Goal: Task Accomplishment & Management: Manage account settings

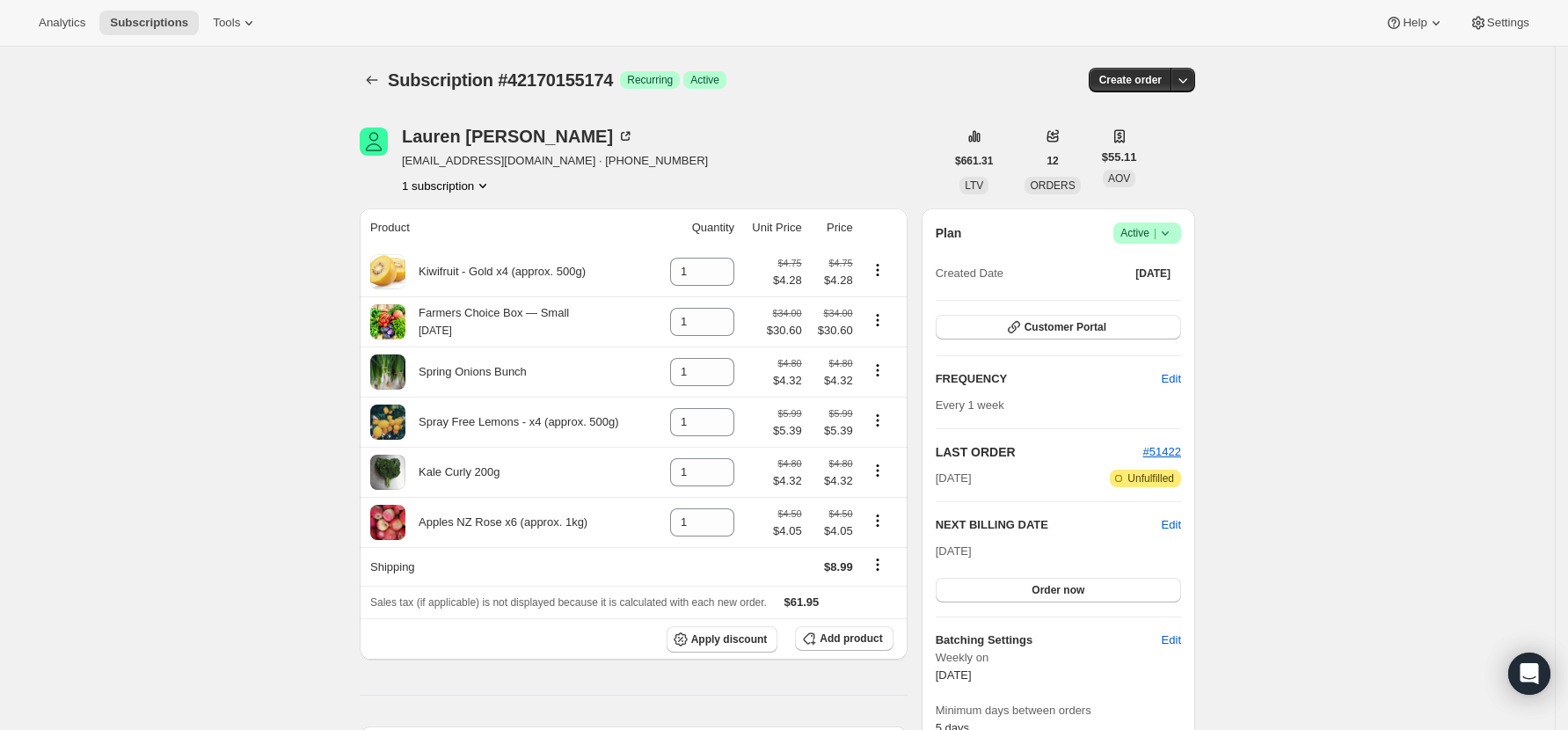
scroll to position [885, 0]
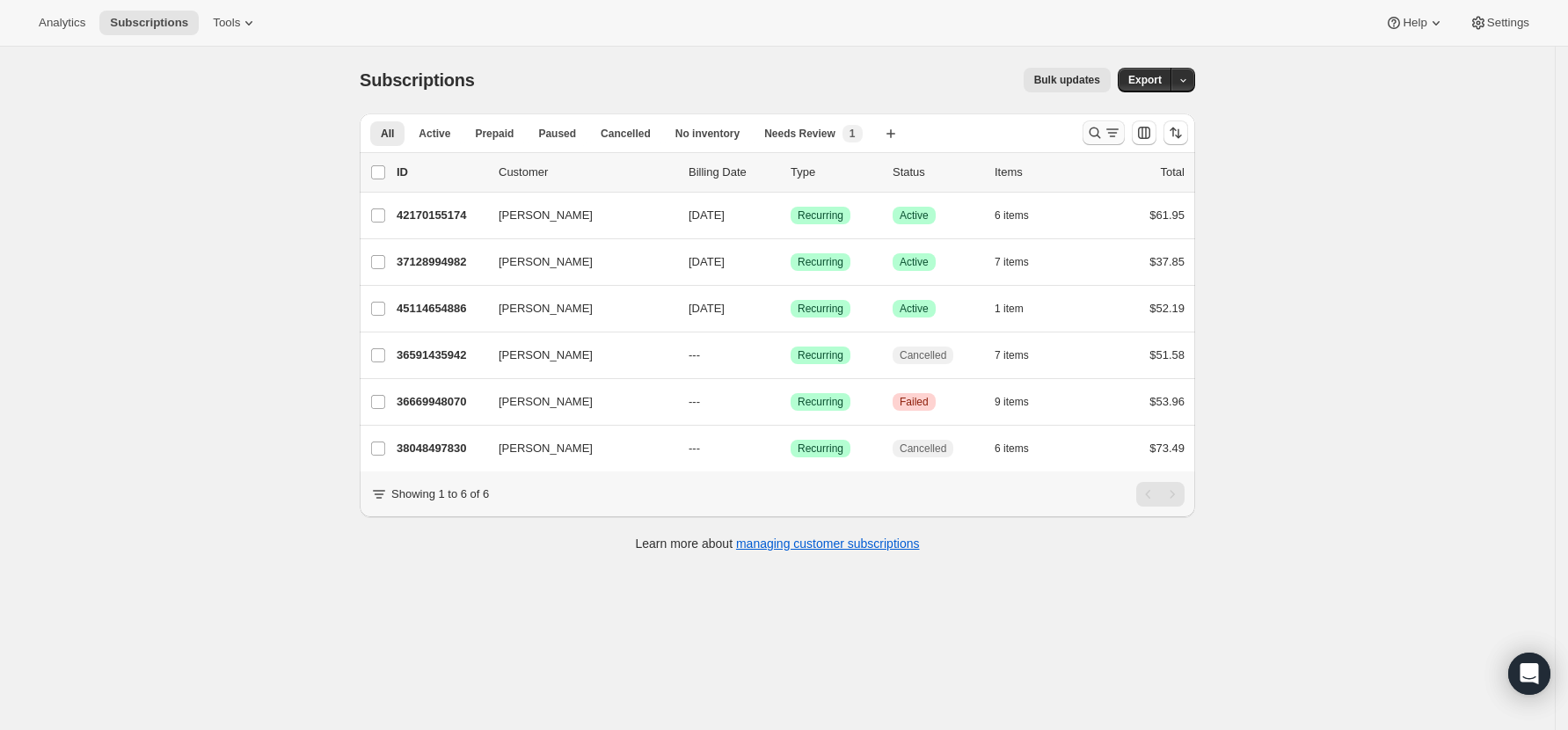
click at [1100, 132] on icon "Search and filter results" at bounding box center [1095, 133] width 17 height 17
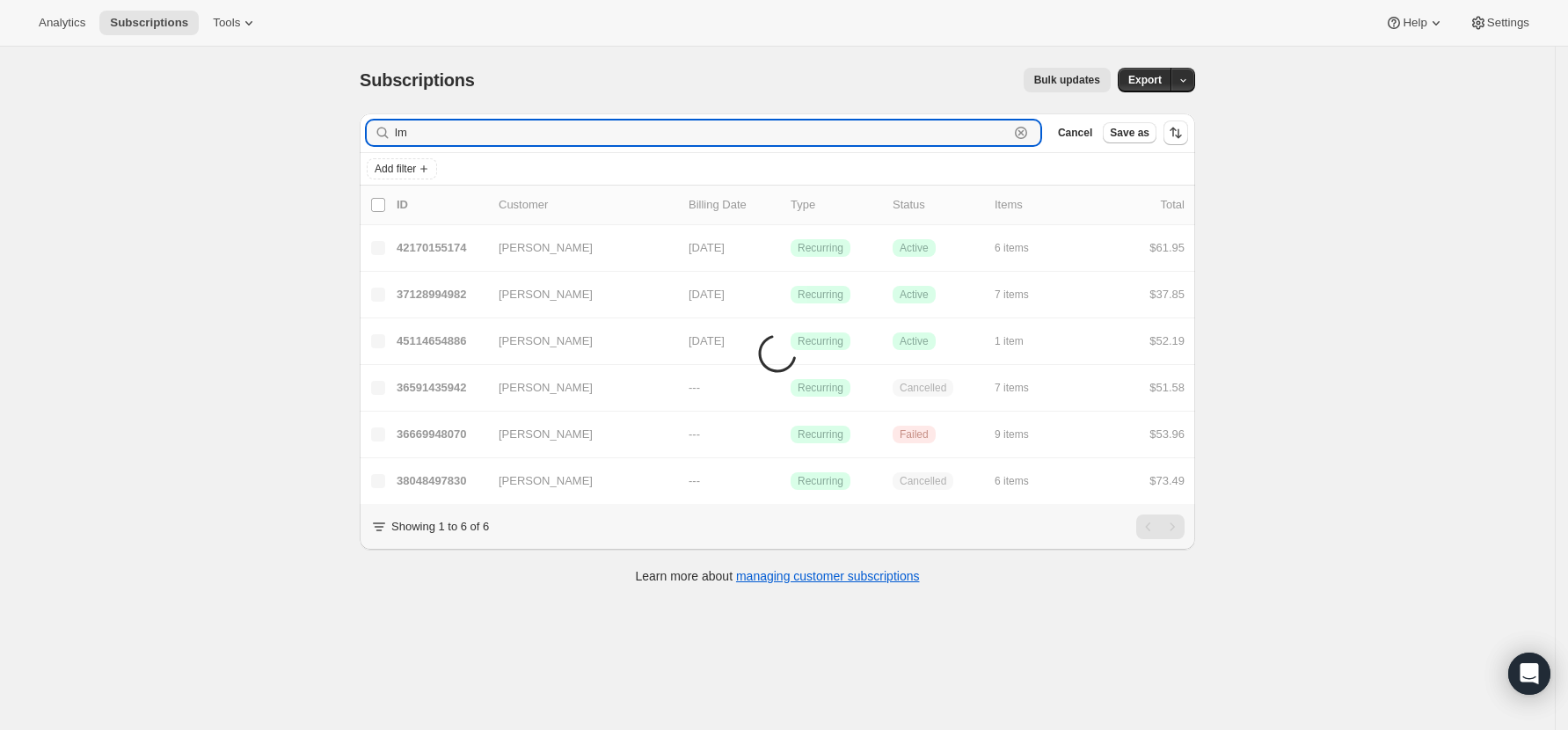
type input "l"
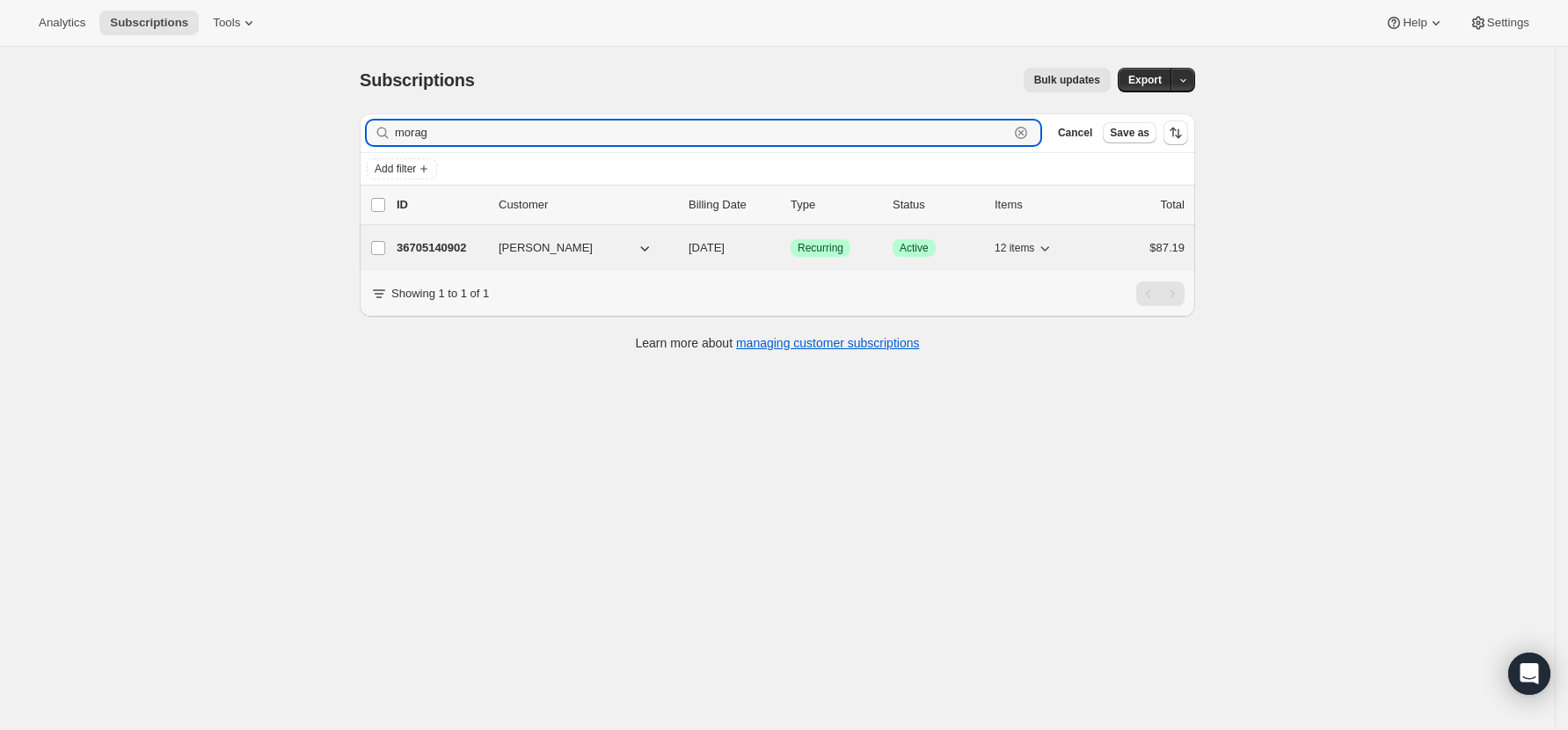
type input "morag"
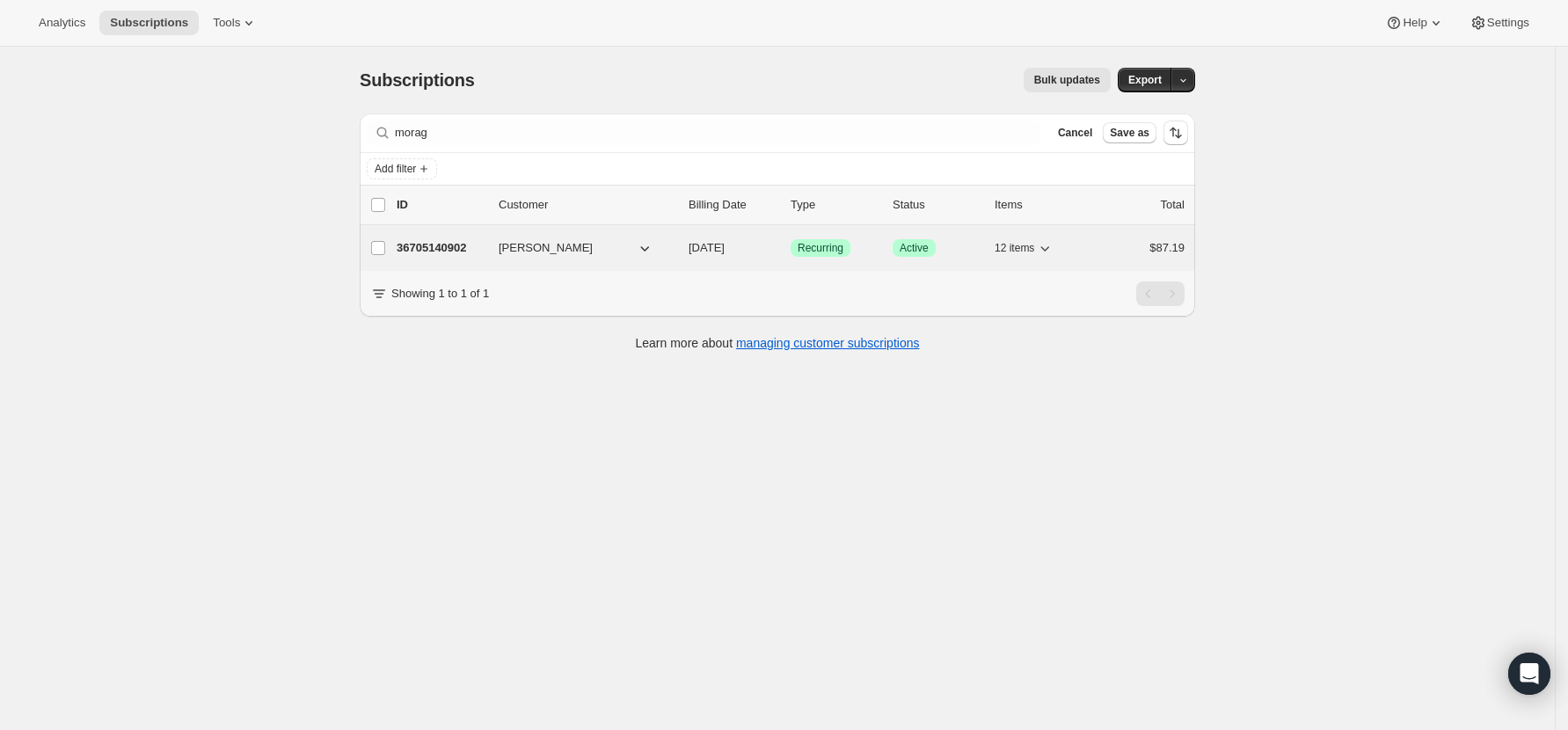
click at [458, 244] on p "36705140902" at bounding box center [441, 248] width 88 height 17
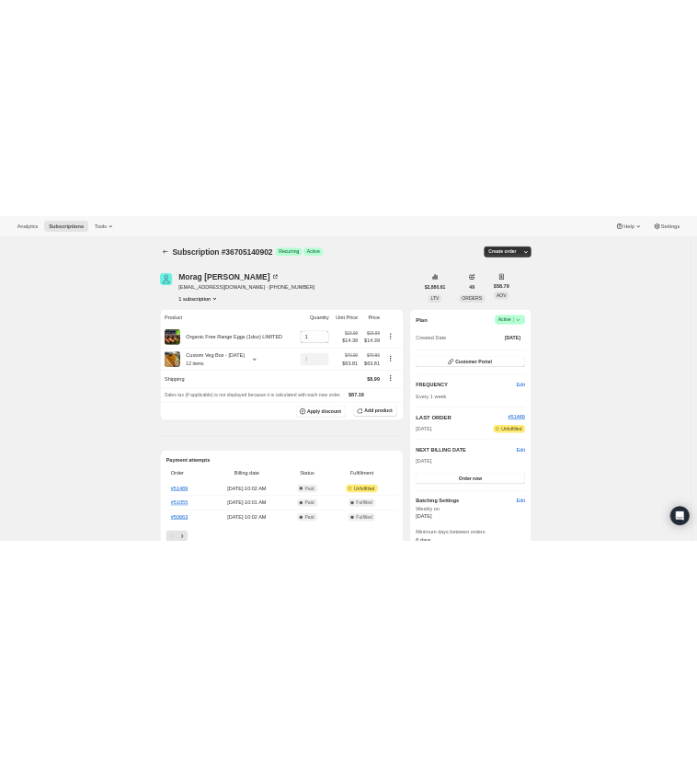
scroll to position [122, 0]
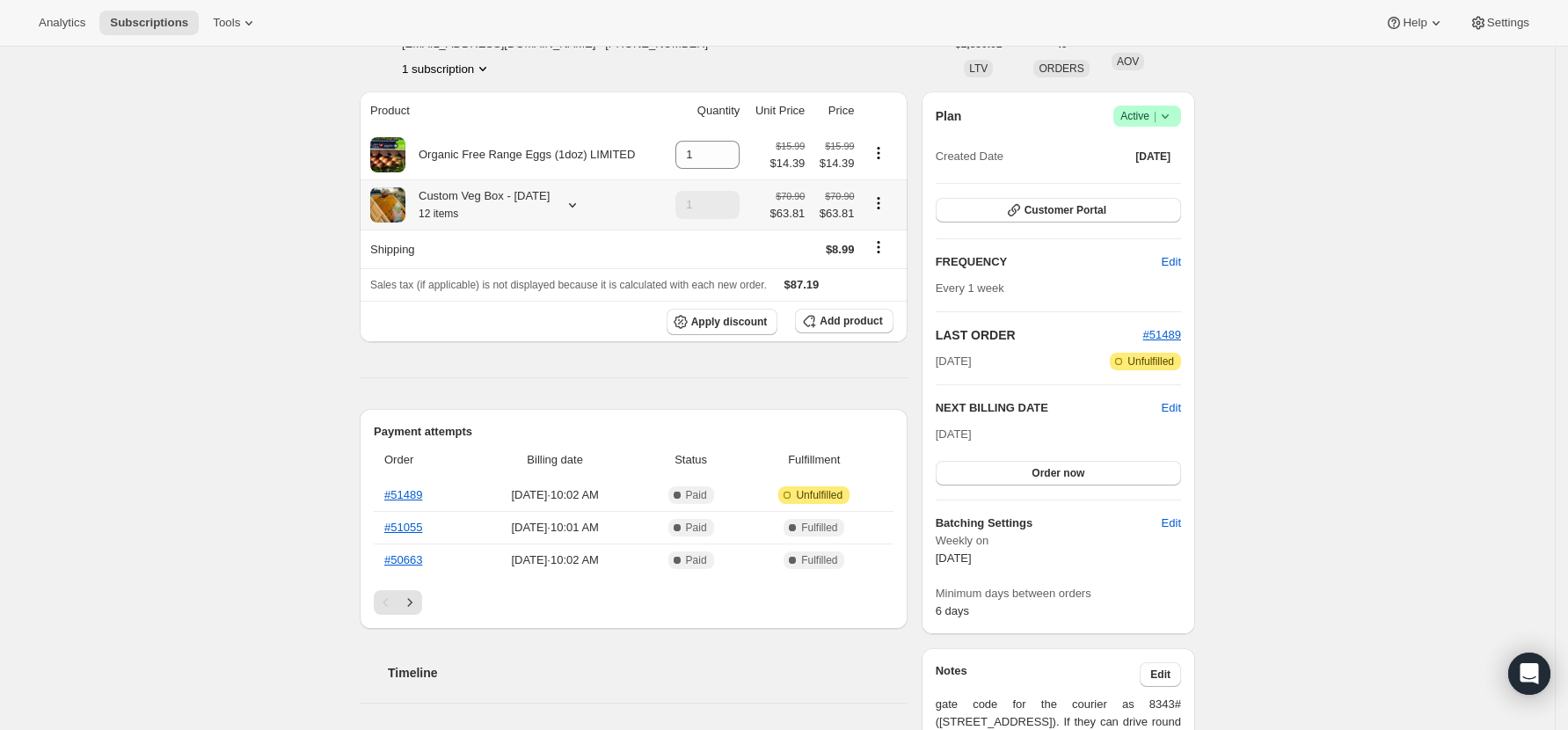
click at [574, 205] on icon at bounding box center [572, 205] width 7 height 5
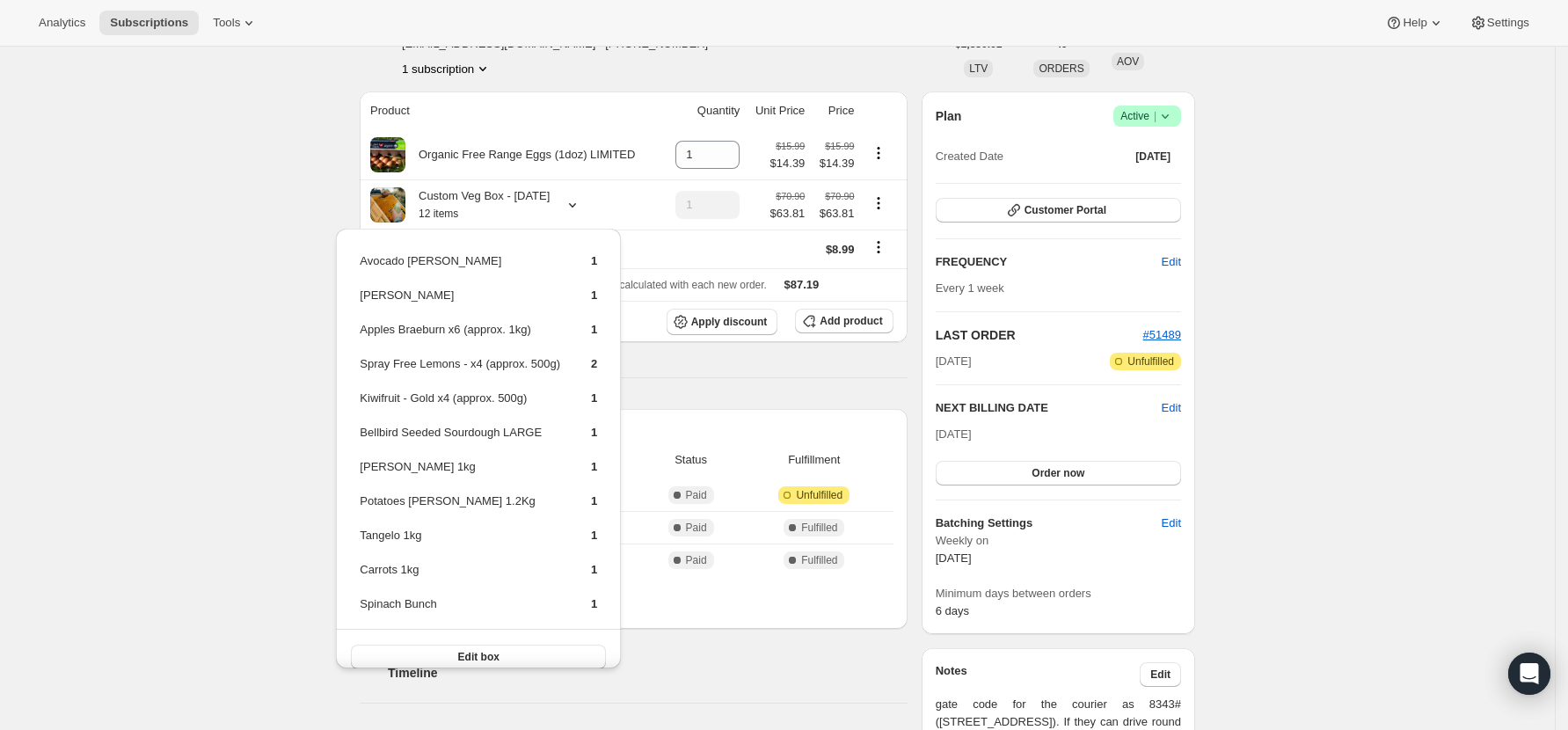
click at [139, 334] on div "Subscription #36705140902. This page is ready Subscription #36705140902 Success…" at bounding box center [777, 677] width 1555 height 1497
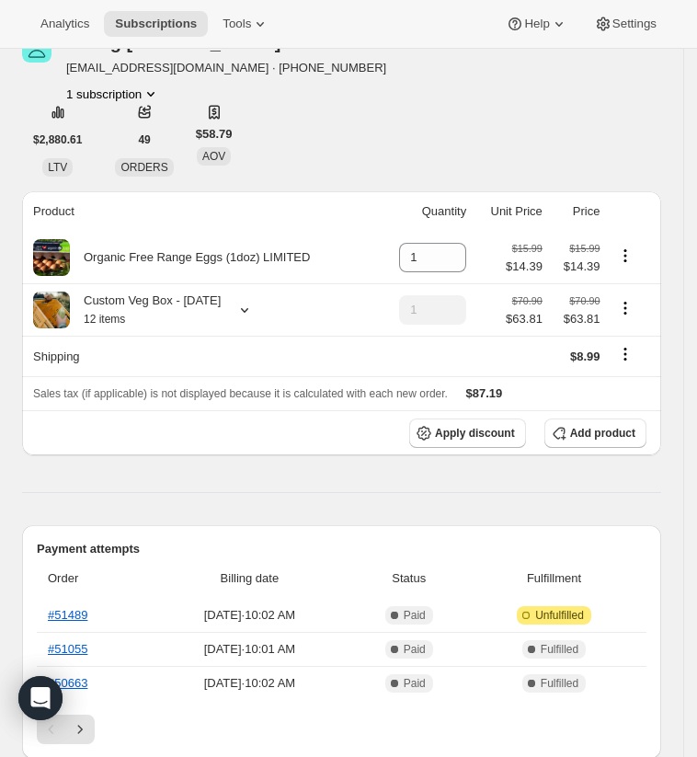
click at [236, 301] on icon at bounding box center [244, 310] width 18 height 18
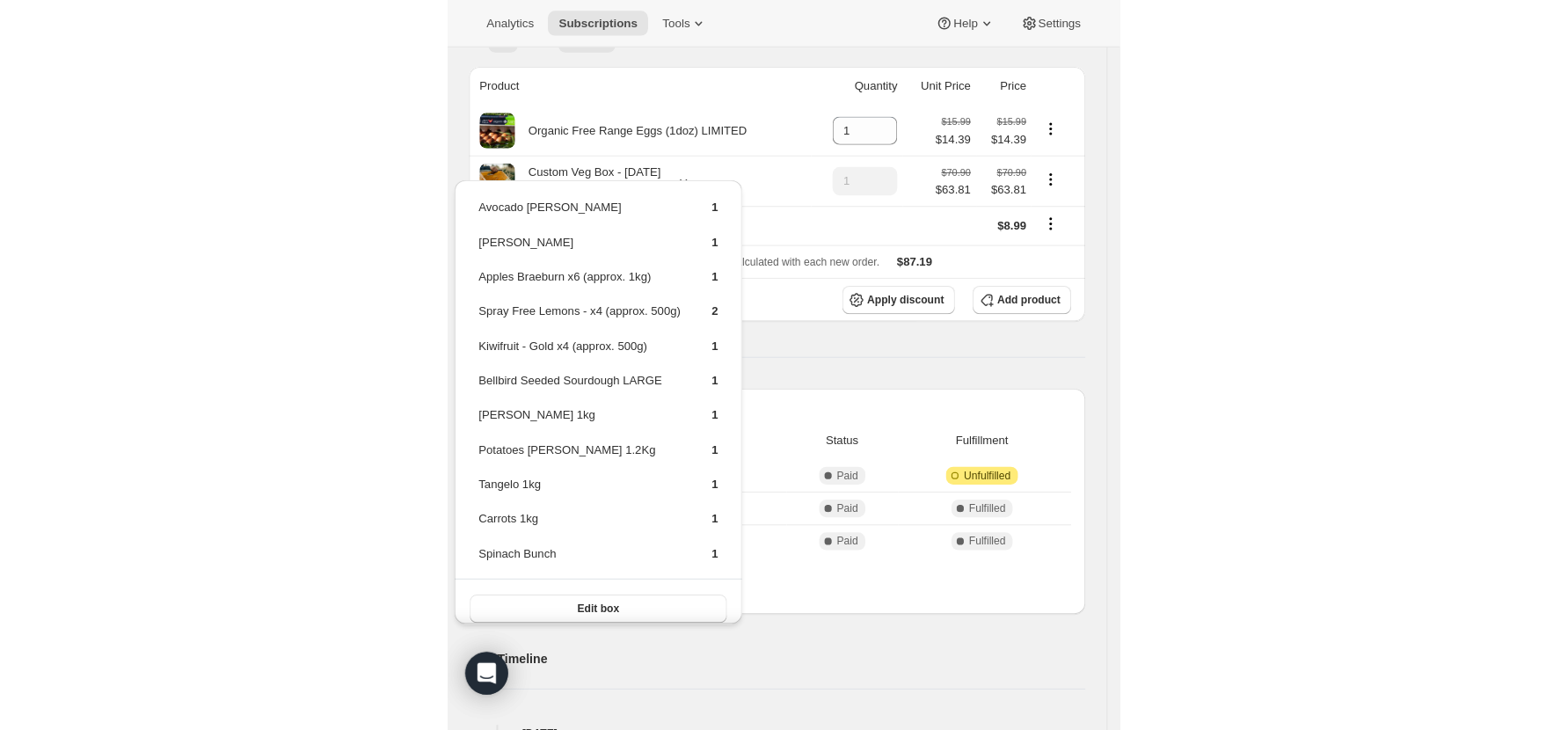
scroll to position [0, 0]
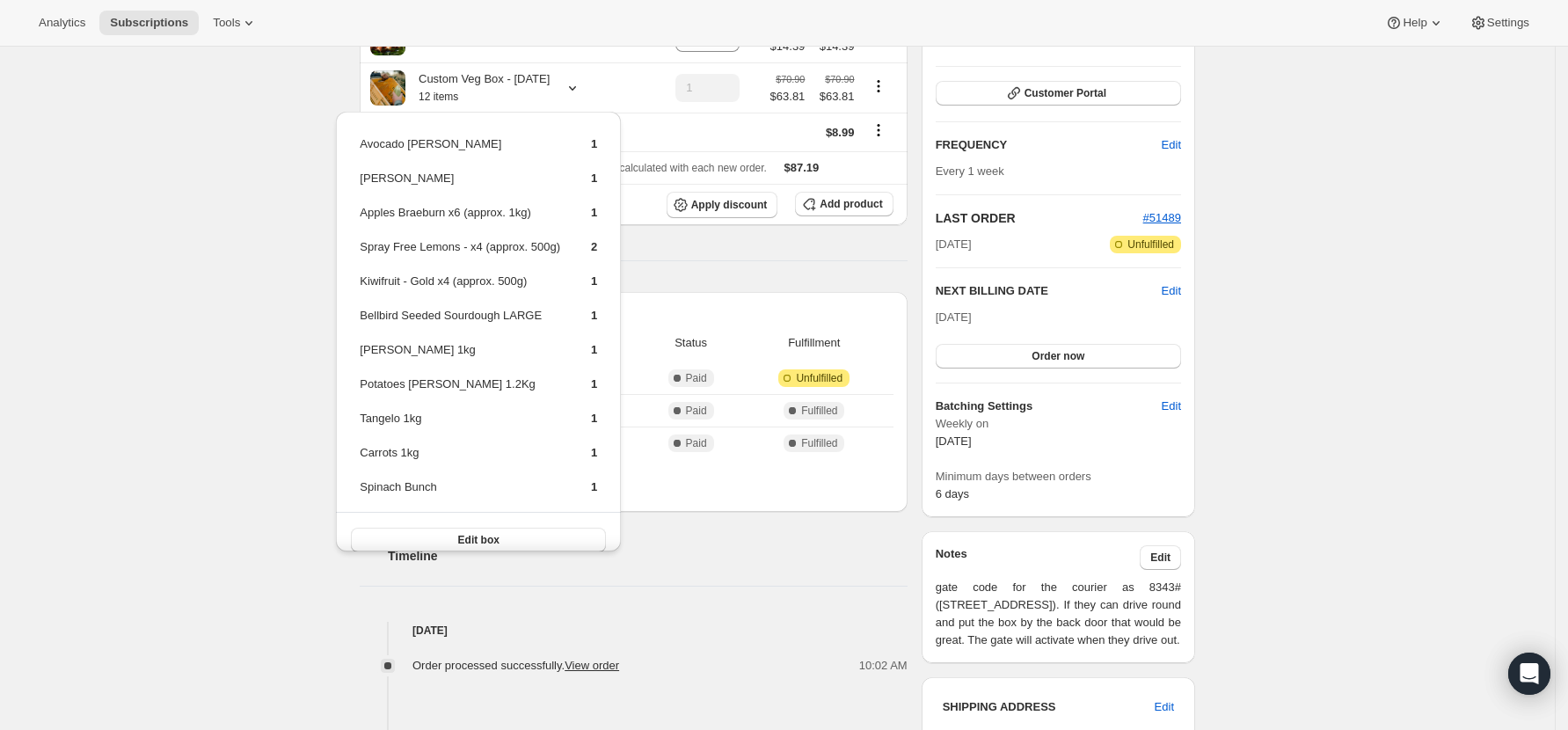
click at [175, 297] on div "Subscription #36705140902. This page is ready Subscription #36705140902 Success…" at bounding box center [777, 561] width 1555 height 1497
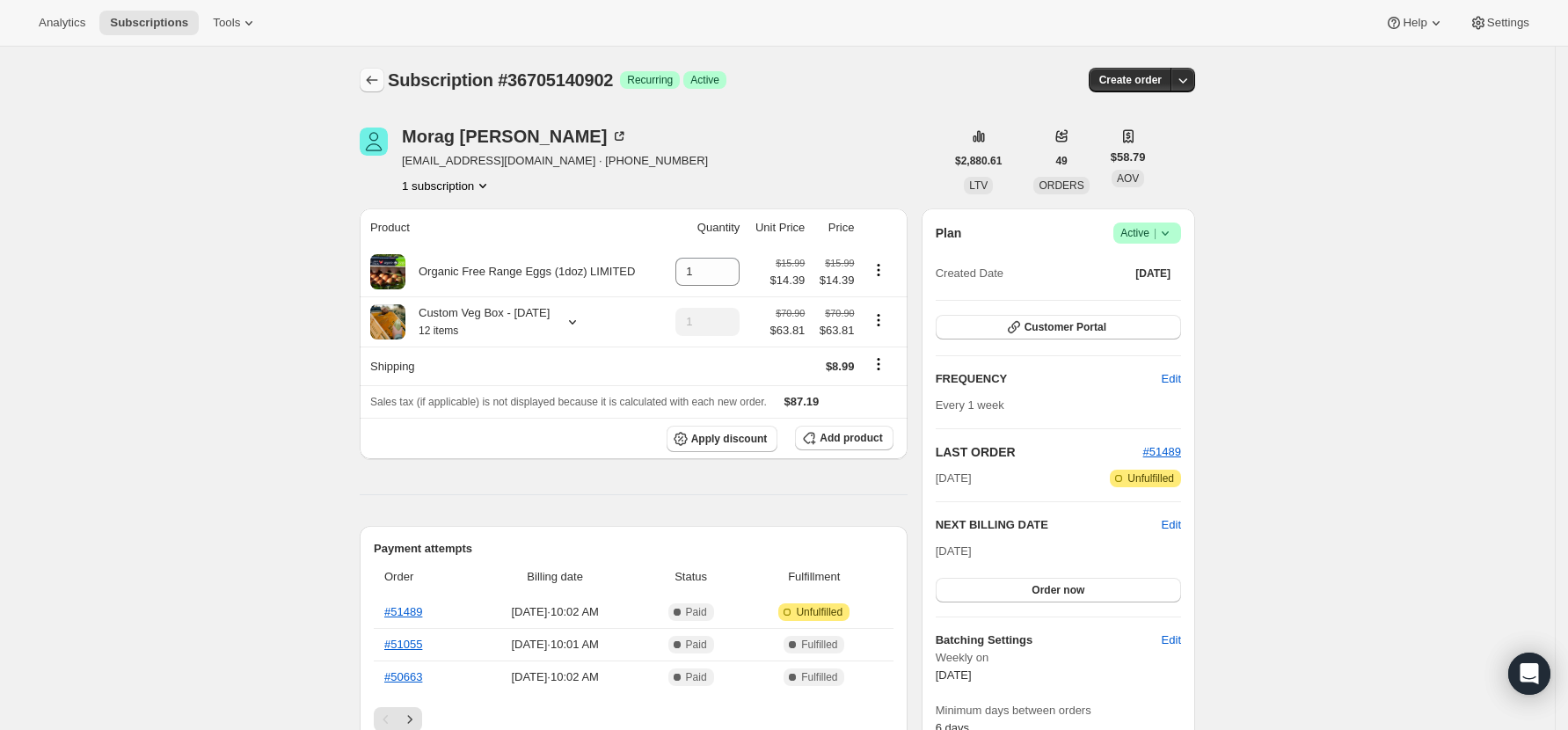
click at [377, 76] on icon "Subscriptions" at bounding box center [372, 79] width 17 height 17
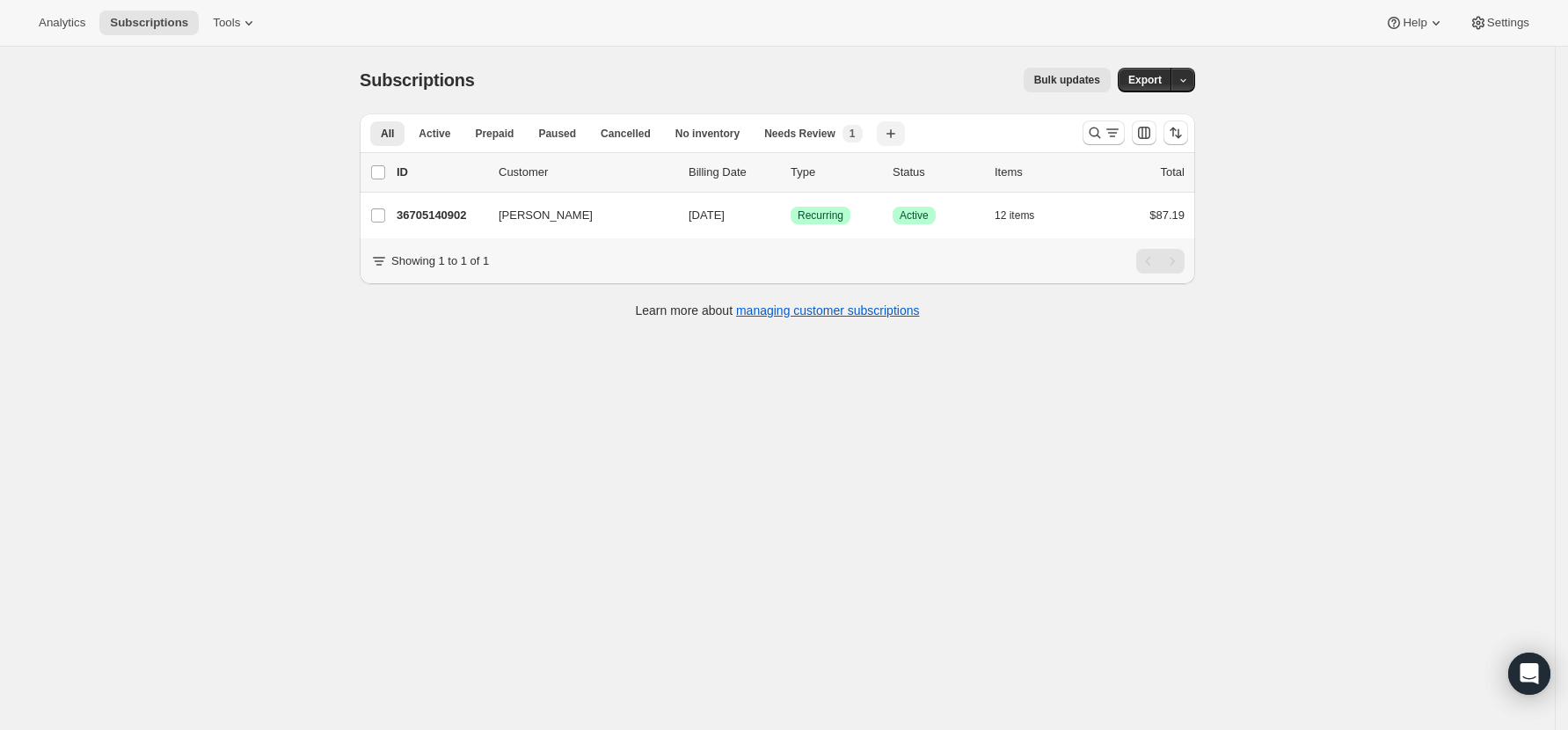
click at [882, 132] on icon "button" at bounding box center [890, 134] width 17 height 17
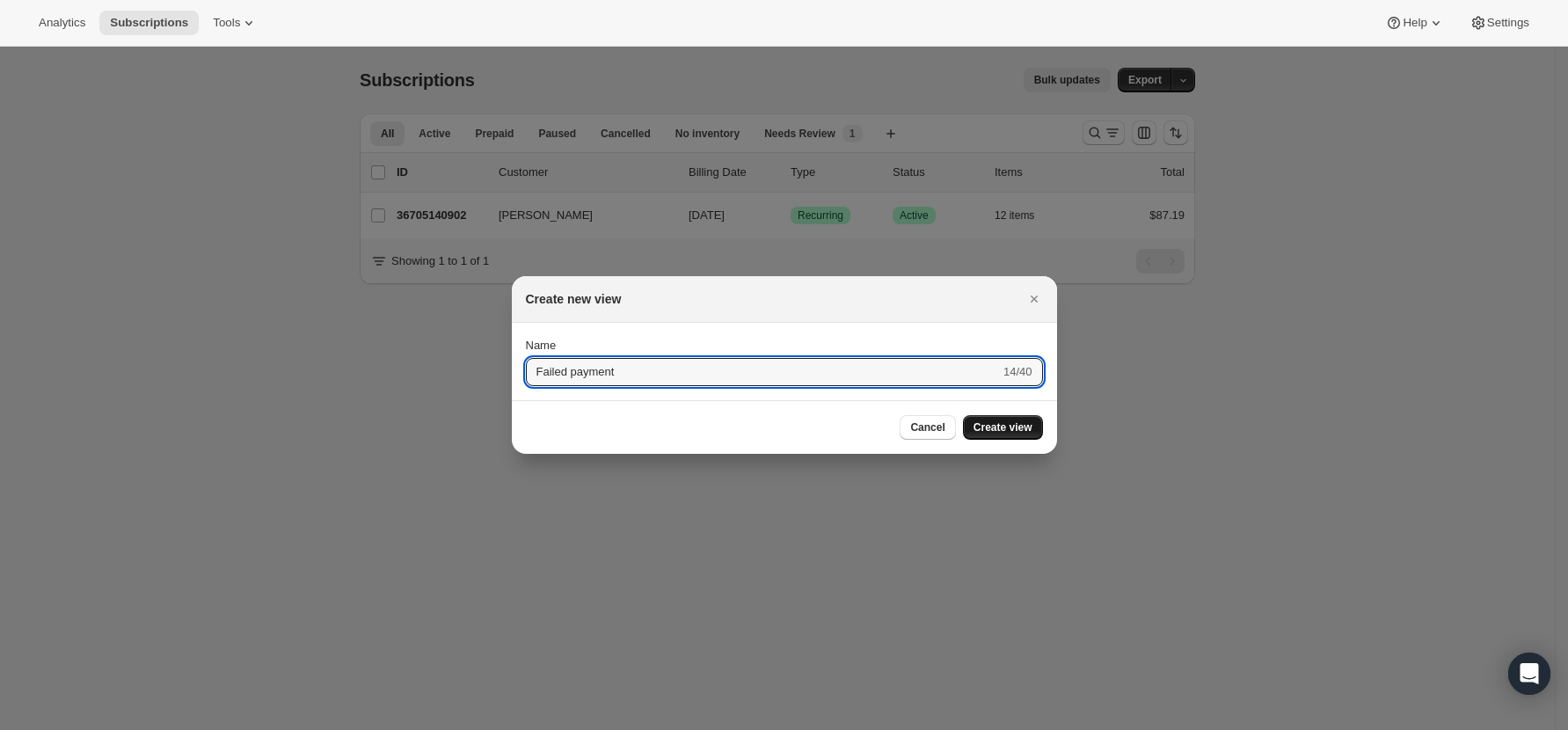
type input "Failed payment"
click at [1005, 429] on span "Create view" at bounding box center [1003, 428] width 59 height 14
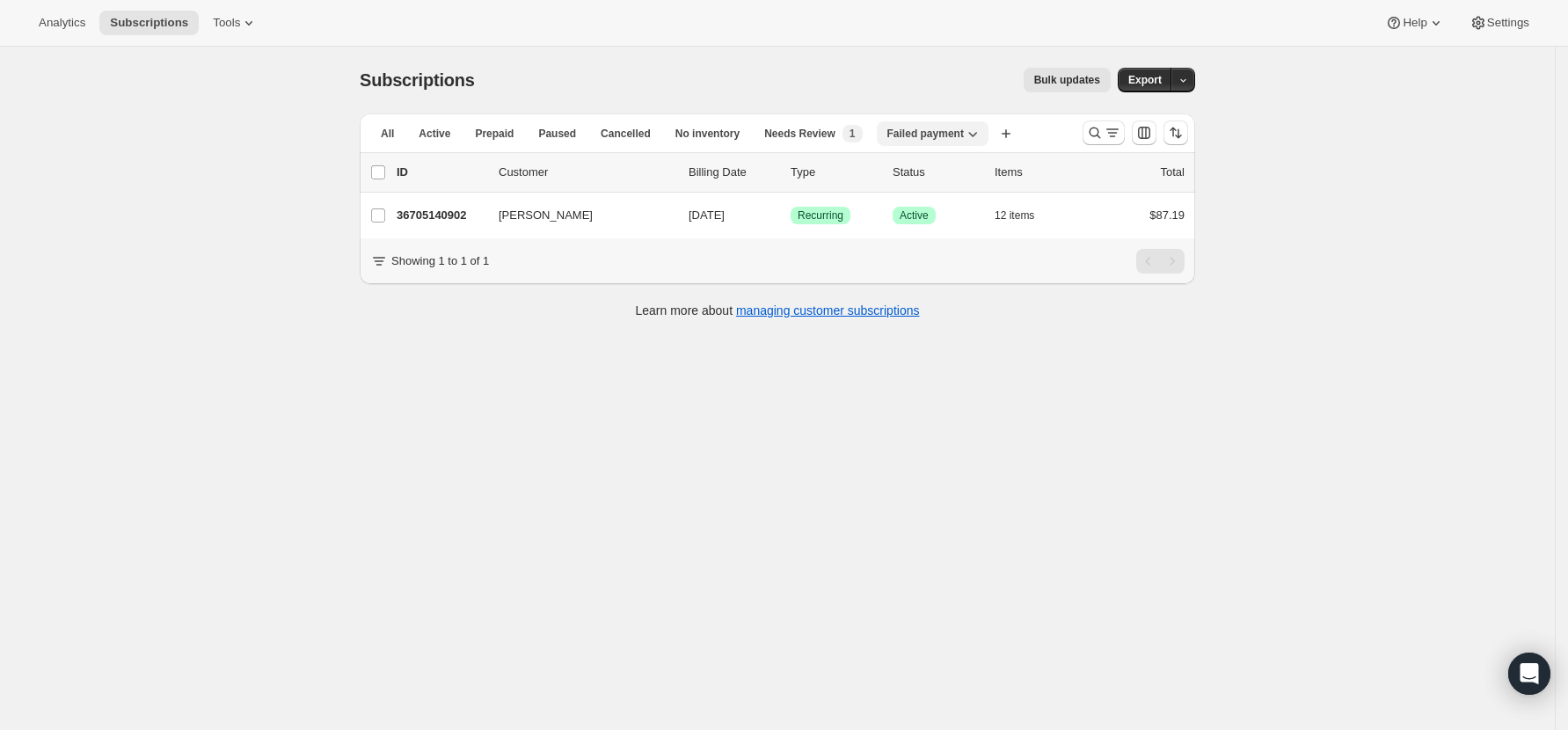
click at [944, 123] on button "Failed payment" at bounding box center [932, 134] width 112 height 25
click at [944, 361] on div "Subscriptions. This page is ready Subscriptions Bulk updates More actions Bulk …" at bounding box center [777, 411] width 1555 height 730
click at [909, 132] on span "Failed payment" at bounding box center [926, 133] width 76 height 14
click at [664, 561] on div "Subscriptions. This page is ready Subscriptions Bulk updates More actions Bulk …" at bounding box center [777, 411] width 1555 height 730
click at [388, 138] on span "All" at bounding box center [387, 133] width 13 height 14
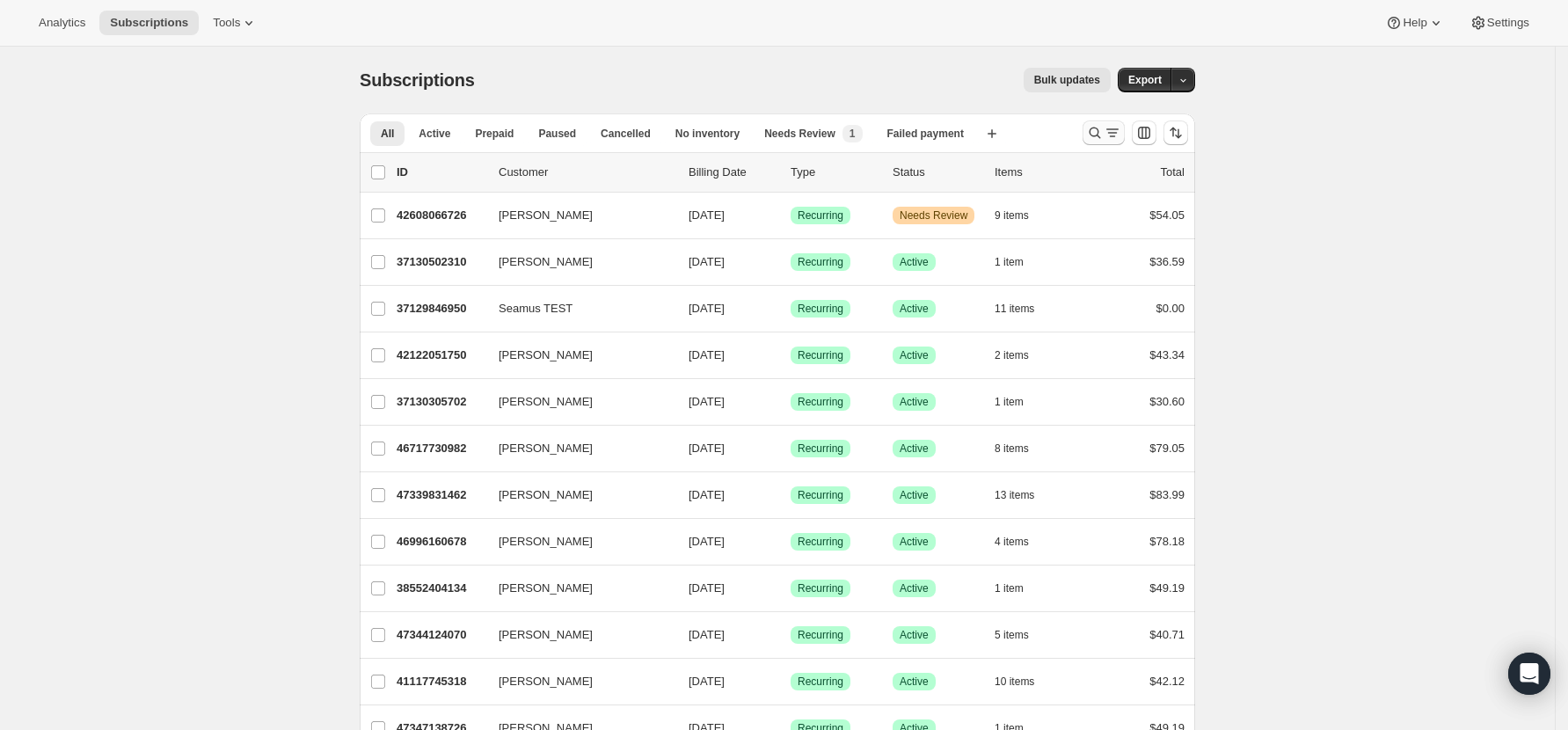
click at [1100, 129] on icon "Search and filter results" at bounding box center [1095, 133] width 17 height 17
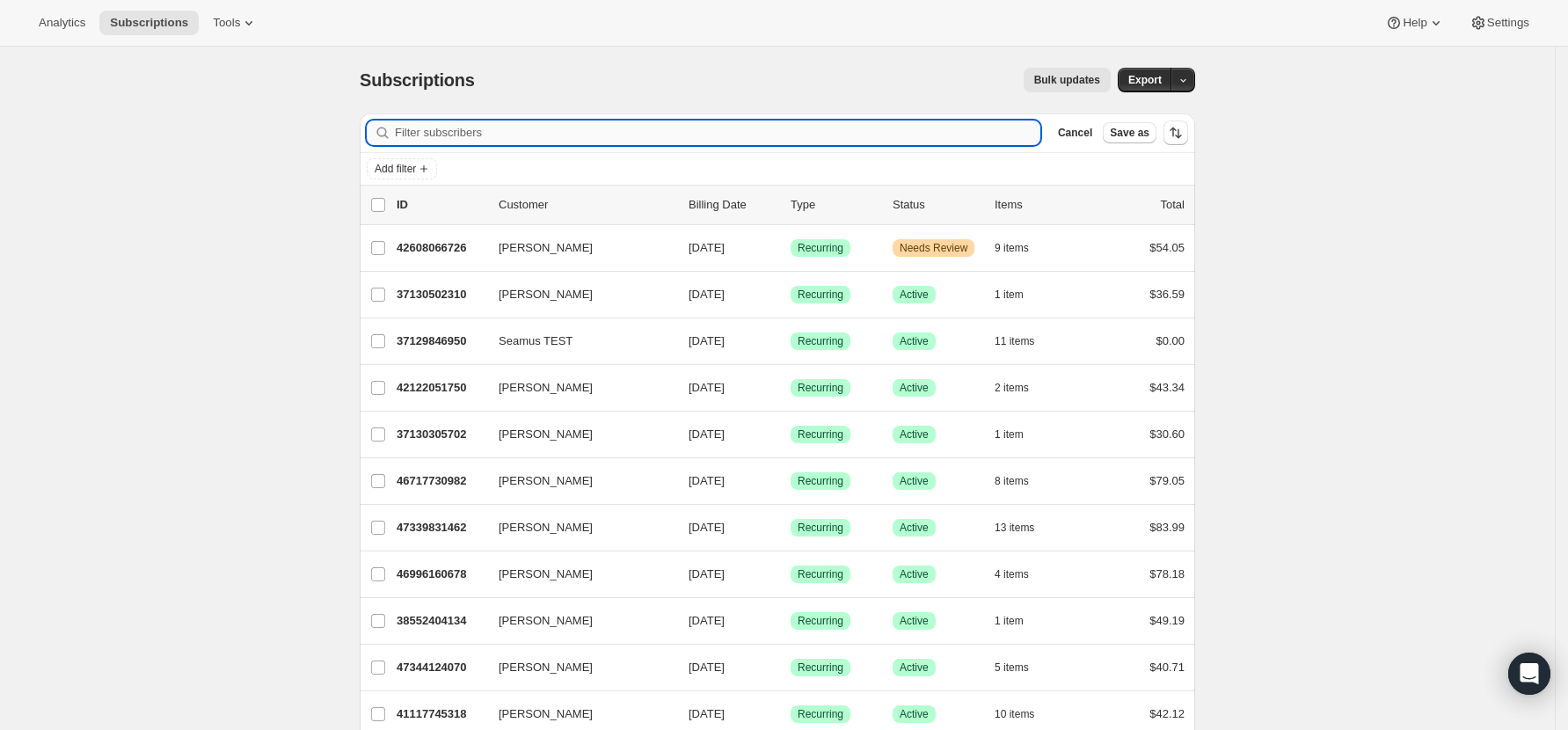
click at [471, 122] on input "Filter subscribers" at bounding box center [717, 133] width 645 height 25
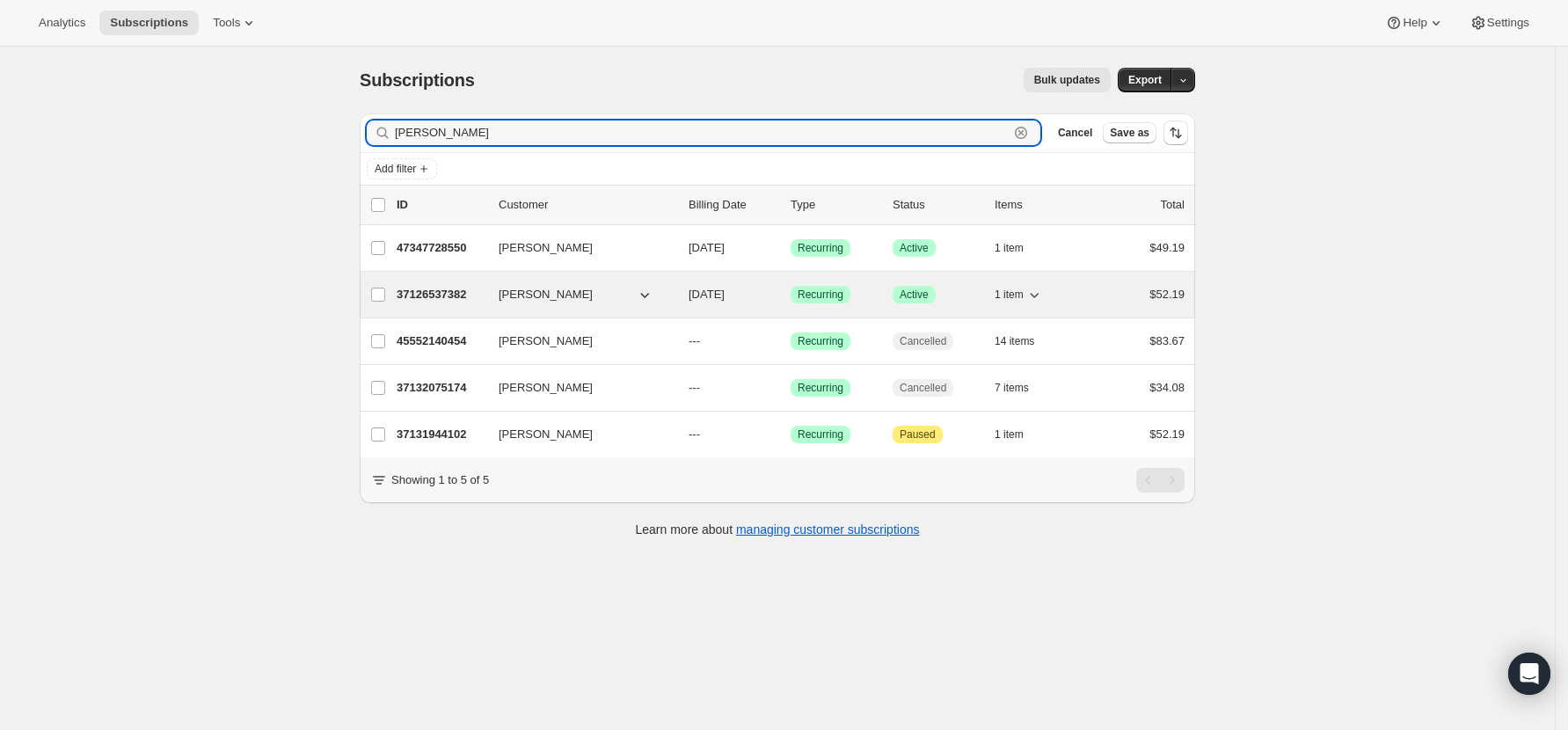
type input "paul"
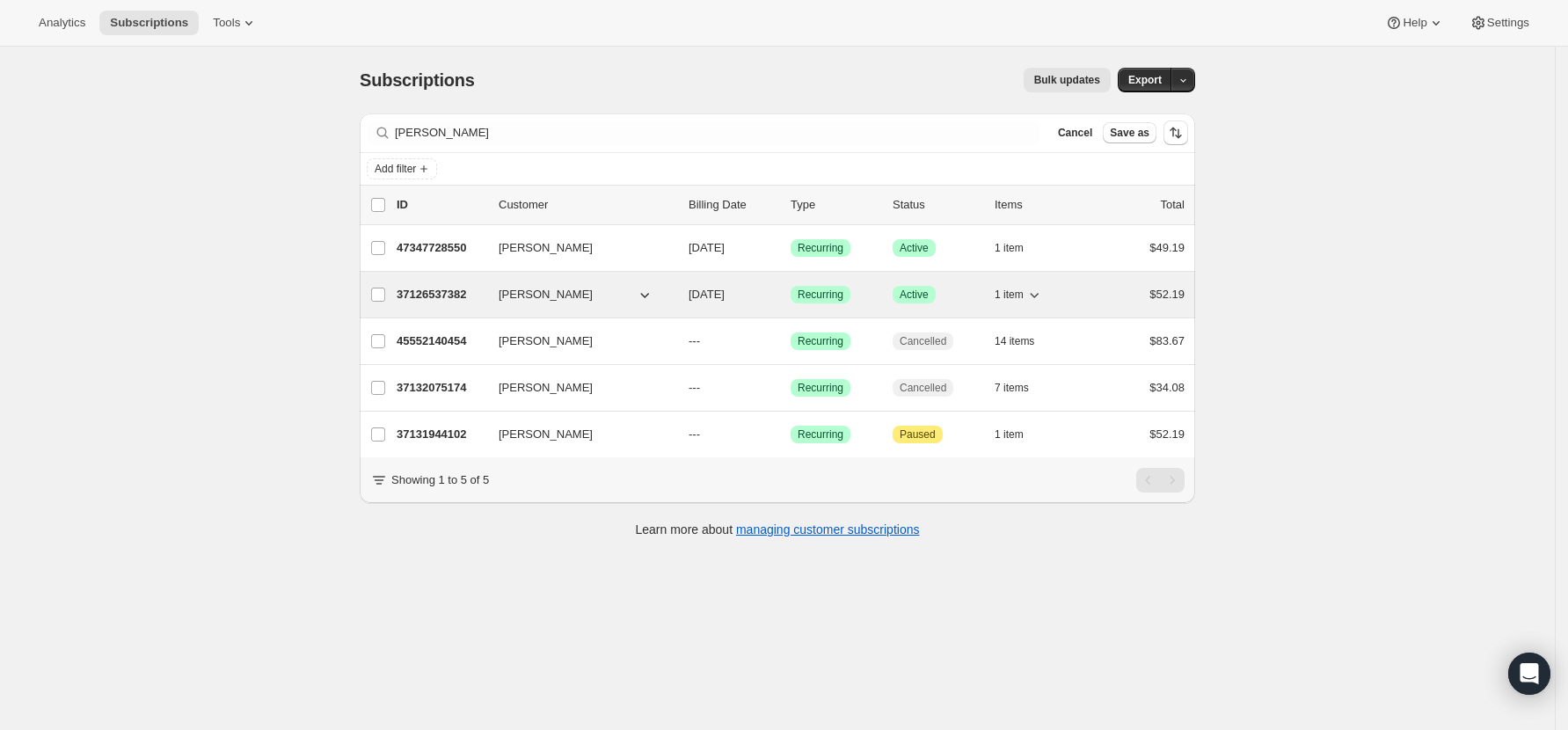
click at [440, 289] on p "37126537382" at bounding box center [441, 295] width 88 height 17
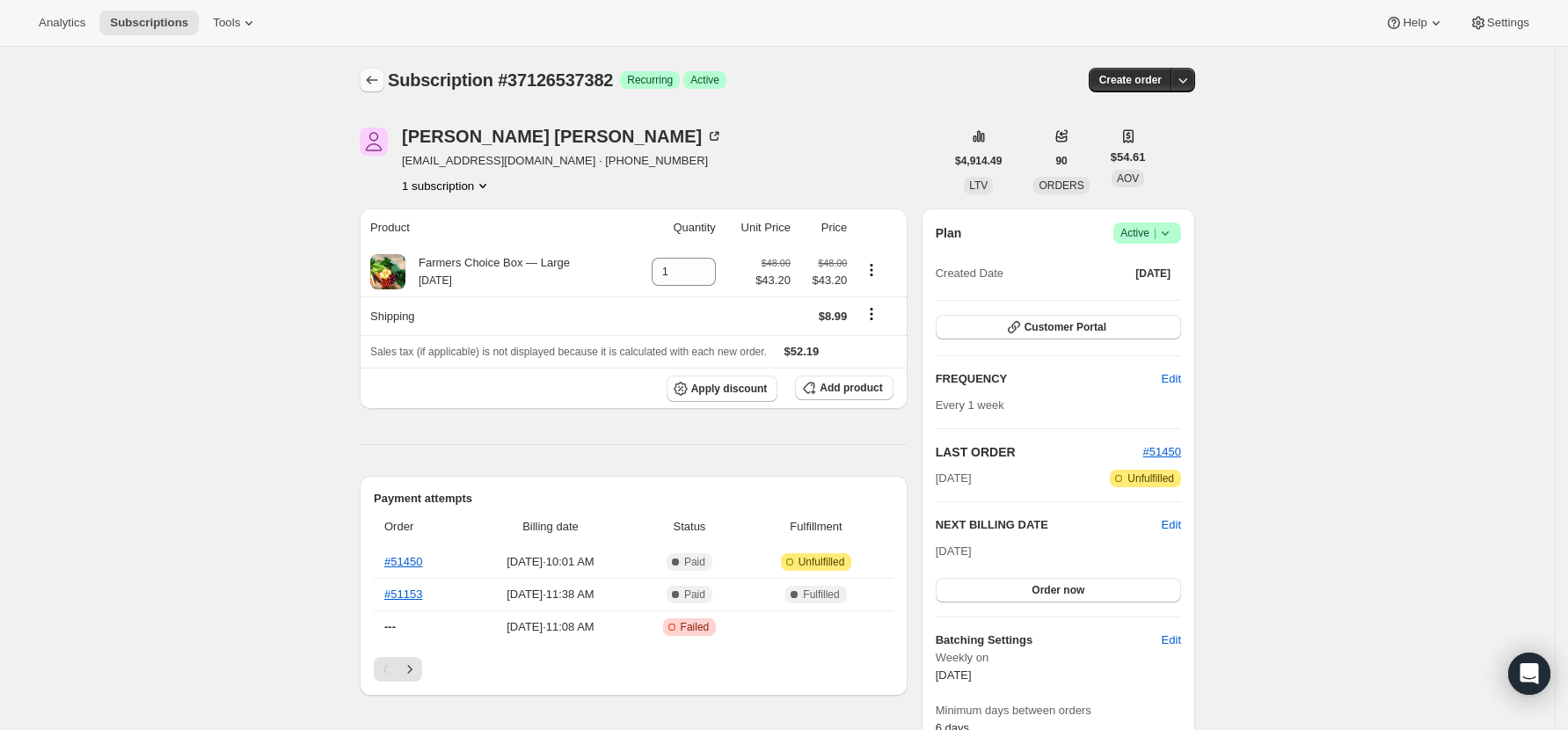
click at [384, 78] on button "Subscriptions" at bounding box center [372, 80] width 25 height 25
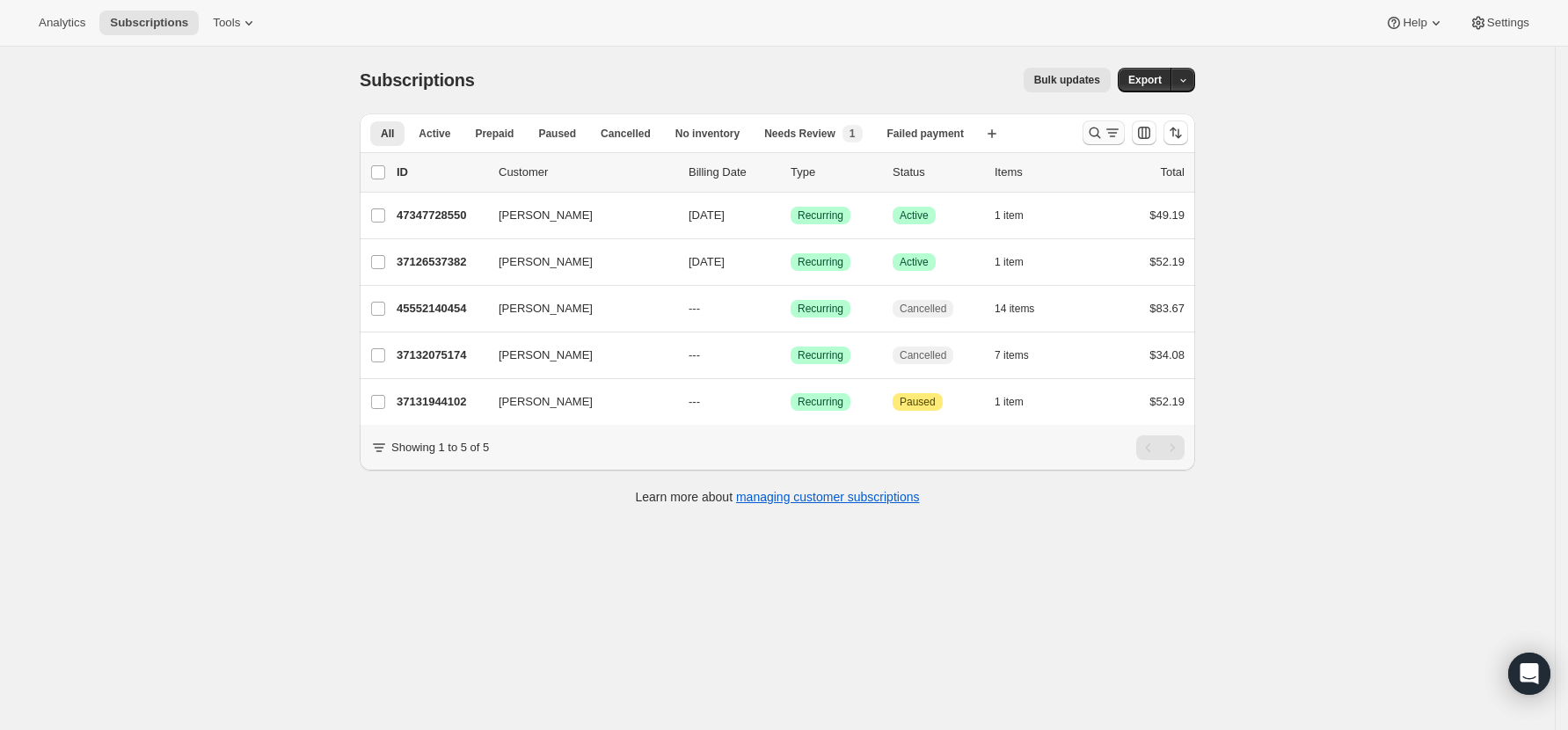
click at [1098, 133] on icon "Search and filter results" at bounding box center [1095, 133] width 17 height 17
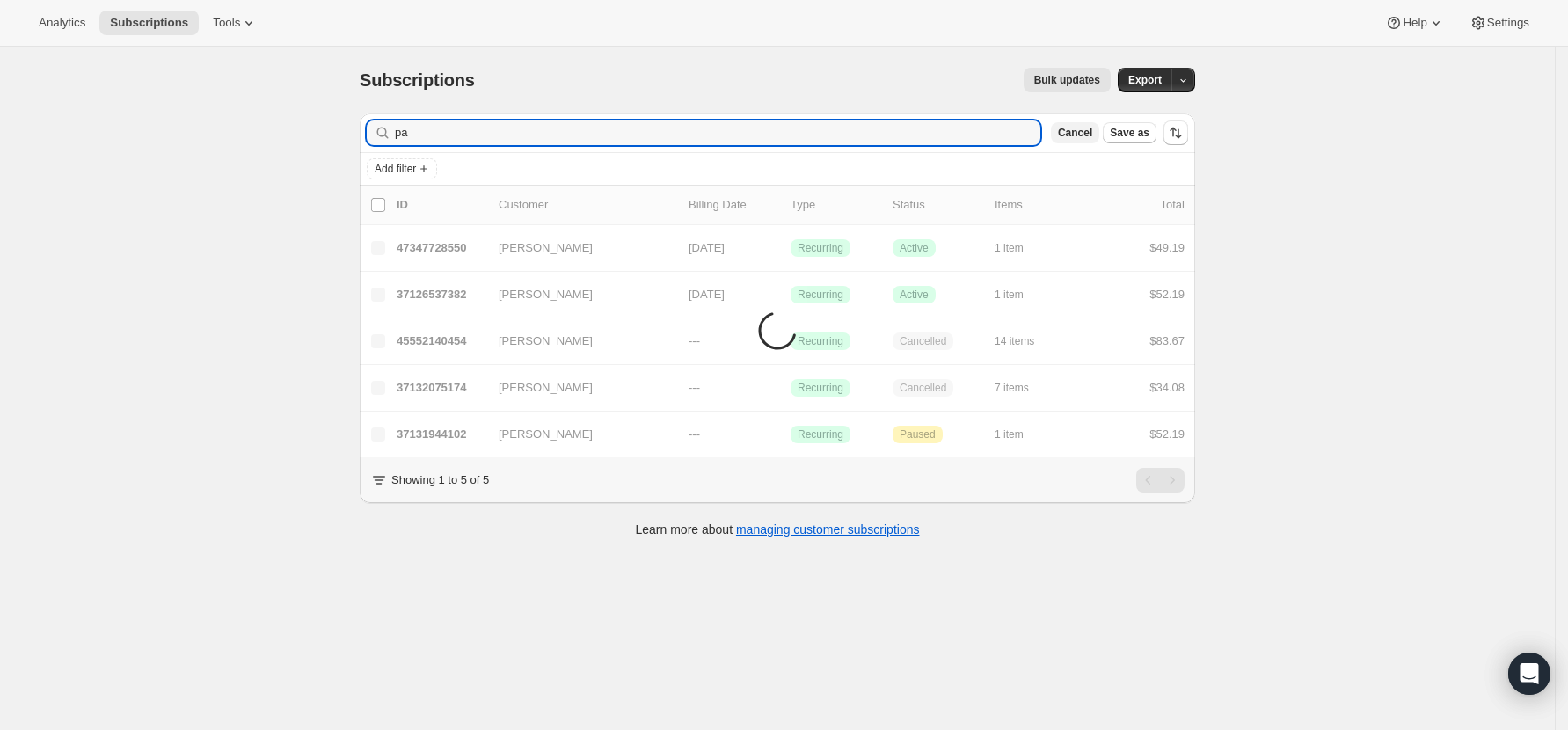
type input "p"
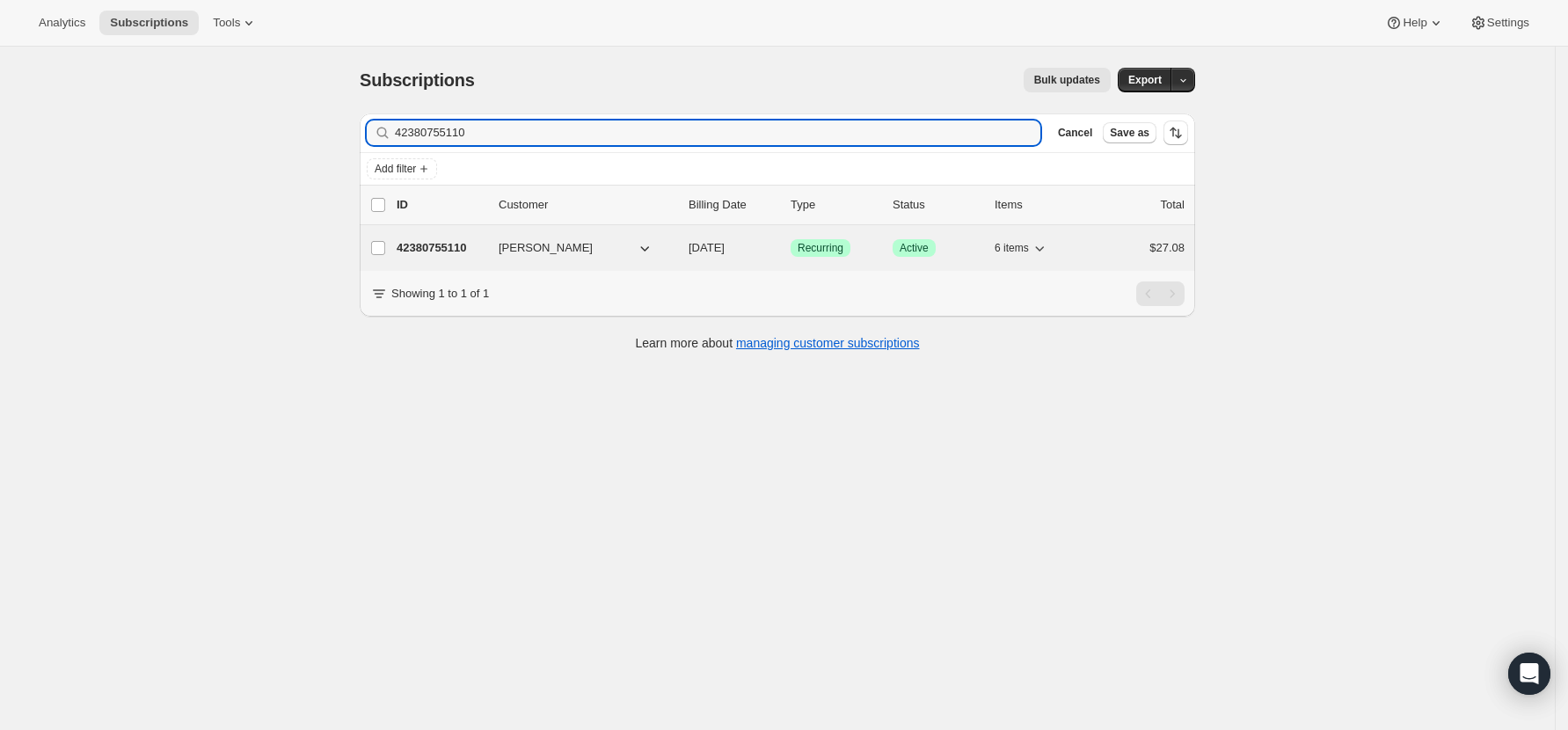
type input "42380755110"
click at [425, 252] on p "42380755110" at bounding box center [441, 248] width 88 height 17
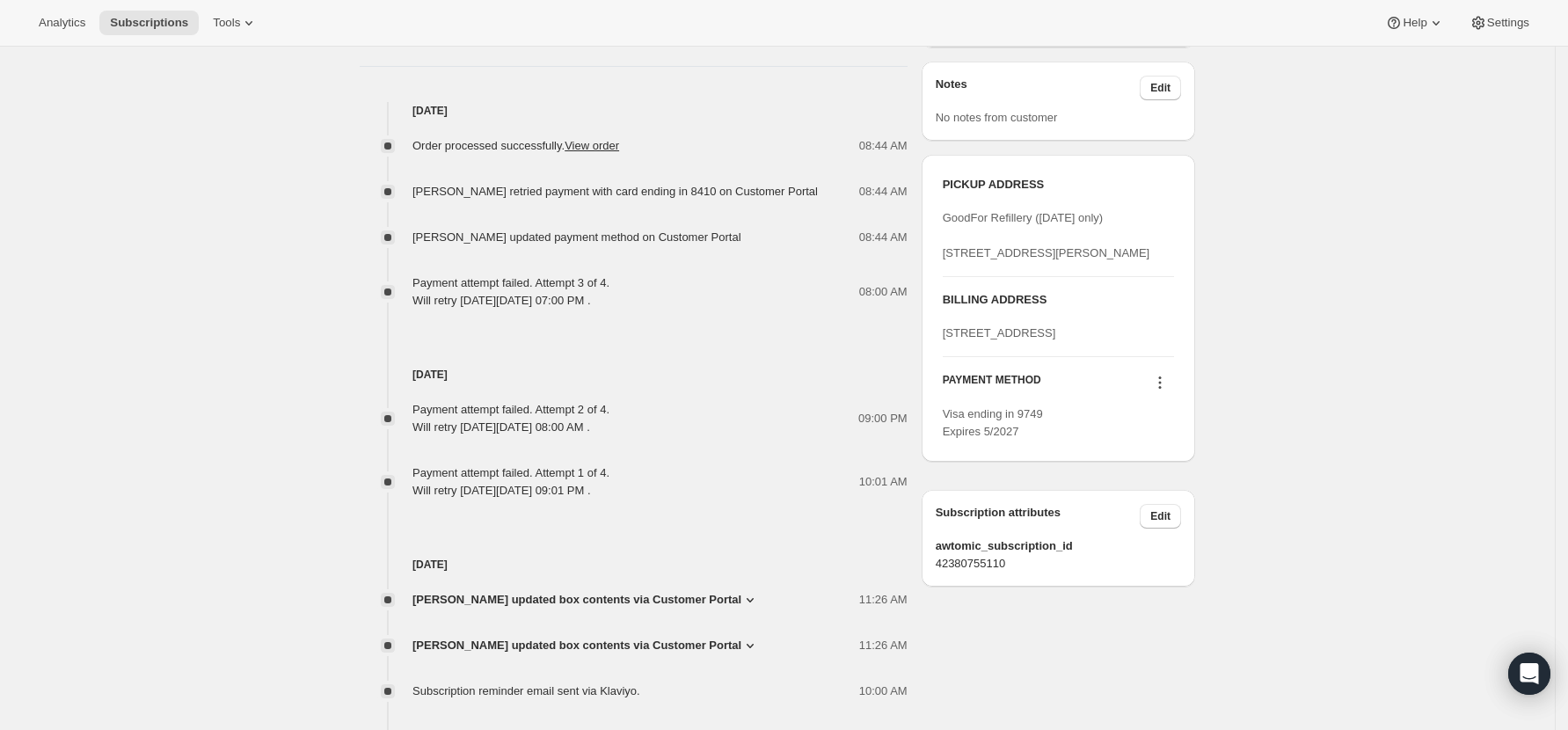
scroll to position [586, 0]
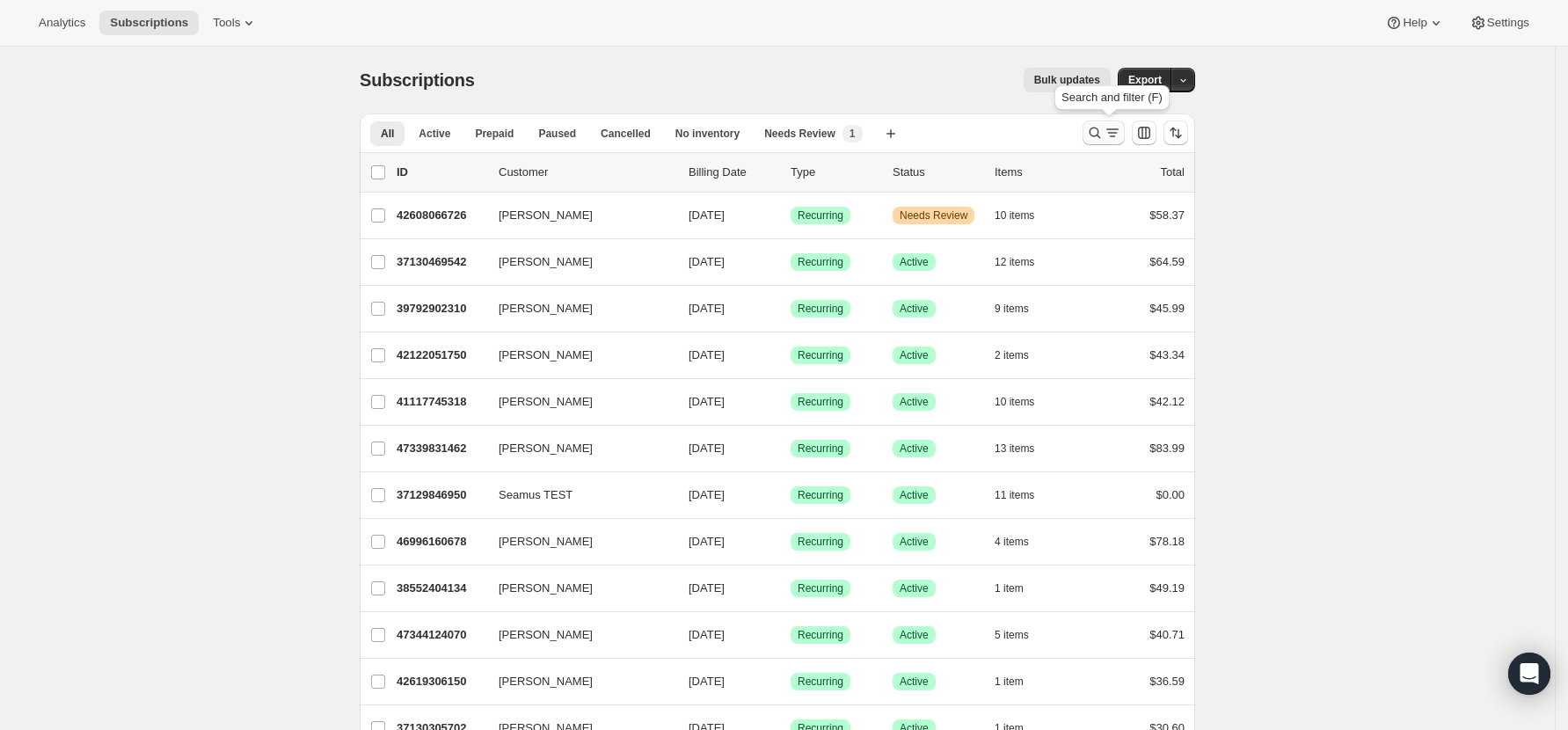
click at [1103, 130] on icon "Search and filter results" at bounding box center [1095, 133] width 17 height 17
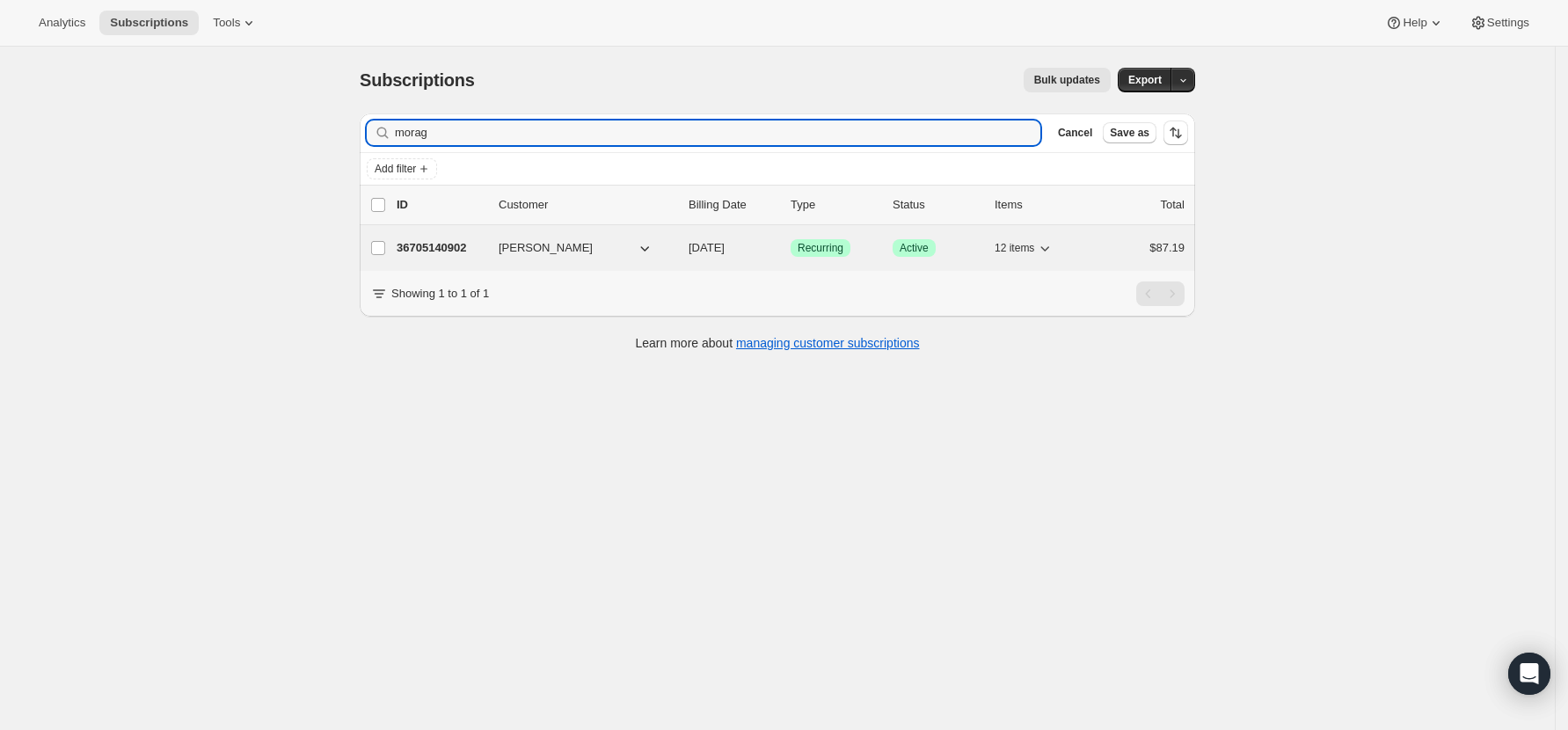
type input "morag"
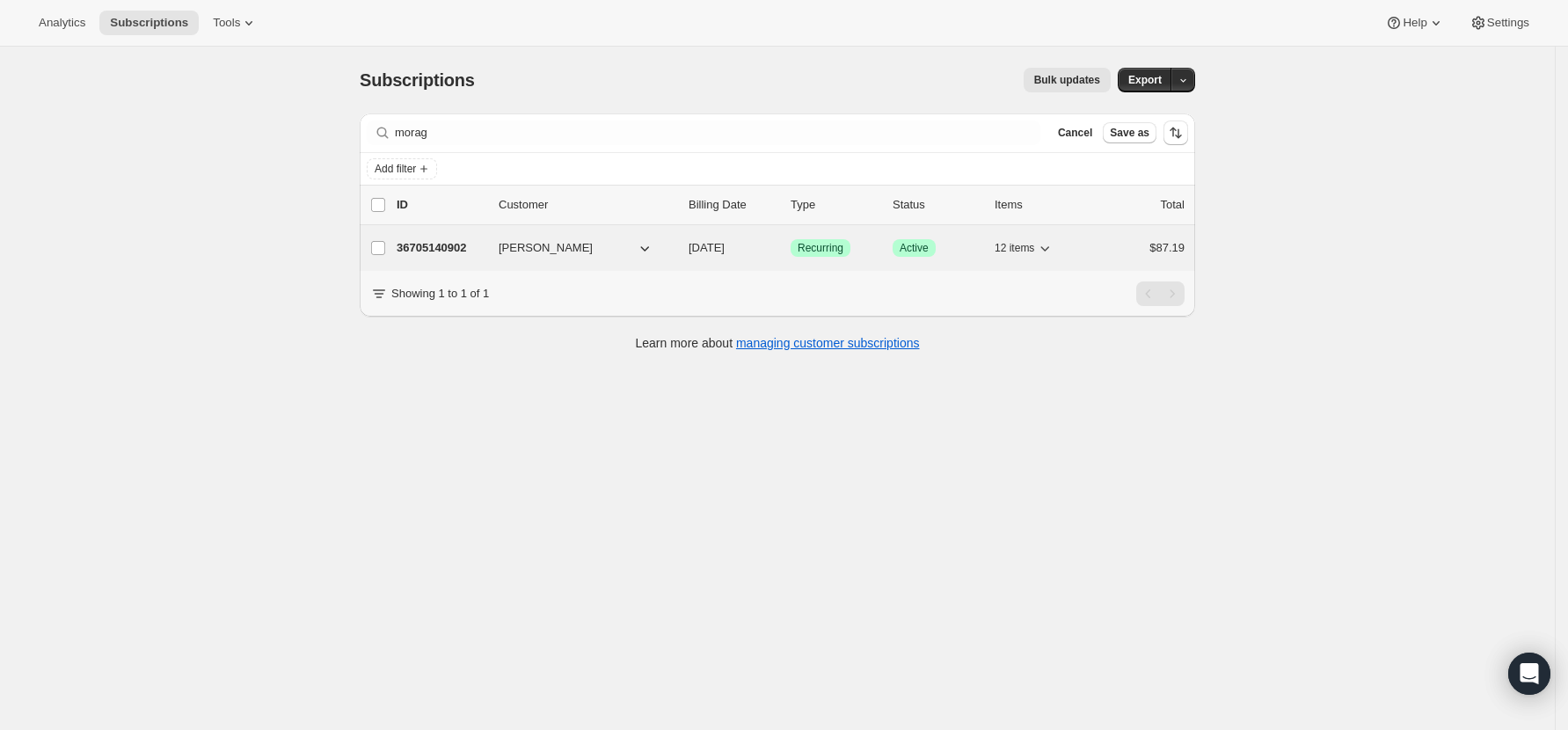
click at [416, 250] on p "36705140902" at bounding box center [441, 248] width 88 height 17
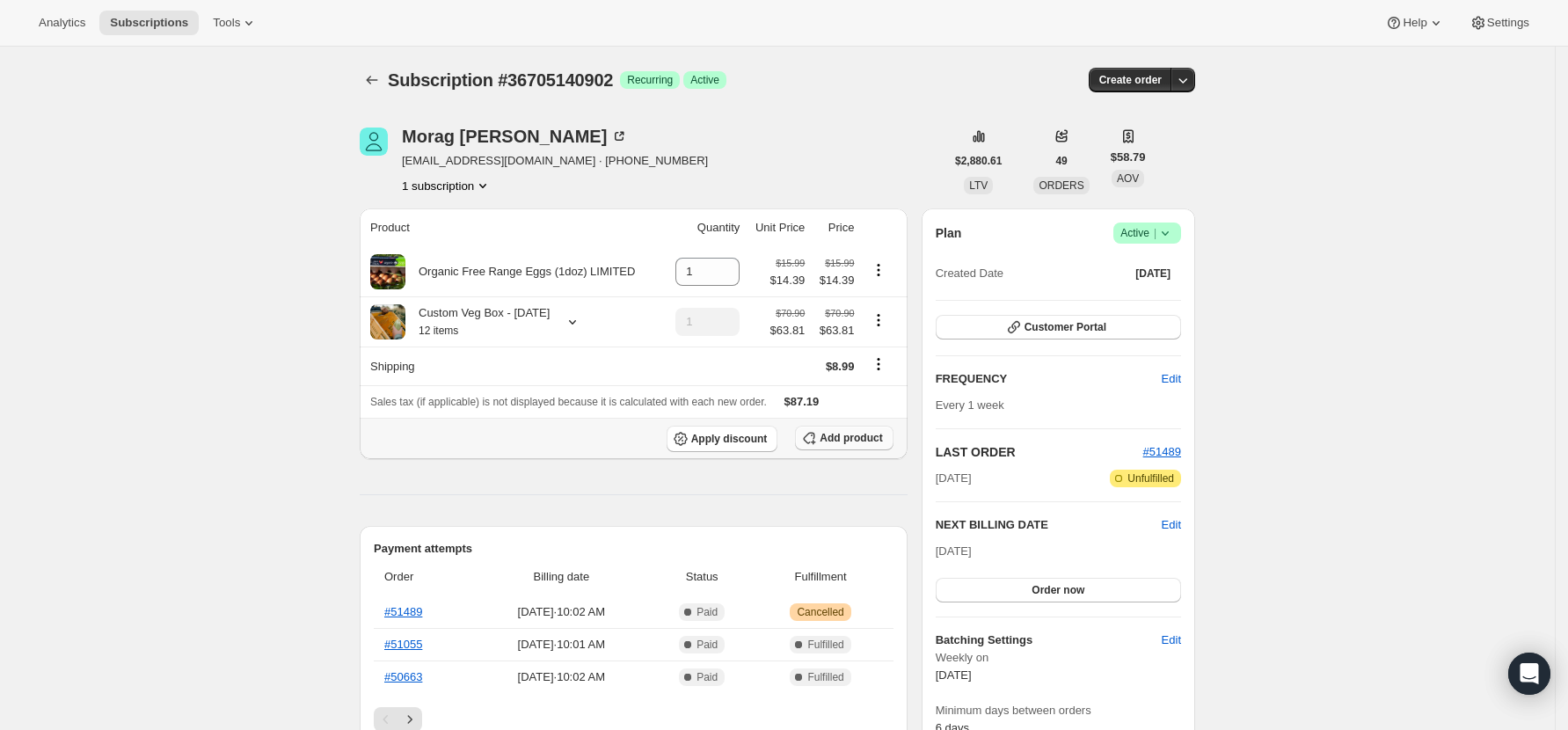
click at [890, 436] on button "Add product" at bounding box center [843, 438] width 98 height 25
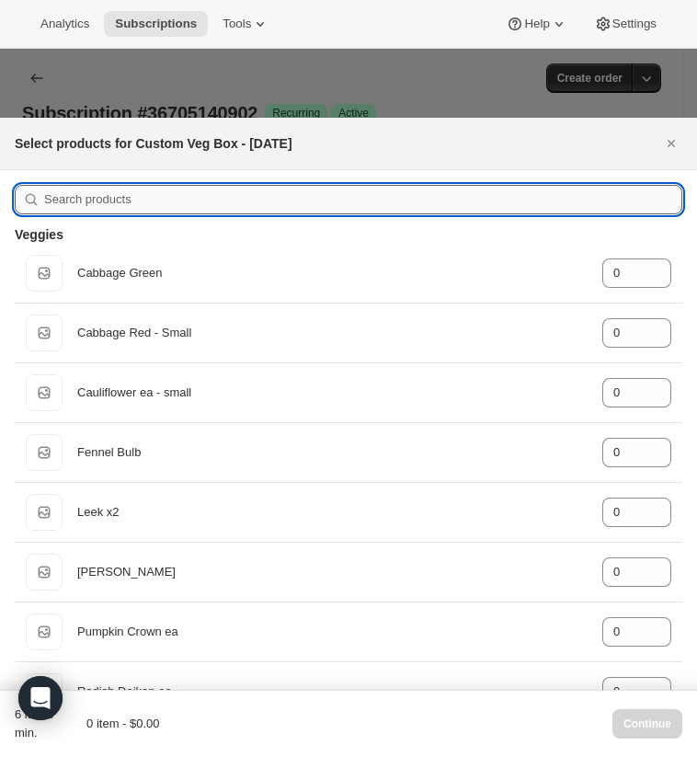
click at [206, 185] on input ":ret:" at bounding box center [363, 199] width 638 height 29
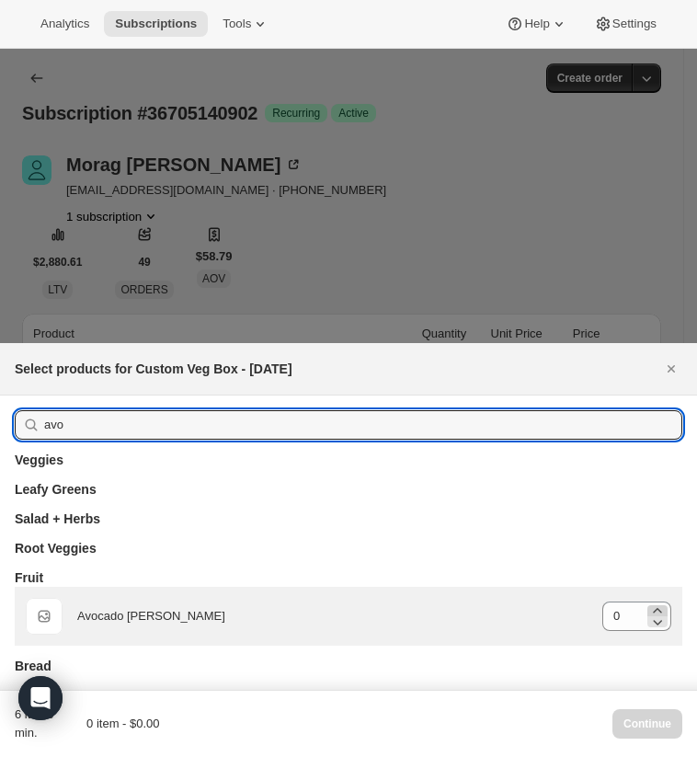
type input "avo"
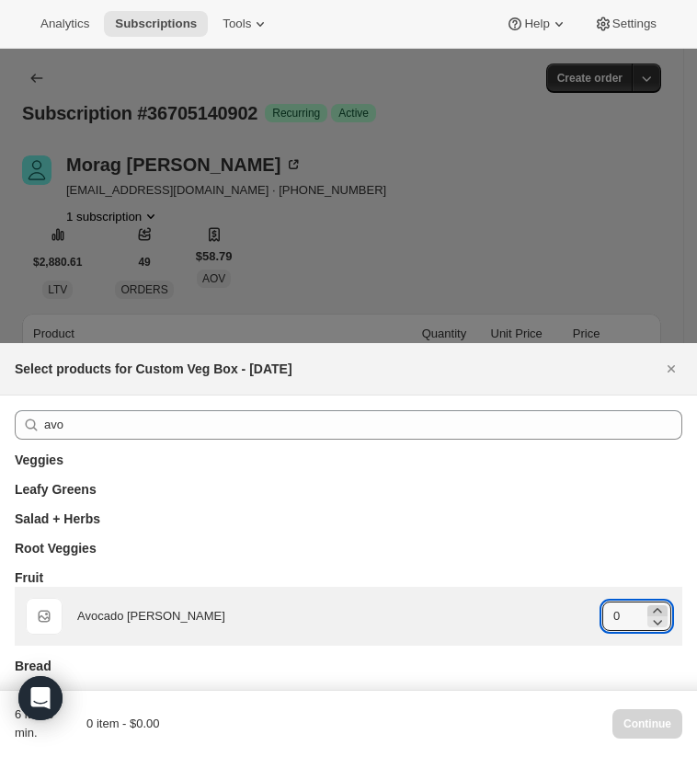
click at [648, 601] on icon ":ret:" at bounding box center [657, 610] width 18 height 18
type input "1"
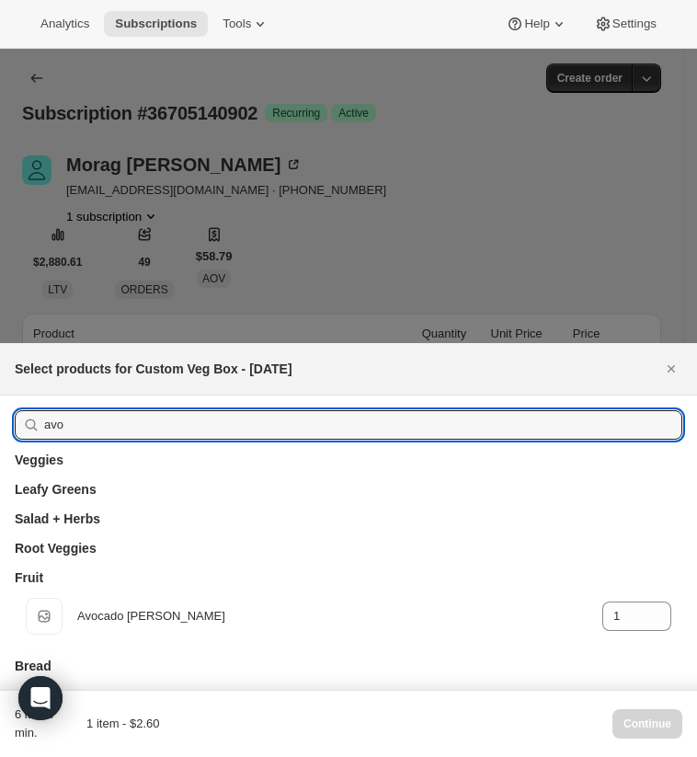
drag, startPoint x: 79, startPoint y: 253, endPoint x: 34, endPoint y: 253, distance: 45.1
type input "le"
type input "0"
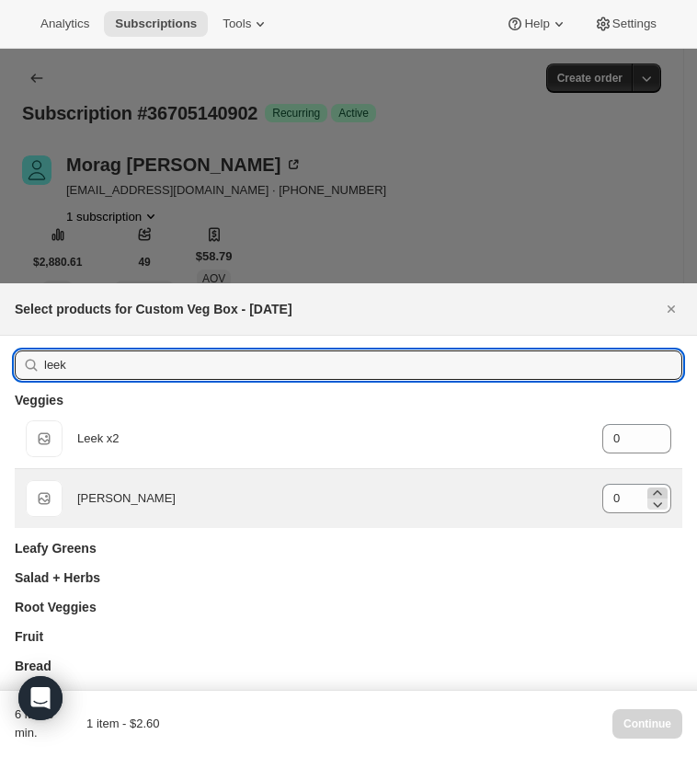
type input "leek"
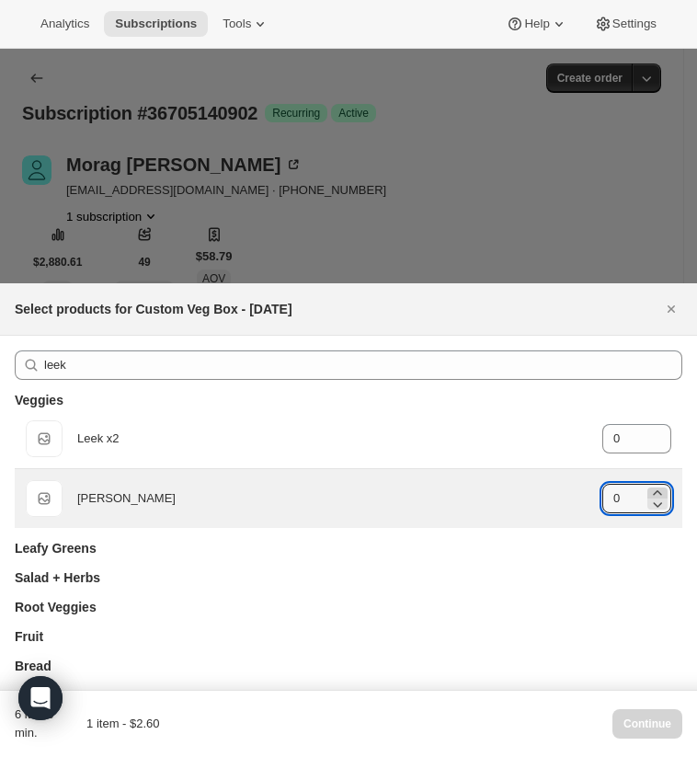
click at [648, 484] on icon ":ret:" at bounding box center [657, 493] width 18 height 18
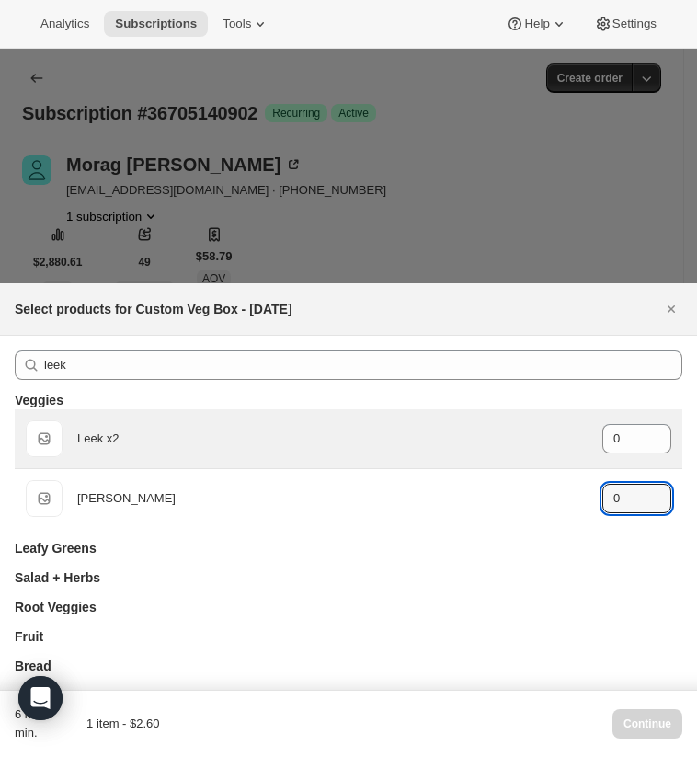
type input "1"
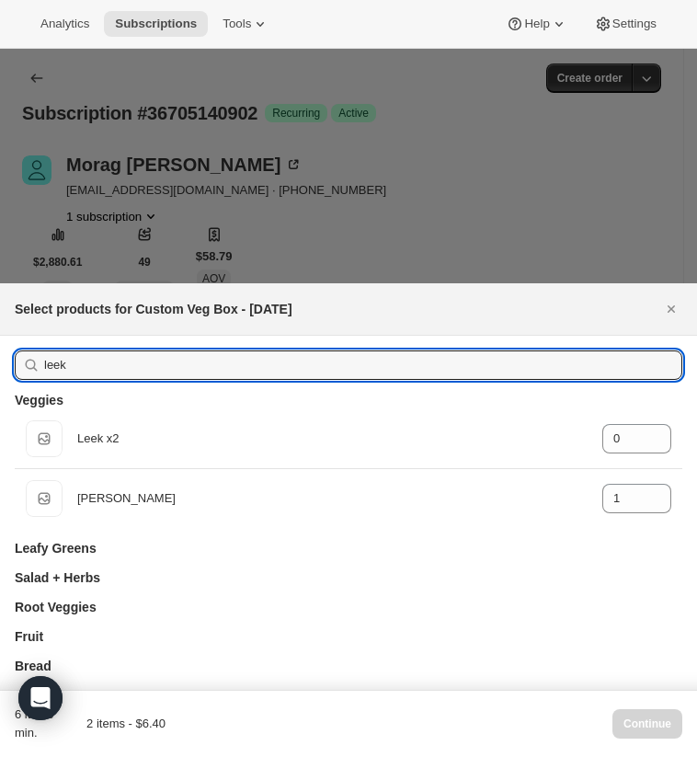
drag, startPoint x: 130, startPoint y: 226, endPoint x: 33, endPoint y: 221, distance: 96.7
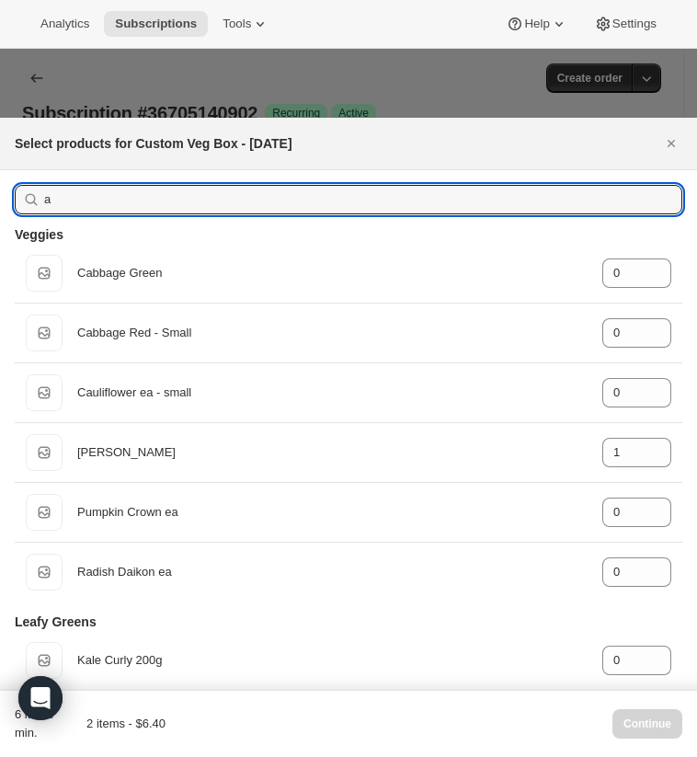
type input "ap"
type input "0"
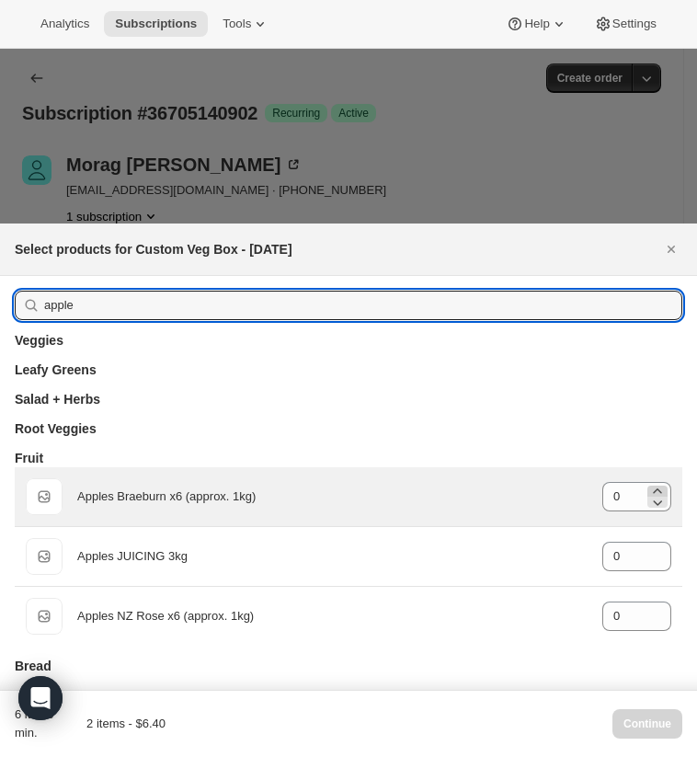
type input "apple"
click at [648, 482] on icon ":ret:" at bounding box center [657, 491] width 18 height 18
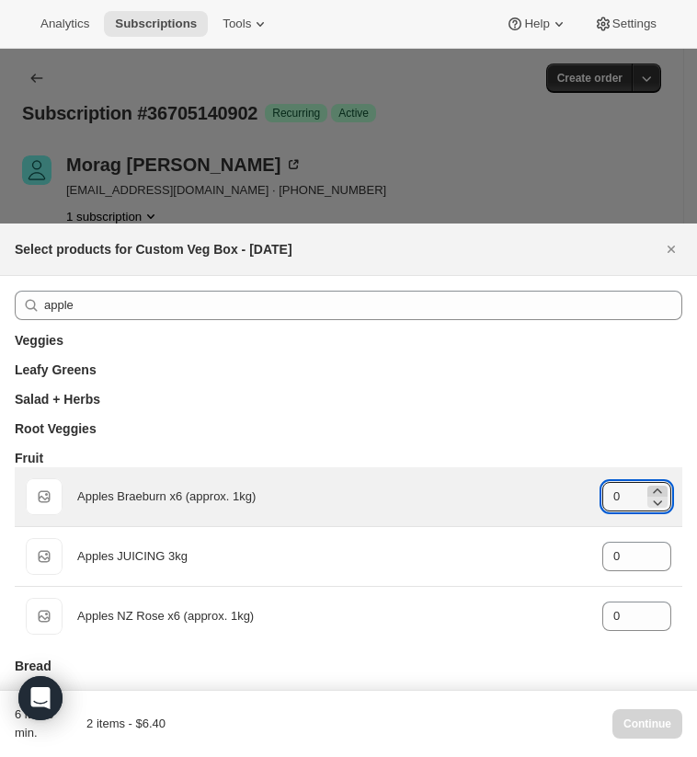
type input "1"
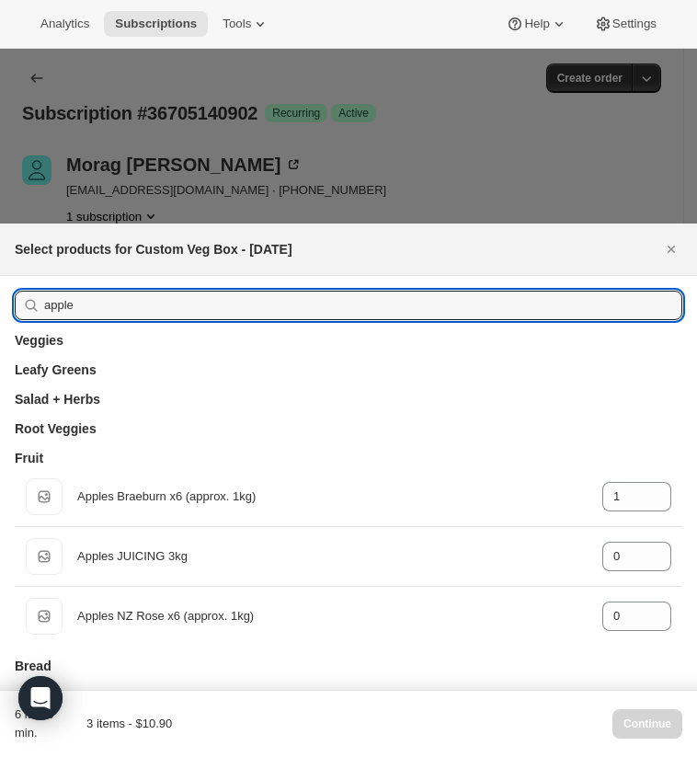
drag, startPoint x: 189, startPoint y: 192, endPoint x: -56, endPoint y: 195, distance: 245.6
click at [0, 195] on html "Analytics Subscriptions Tools Help Settings Skip to content Subscription #36705…" at bounding box center [348, 378] width 697 height 757
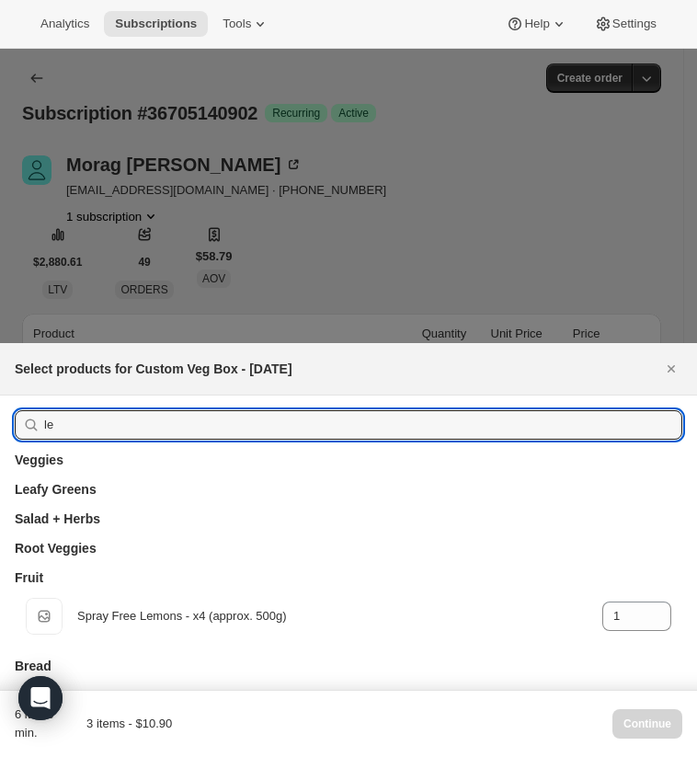
type input "lem"
type input "0"
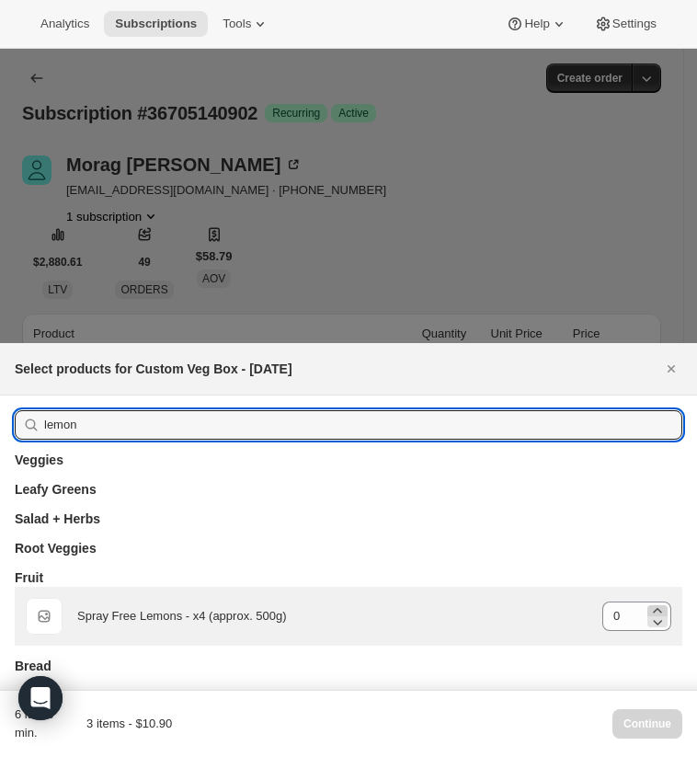
type input "lemon"
click at [648, 601] on icon ":ret:" at bounding box center [657, 610] width 18 height 18
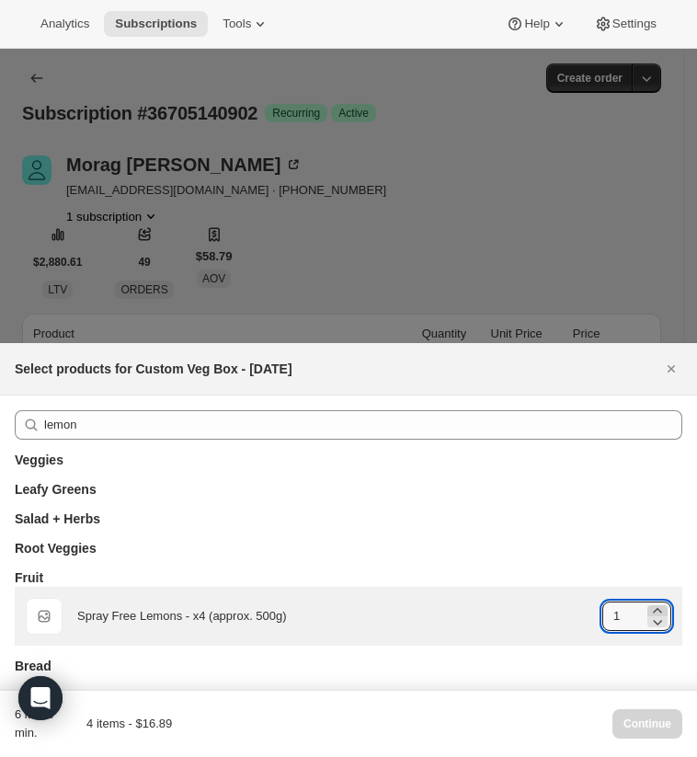
click at [648, 601] on icon ":ret:" at bounding box center [657, 610] width 18 height 18
type input "2"
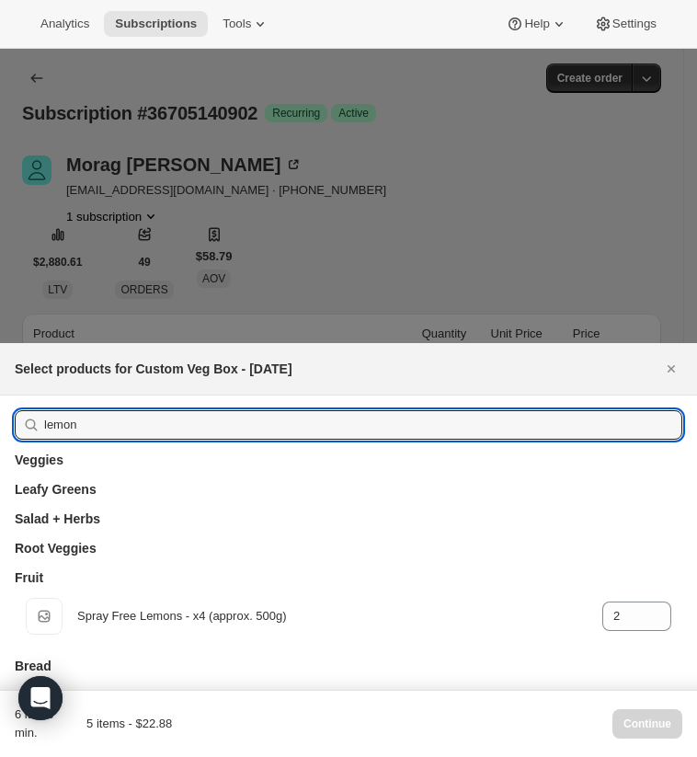
drag, startPoint x: 154, startPoint y: 243, endPoint x: 90, endPoint y: 243, distance: 63.5
click at [90, 410] on div "lemon" at bounding box center [349, 424] width 668 height 29
type input "k"
type input "1"
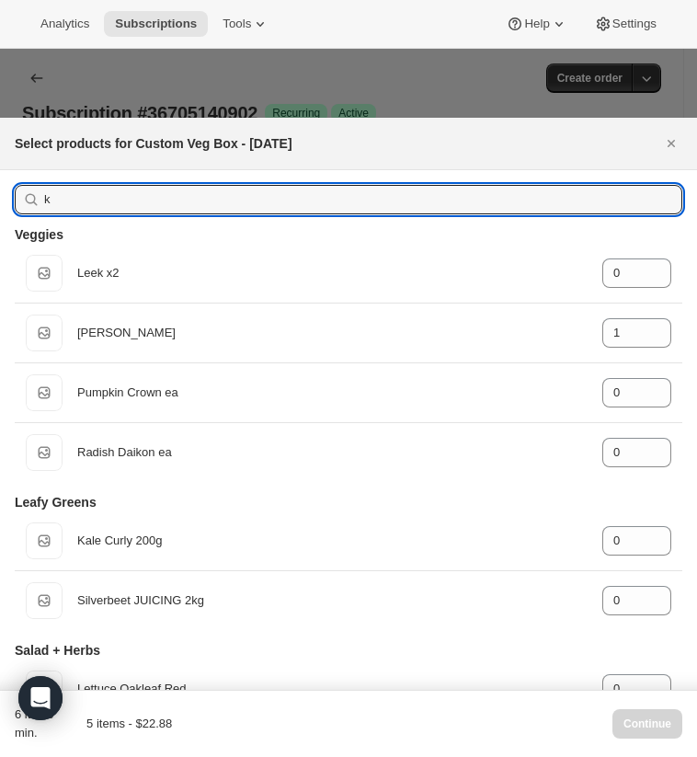
type input "ki"
type input "0"
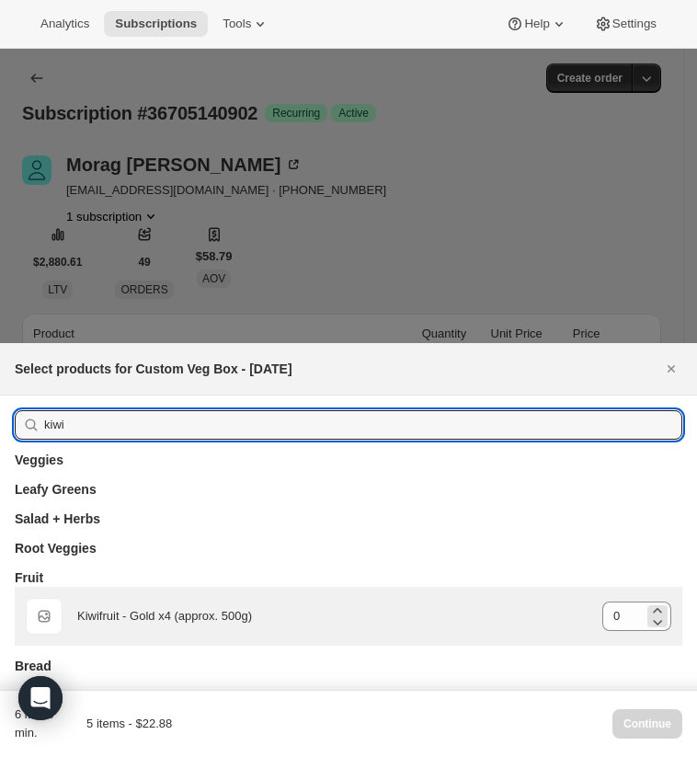
type input "kiwi"
click at [648, 601] on icon ":ret:" at bounding box center [657, 610] width 18 height 18
type input "1"
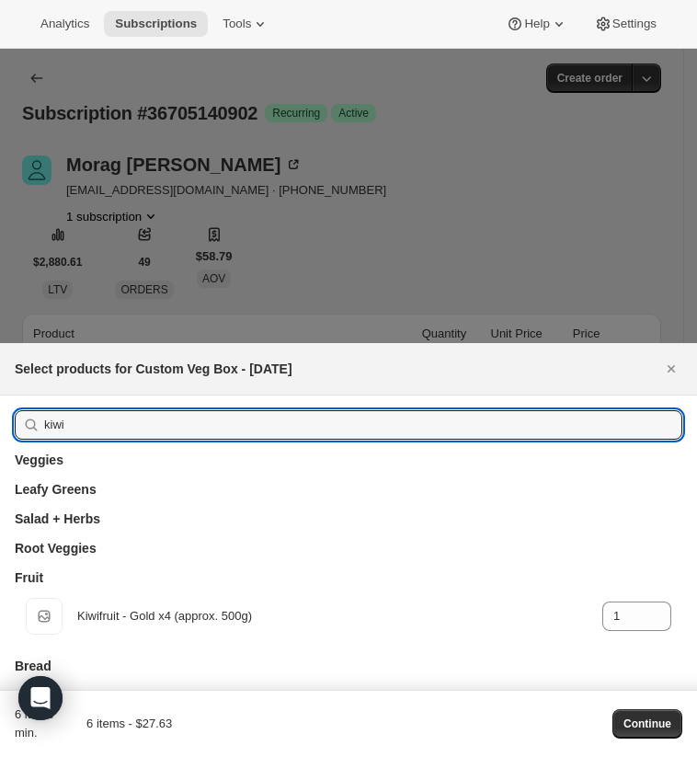
drag, startPoint x: 57, startPoint y: 248, endPoint x: 35, endPoint y: 245, distance: 22.4
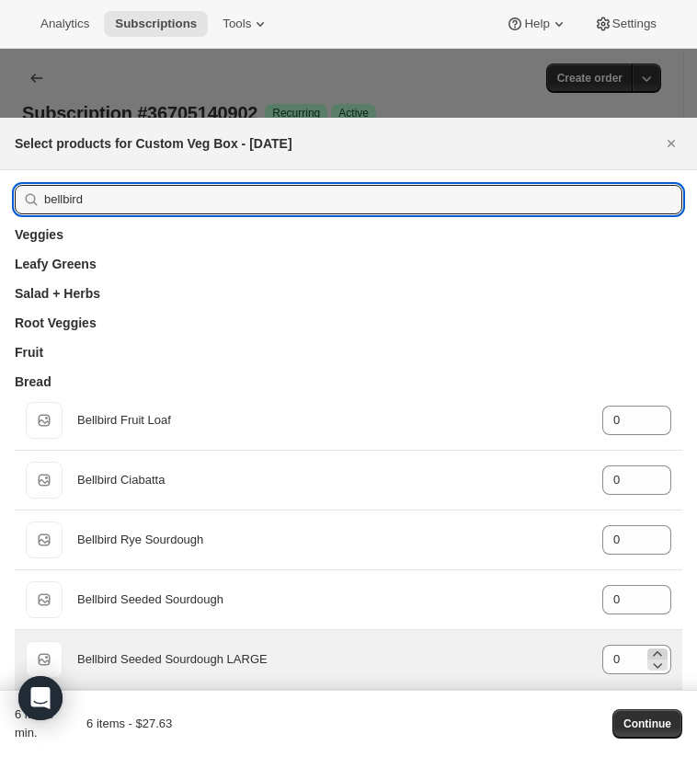
type input "bellbird"
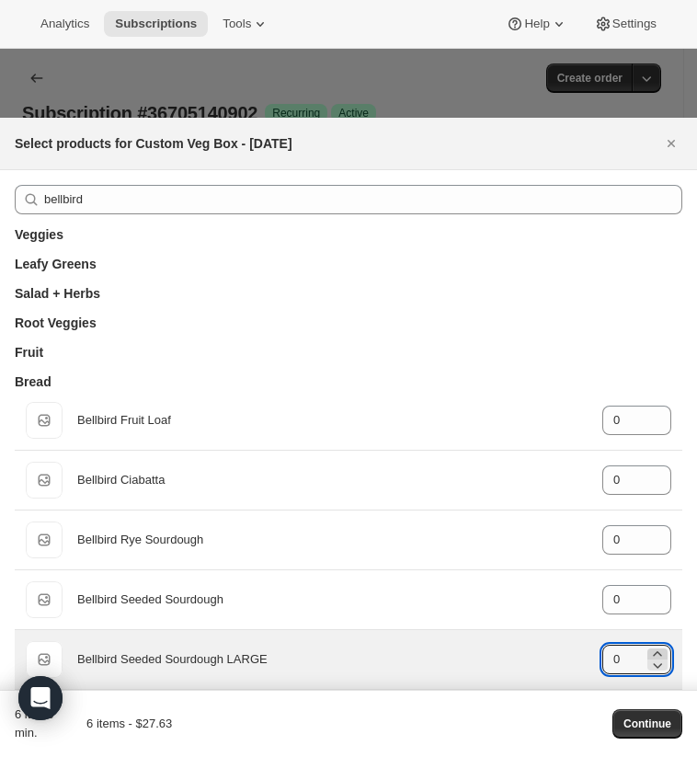
click at [648, 645] on icon ":ret:" at bounding box center [657, 654] width 18 height 18
type input "1"
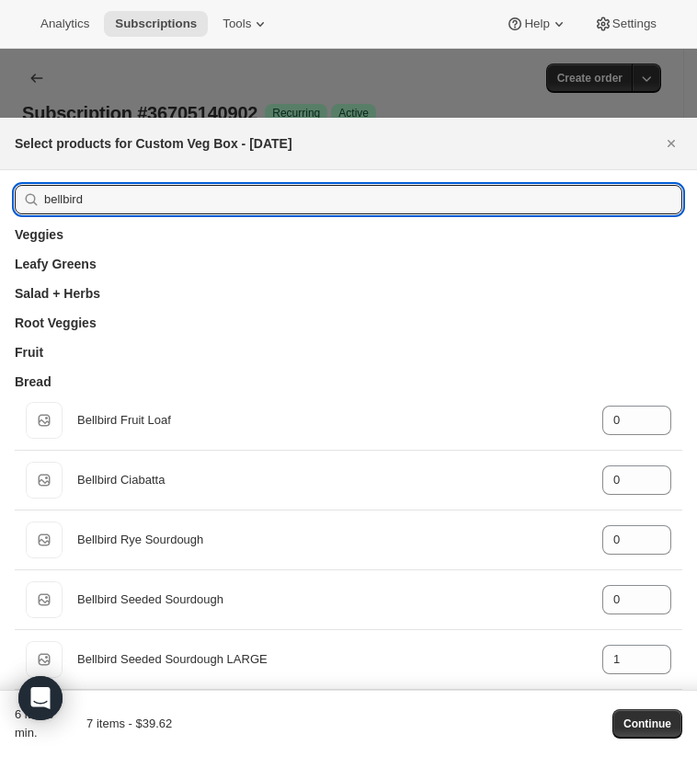
drag, startPoint x: 213, startPoint y: 135, endPoint x: -5, endPoint y: 129, distance: 218.1
click at [0, 129] on html "Analytics Subscriptions Tools Help Settings Skip to content Subscription #36705…" at bounding box center [348, 378] width 697 height 757
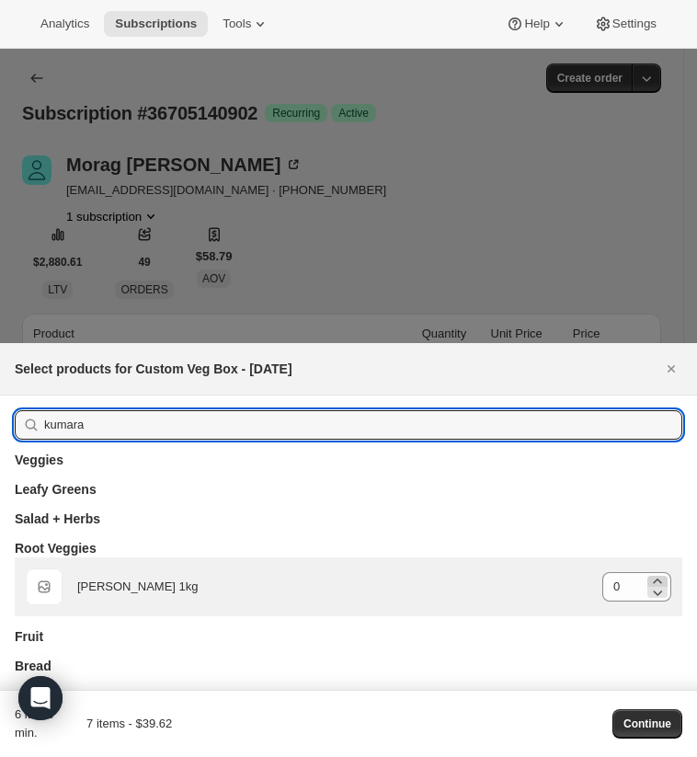
type input "kumara"
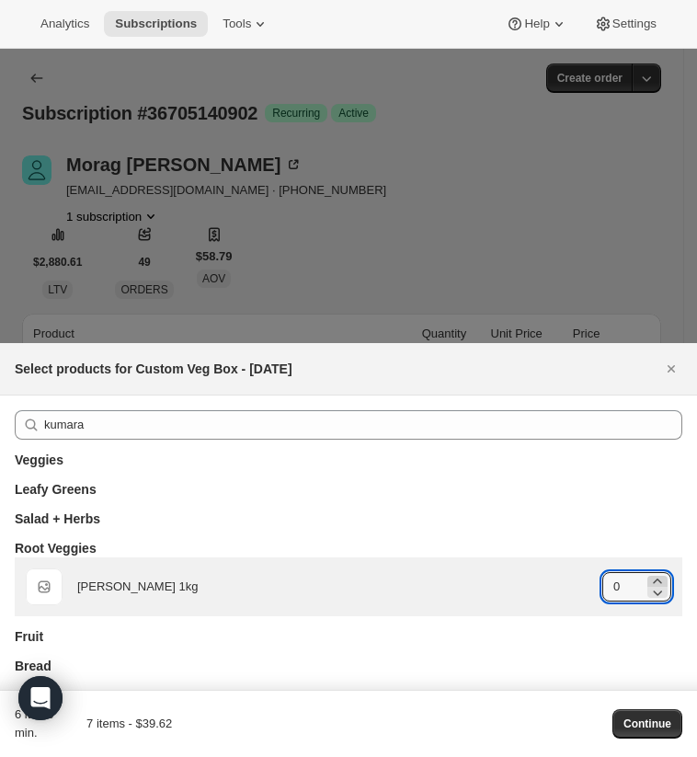
click at [648, 572] on icon ":ret:" at bounding box center [657, 581] width 18 height 18
type input "1"
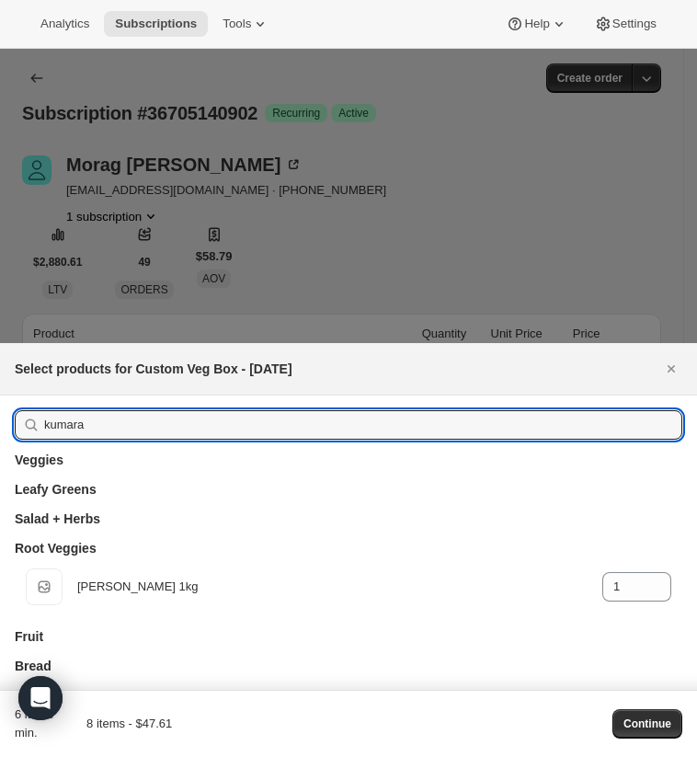
drag, startPoint x: 198, startPoint y: 251, endPoint x: 25, endPoint y: 235, distance: 173.6
type input "g"
type input "0"
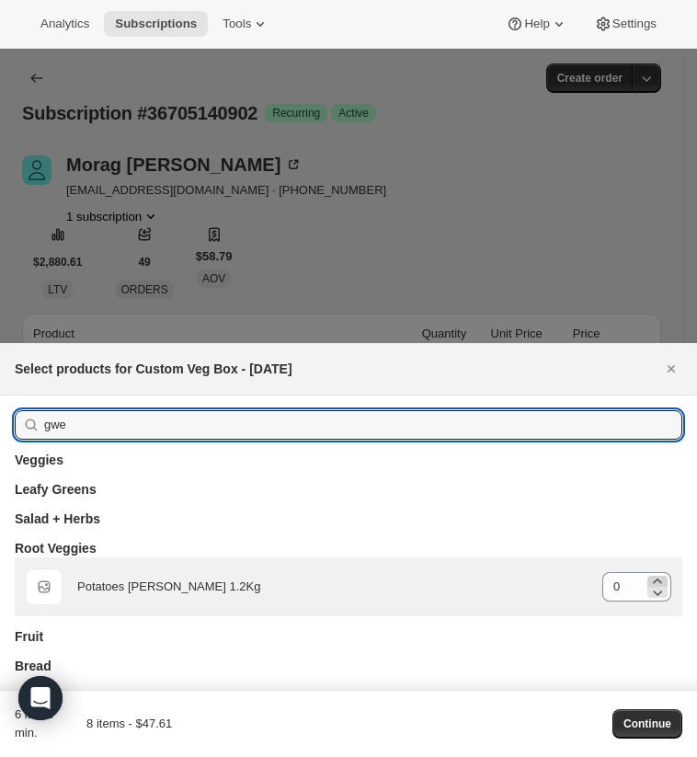
type input "gwe"
click at [648, 572] on icon ":ret:" at bounding box center [657, 581] width 18 height 18
type input "1"
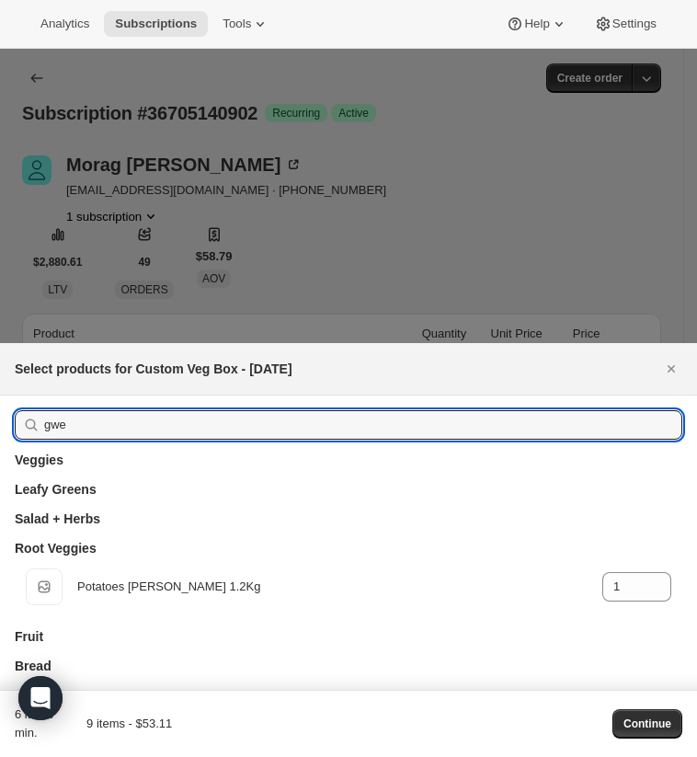
drag, startPoint x: 175, startPoint y: 250, endPoint x: 78, endPoint y: 250, distance: 96.6
click at [79, 410] on div "gwe" at bounding box center [349, 424] width 668 height 29
type input "ta"
type input "0"
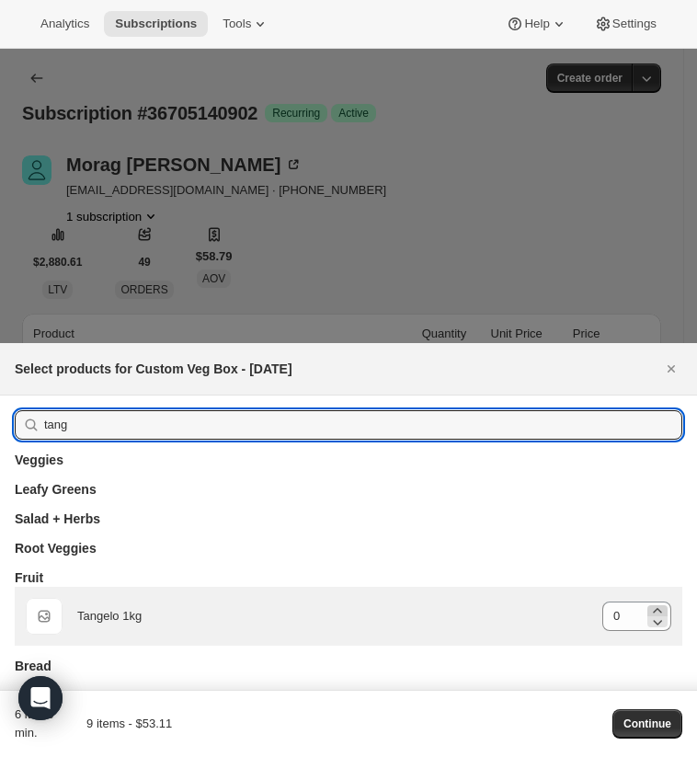
type input "tang"
click at [648, 601] on icon ":ret:" at bounding box center [657, 610] width 18 height 18
type input "1"
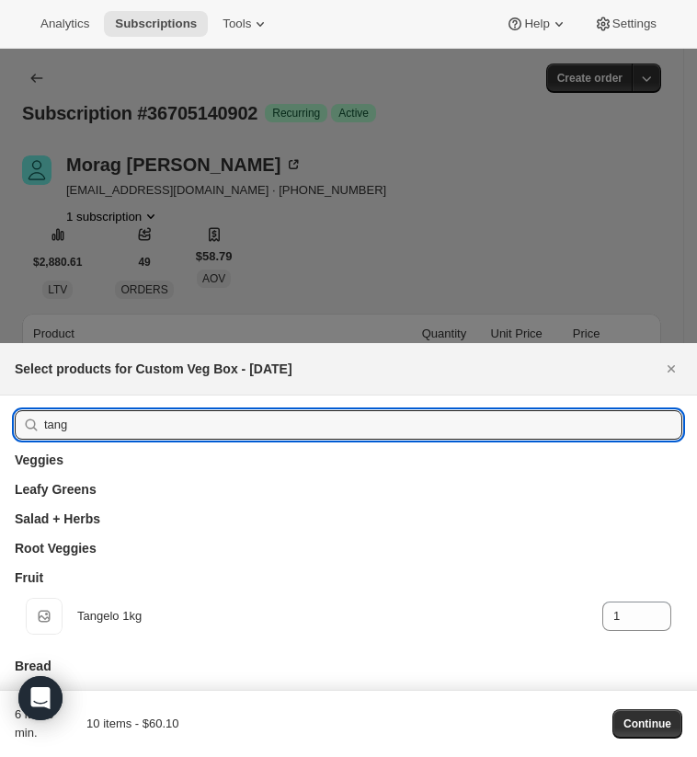
drag, startPoint x: 191, startPoint y: 247, endPoint x: 17, endPoint y: 245, distance: 174.8
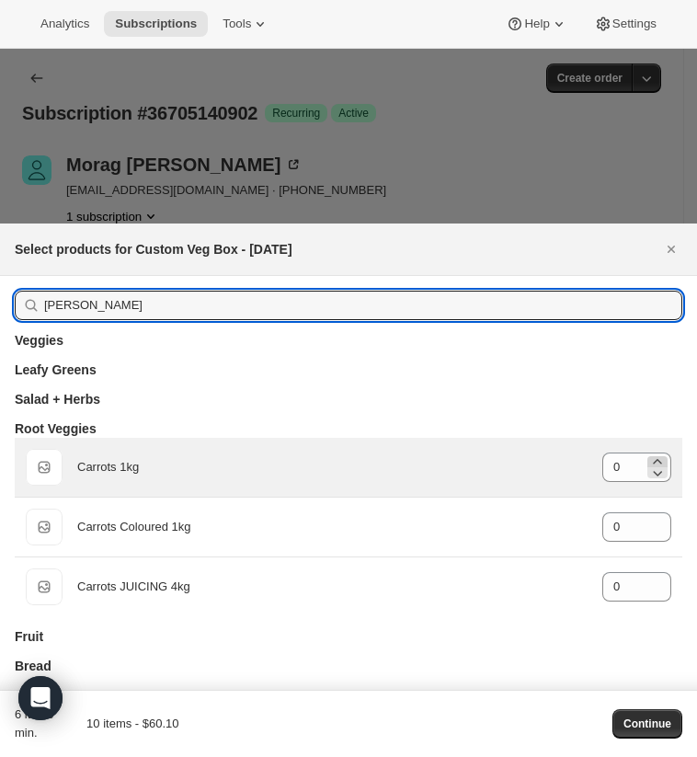
type input "carr"
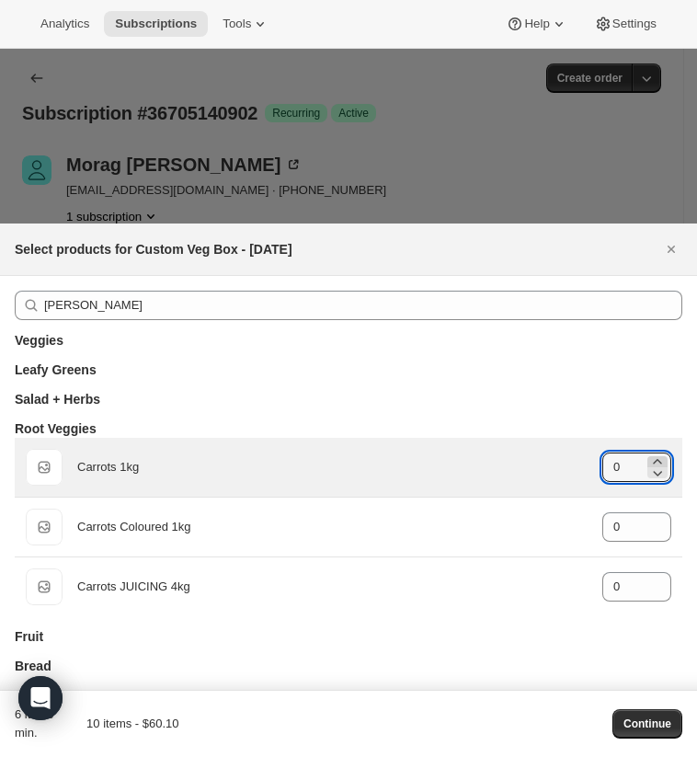
click at [648, 452] on icon ":ret:" at bounding box center [657, 461] width 18 height 18
type input "1"
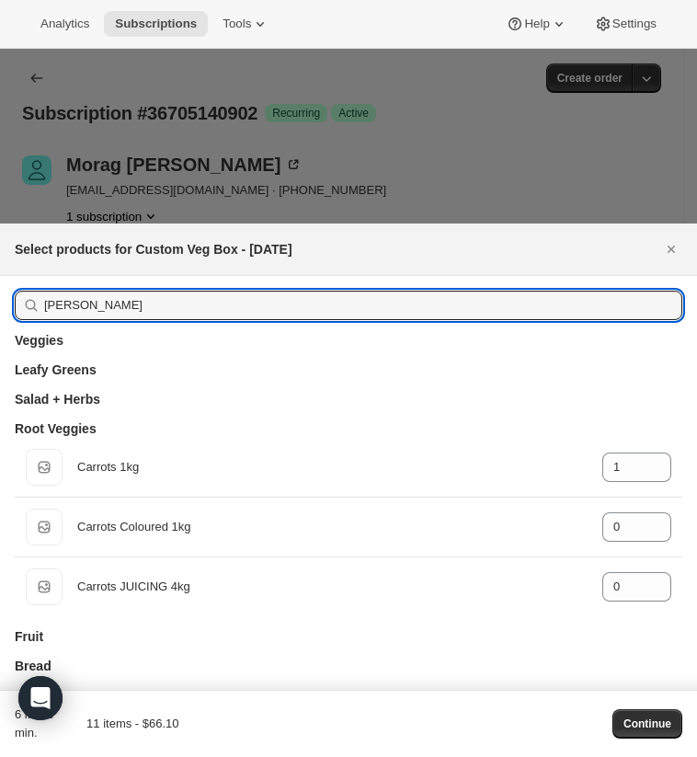
drag, startPoint x: 197, startPoint y: 191, endPoint x: -120, endPoint y: 175, distance: 317.7
click at [0, 175] on html "Analytics Subscriptions Tools Help Settings Skip to content Subscription #36705…" at bounding box center [348, 378] width 697 height 757
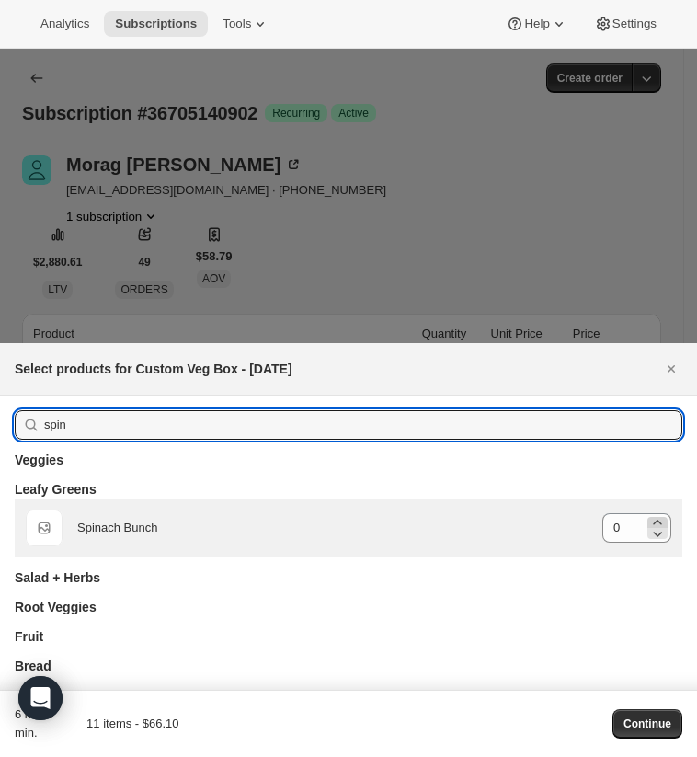
type input "spin"
drag, startPoint x: 595, startPoint y: 348, endPoint x: 269, endPoint y: 349, distance: 326.5
click at [653, 520] on icon ":ret:" at bounding box center [657, 522] width 8 height 5
type input "1"
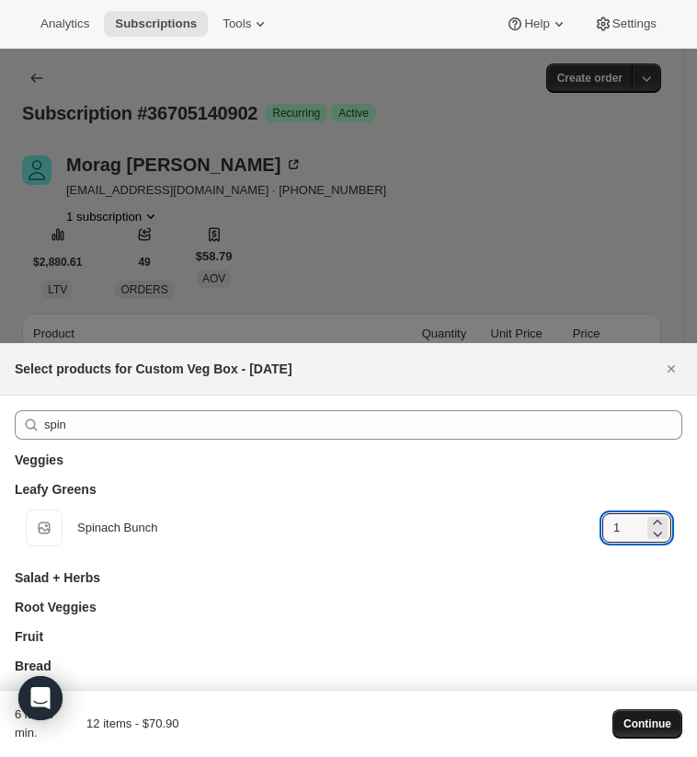
click at [624, 716] on span "Continue" at bounding box center [648, 723] width 48 height 15
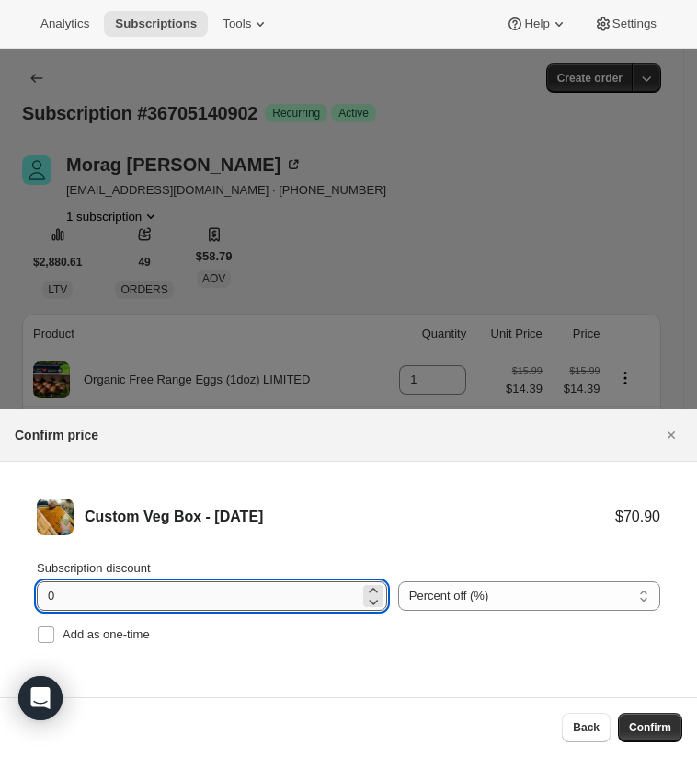
click at [232, 581] on input "0" at bounding box center [198, 595] width 323 height 29
type input "10"
click at [629, 720] on span "Confirm" at bounding box center [650, 727] width 42 height 15
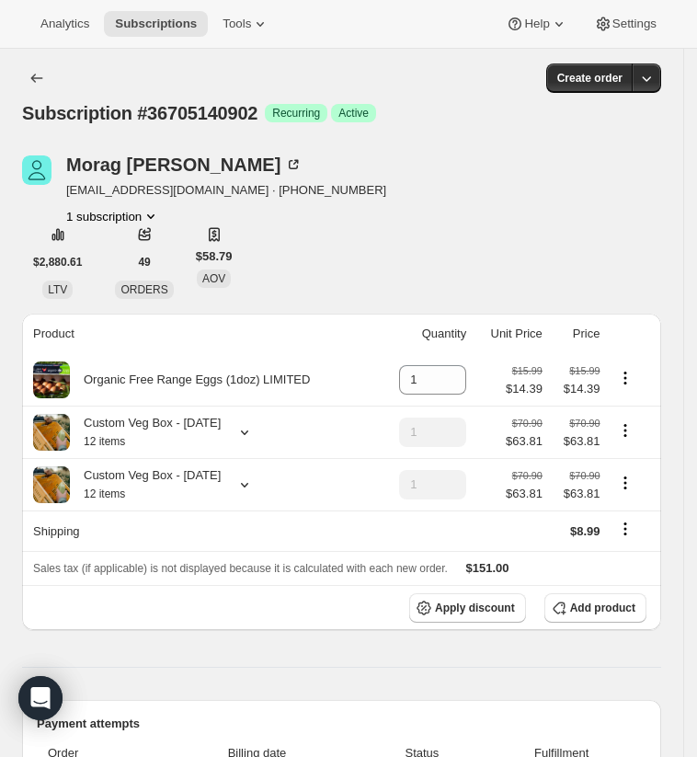
click at [634, 421] on icon "Product actions" at bounding box center [625, 430] width 18 height 18
click at [641, 471] on span "Remove" at bounding box center [636, 472] width 44 height 14
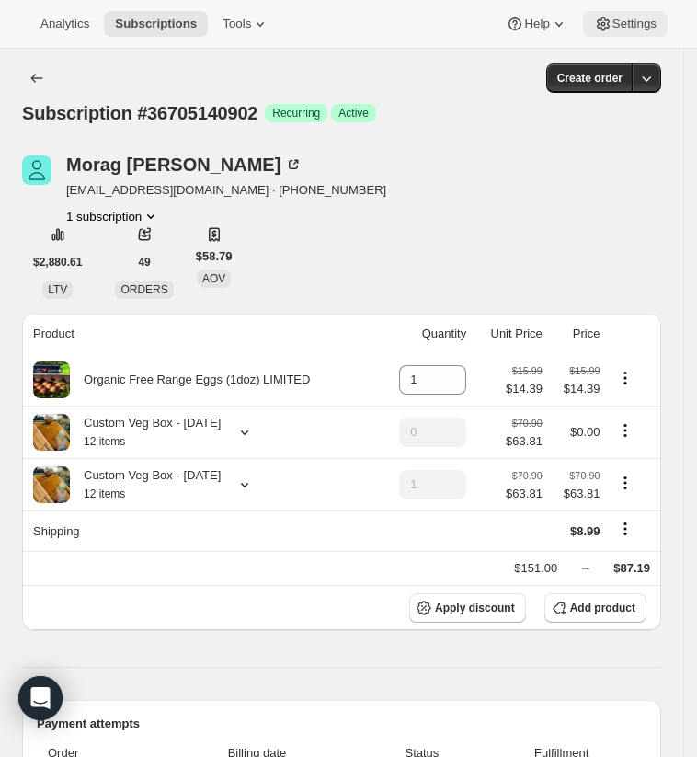
type input "1"
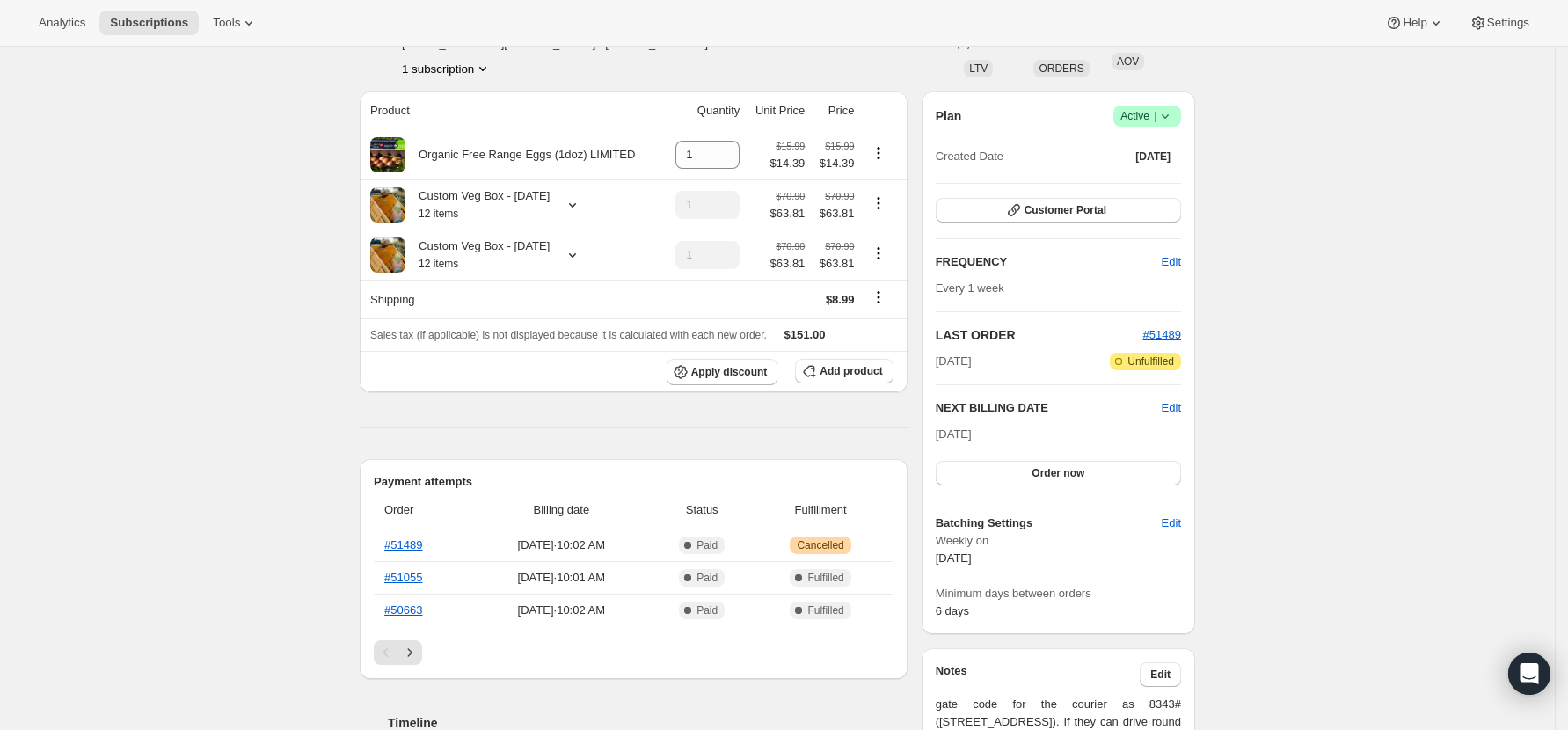
scroll to position [234, 0]
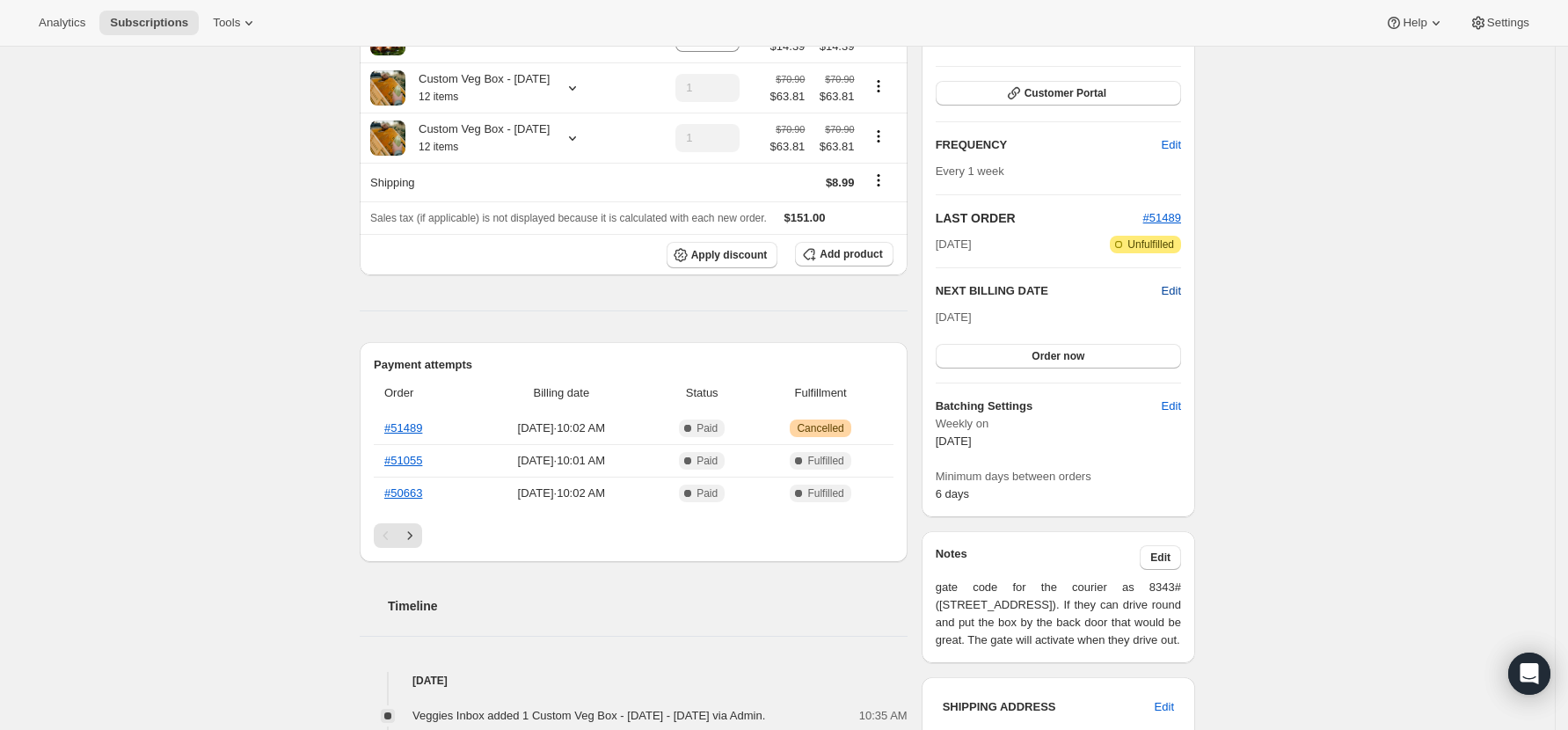
click at [1176, 287] on span "Edit" at bounding box center [1171, 291] width 19 height 17
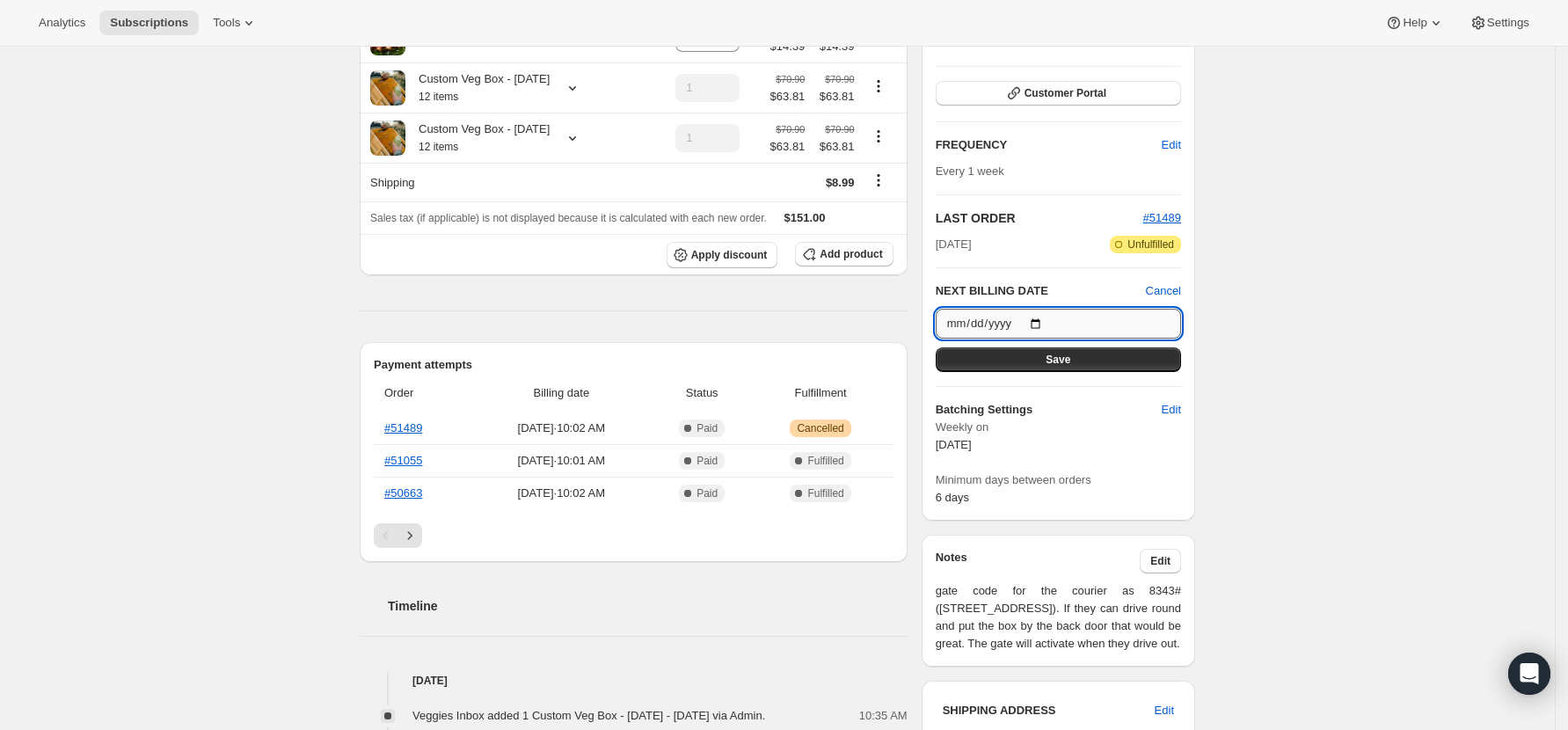
click at [1041, 325] on input "2025-09-15" at bounding box center [1058, 323] width 246 height 30
drag, startPoint x: 1449, startPoint y: 389, endPoint x: 1435, endPoint y: 386, distance: 14.3
click at [1449, 389] on div "Subscription #36705140902. This page is ready Subscription #36705140902 Success…" at bounding box center [777, 586] width 1555 height 1548
click at [1173, 406] on span "Edit" at bounding box center [1171, 409] width 19 height 17
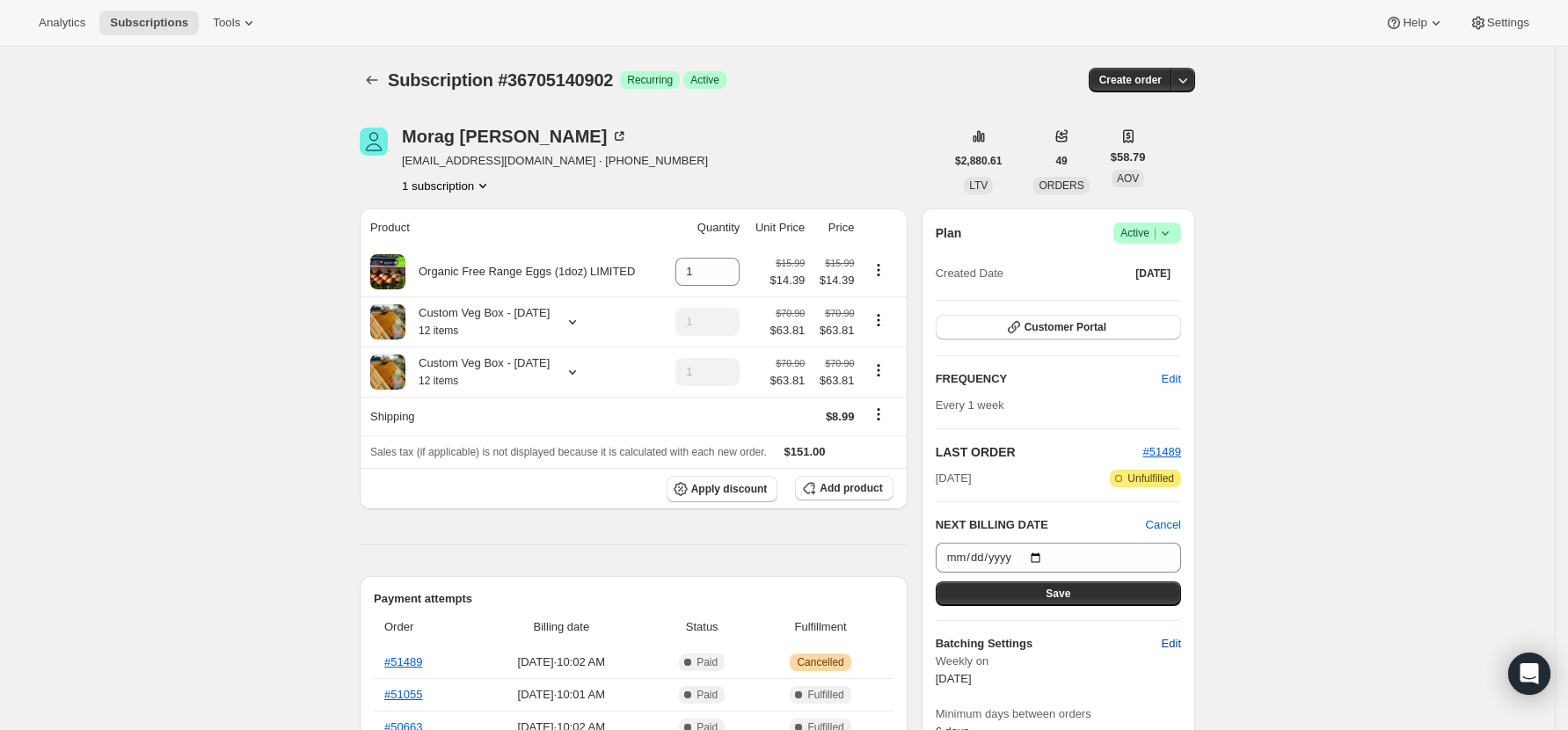
select select "WEEKDAY"
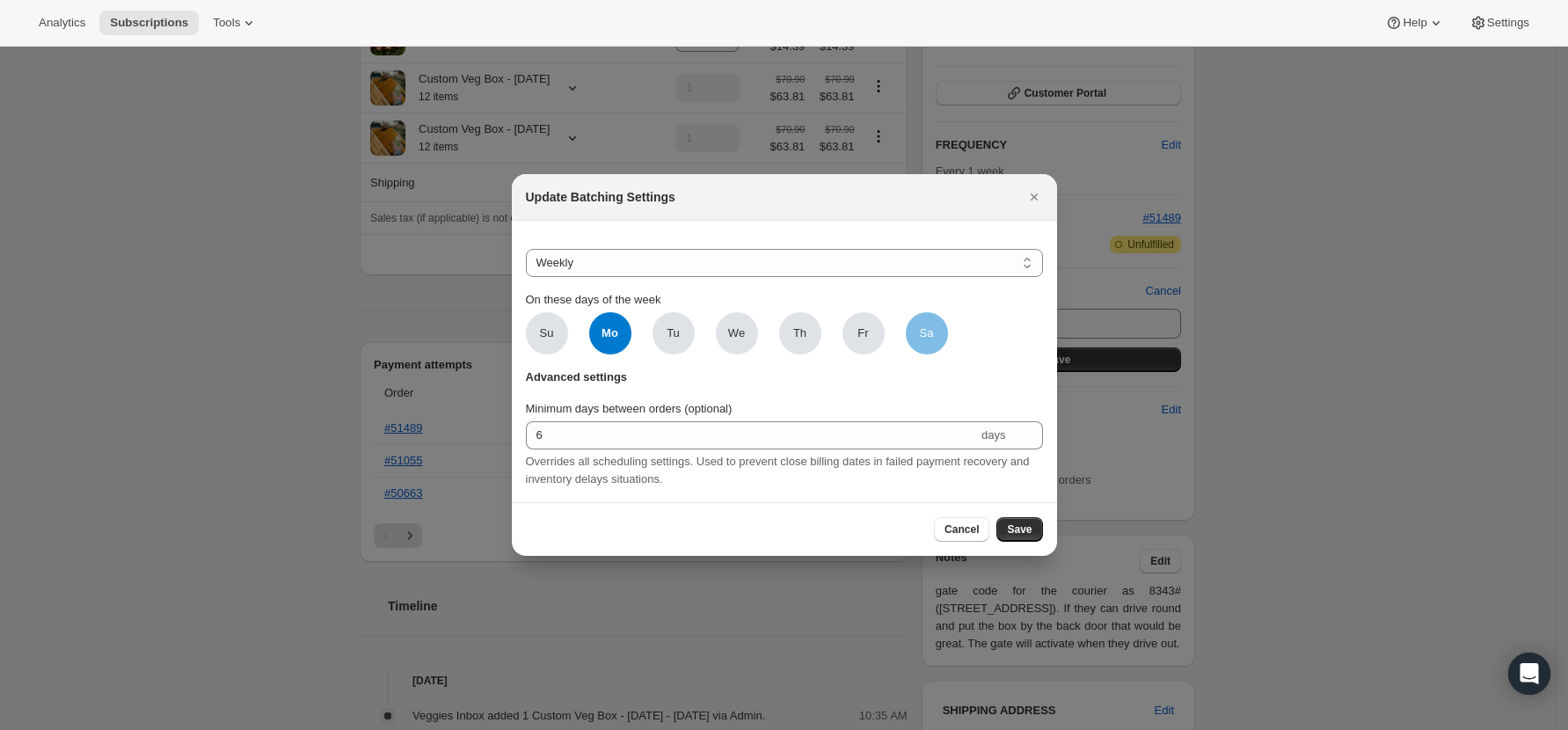
click at [911, 331] on span "Sa" at bounding box center [926, 333] width 42 height 42
click at [0, 0] on input "Sa" at bounding box center [0, 0] width 0 height 0
click at [607, 334] on span "Mo" at bounding box center [610, 333] width 42 height 42
click input "Mo" at bounding box center [0, 0] width 0 height 0
click at [1039, 532] on button "Save" at bounding box center [1019, 530] width 46 height 25
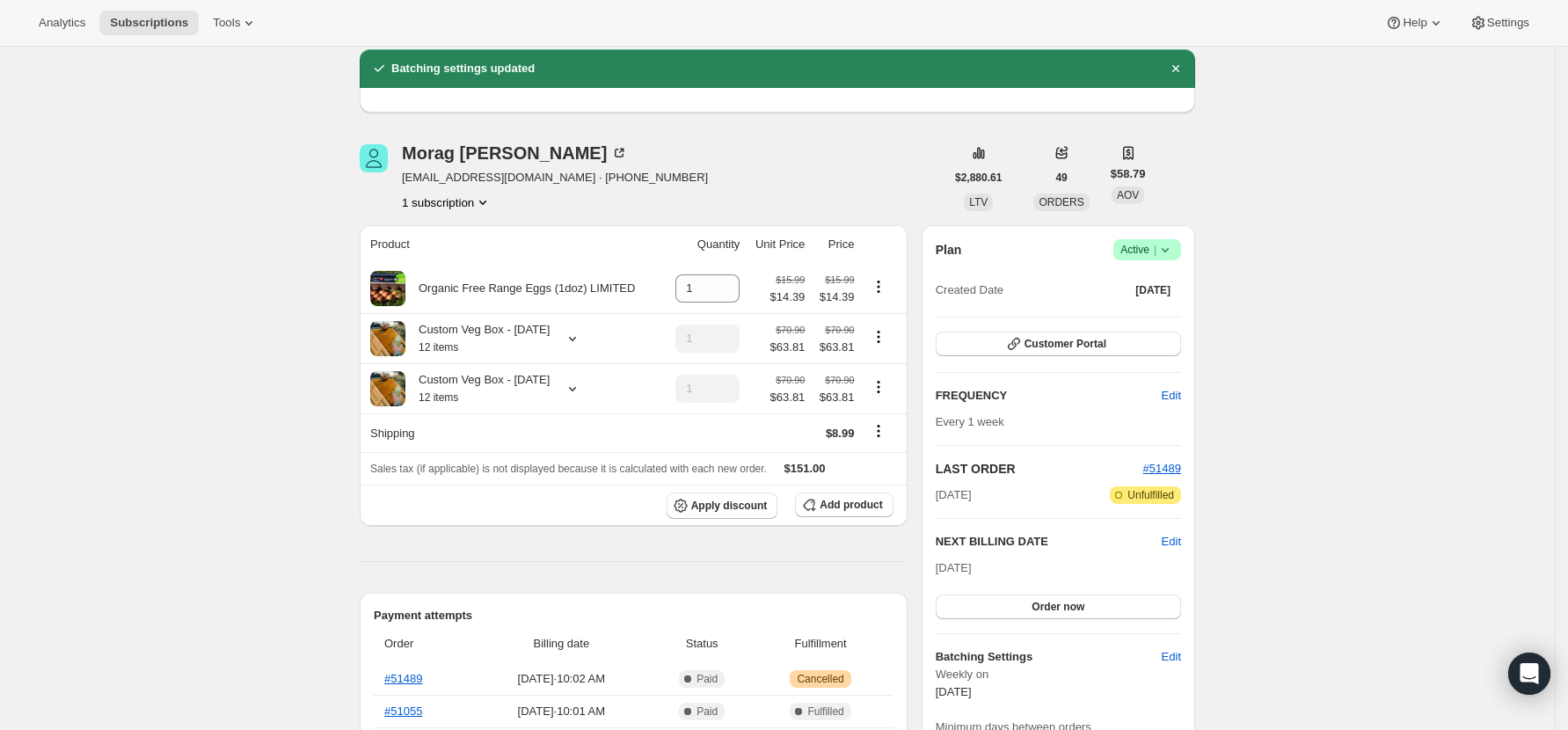
scroll to position [234, 0]
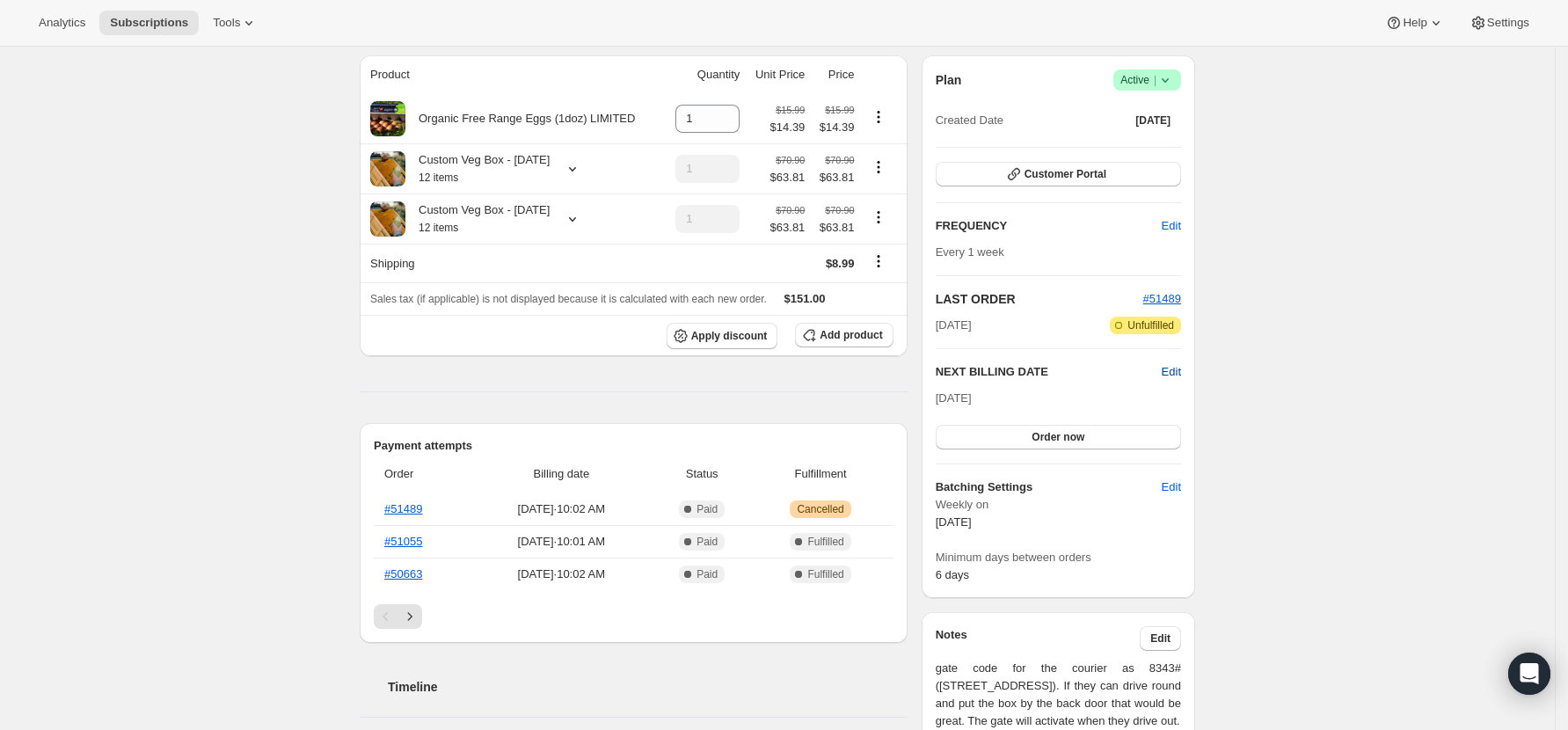
click at [1171, 370] on span "Edit" at bounding box center [1171, 372] width 19 height 17
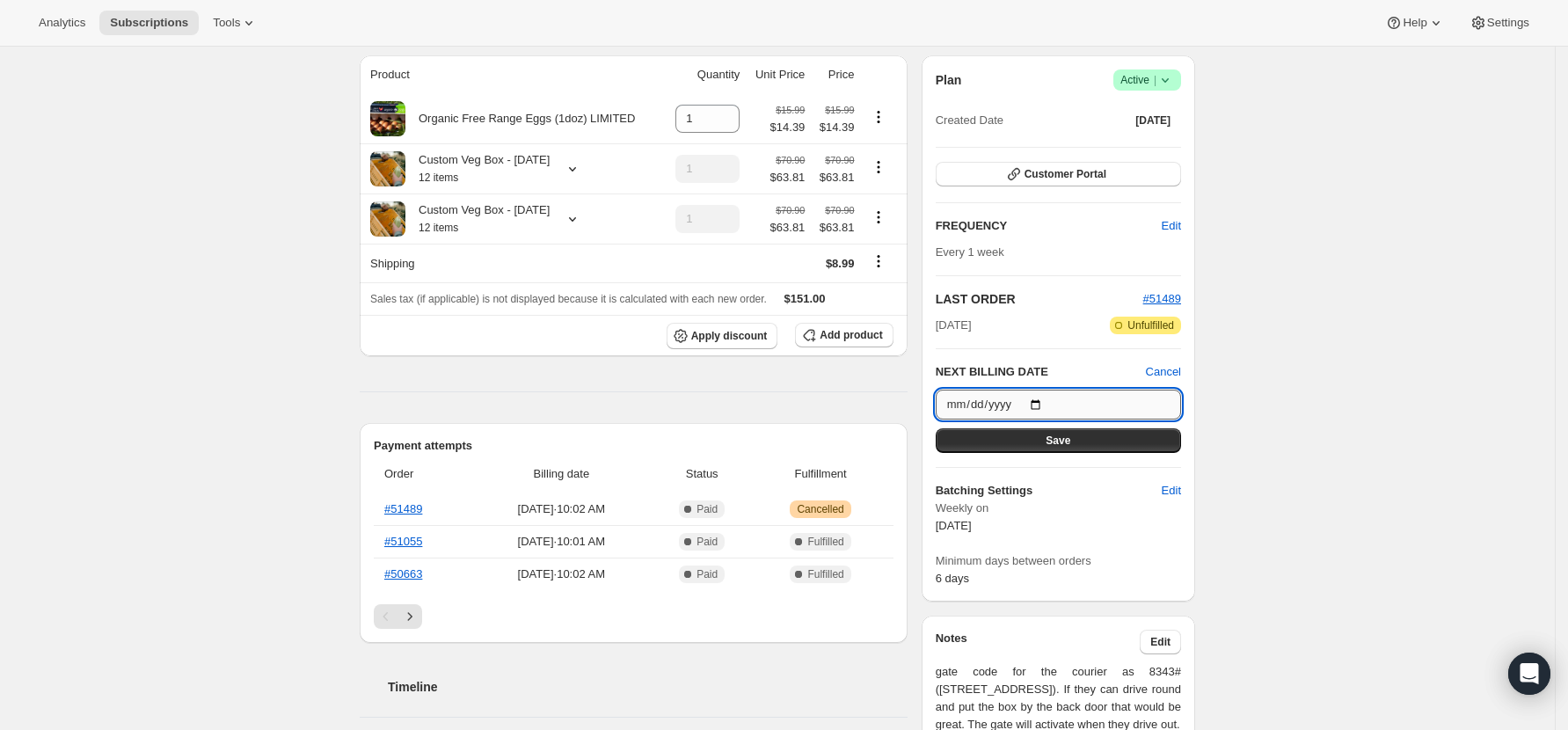
click at [1045, 407] on input "2025-09-15" at bounding box center [1058, 404] width 246 height 30
type input "2025-09-13"
click at [1044, 400] on input "2025-09-13" at bounding box center [1058, 404] width 246 height 30
click at [1308, 497] on div "Subscription #36705140902. This page is ready Subscription #36705140902 Success…" at bounding box center [777, 650] width 1555 height 1674
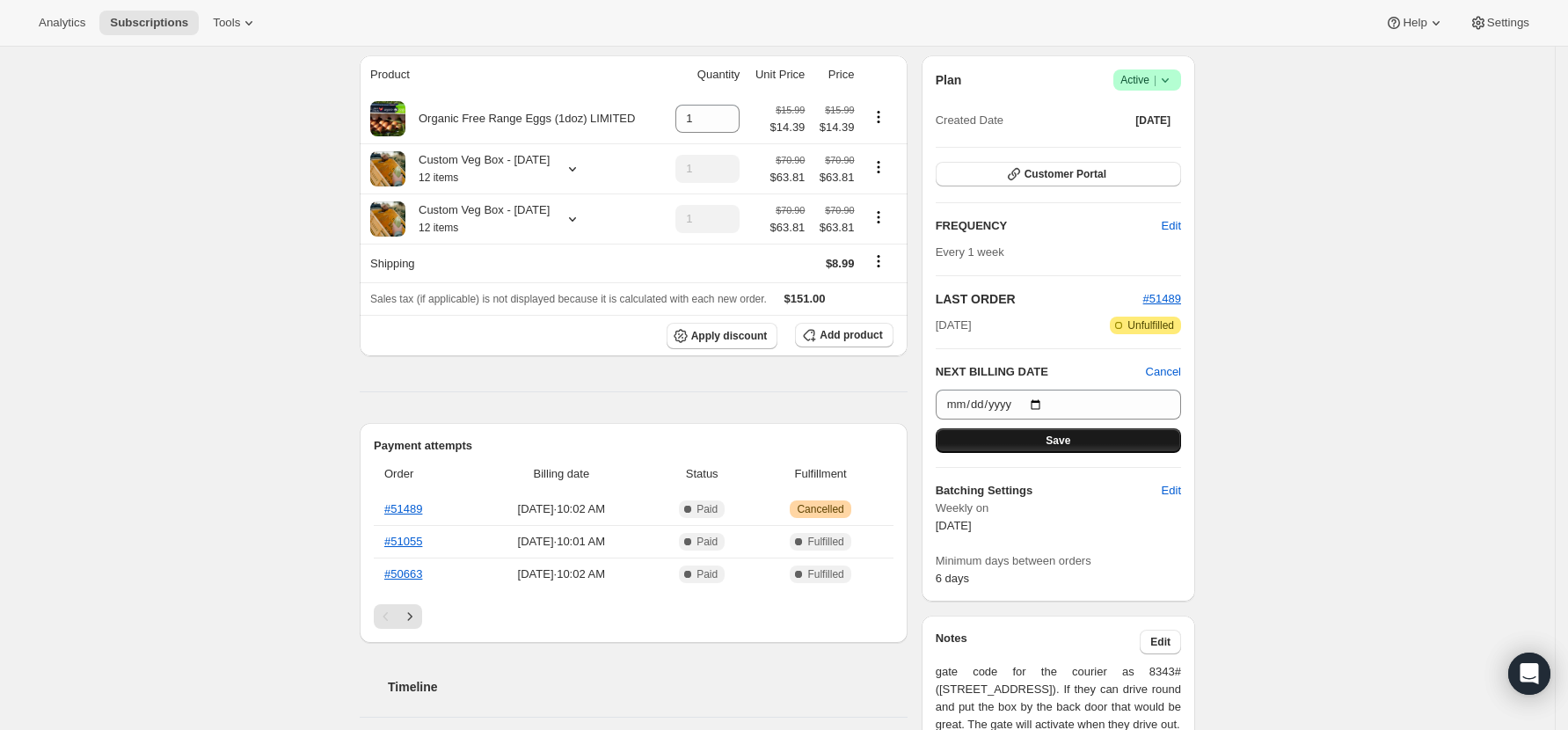
click at [1043, 436] on button "Save" at bounding box center [1058, 441] width 246 height 25
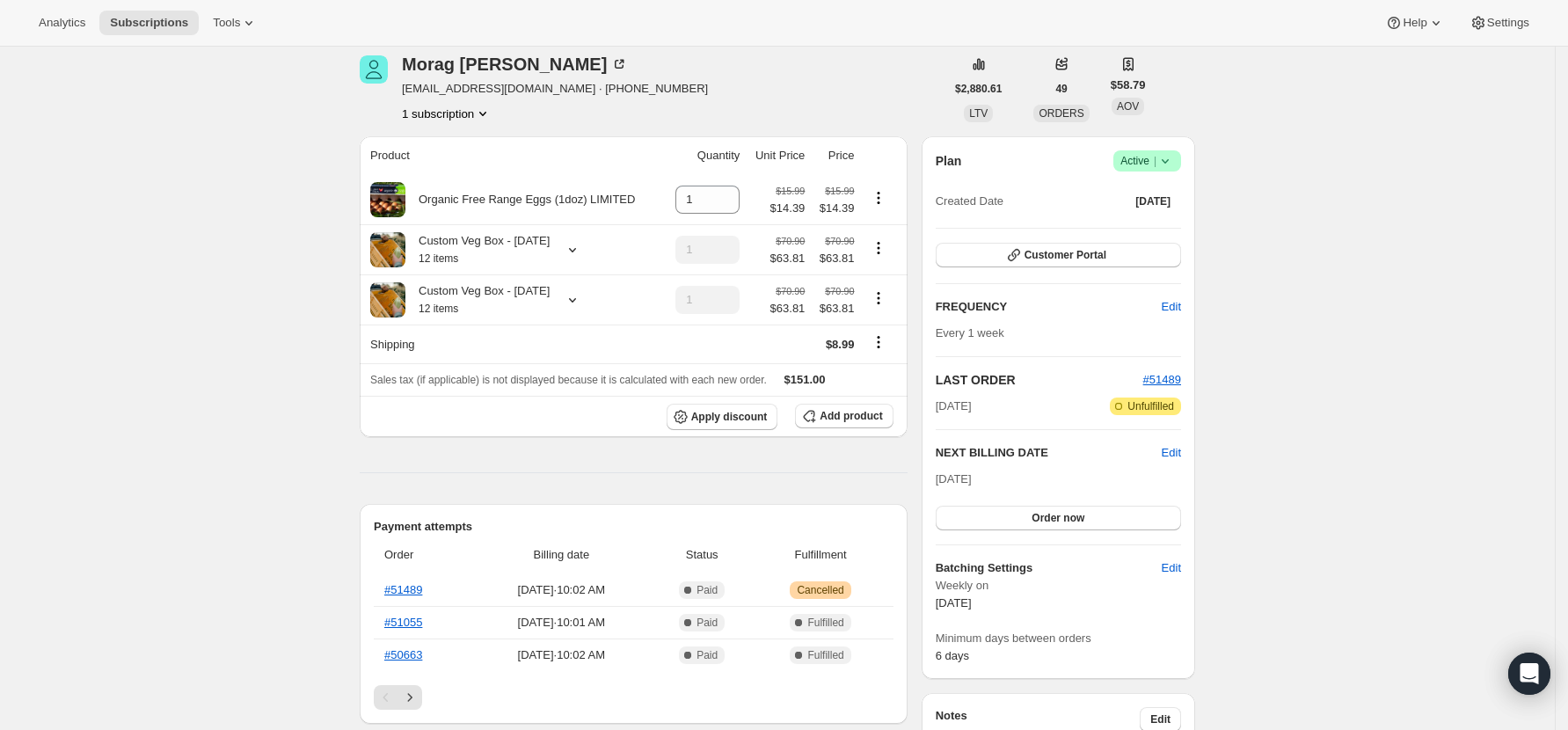
scroll to position [352, 0]
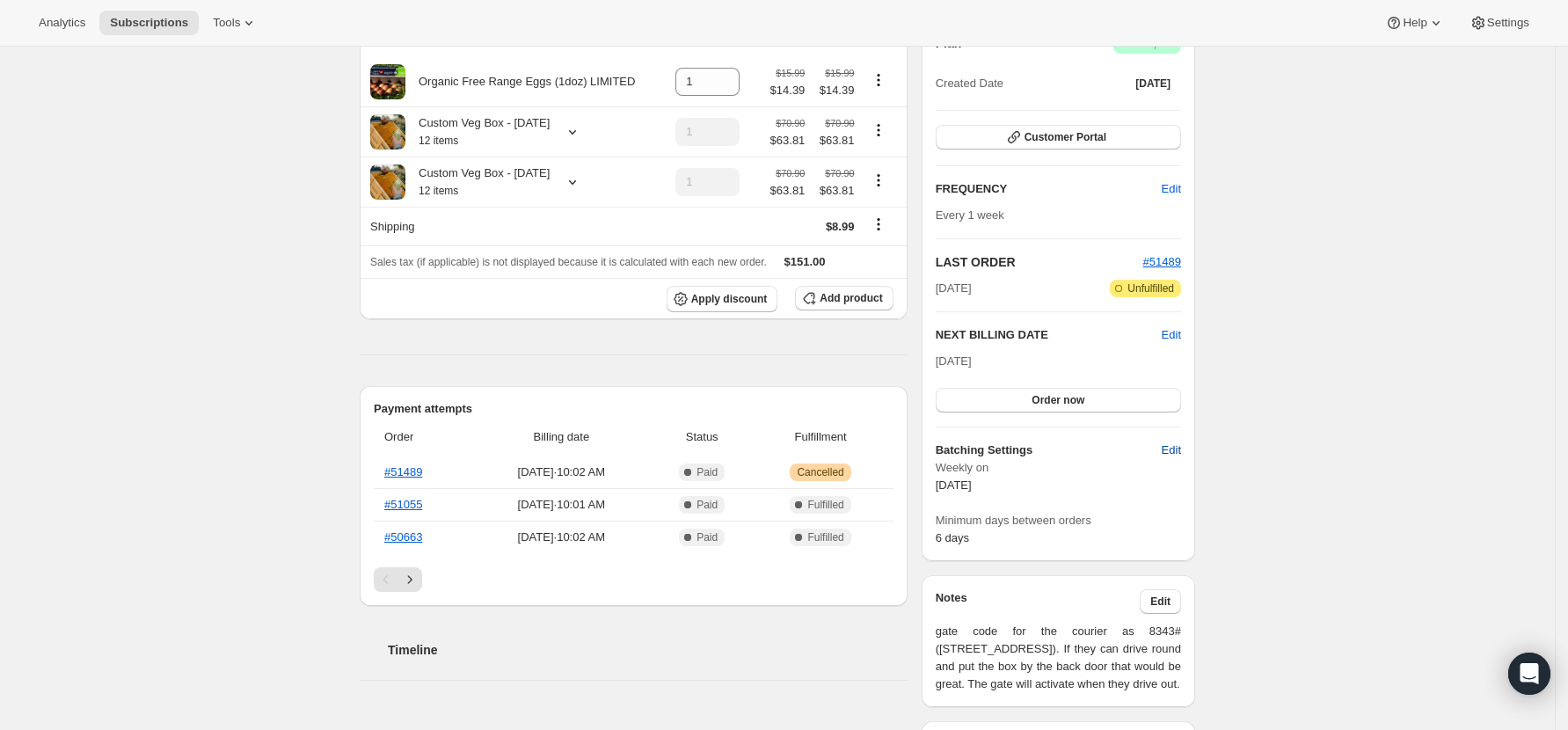
click at [1181, 454] on span "Edit" at bounding box center [1171, 451] width 19 height 17
select select "WEEKDAY"
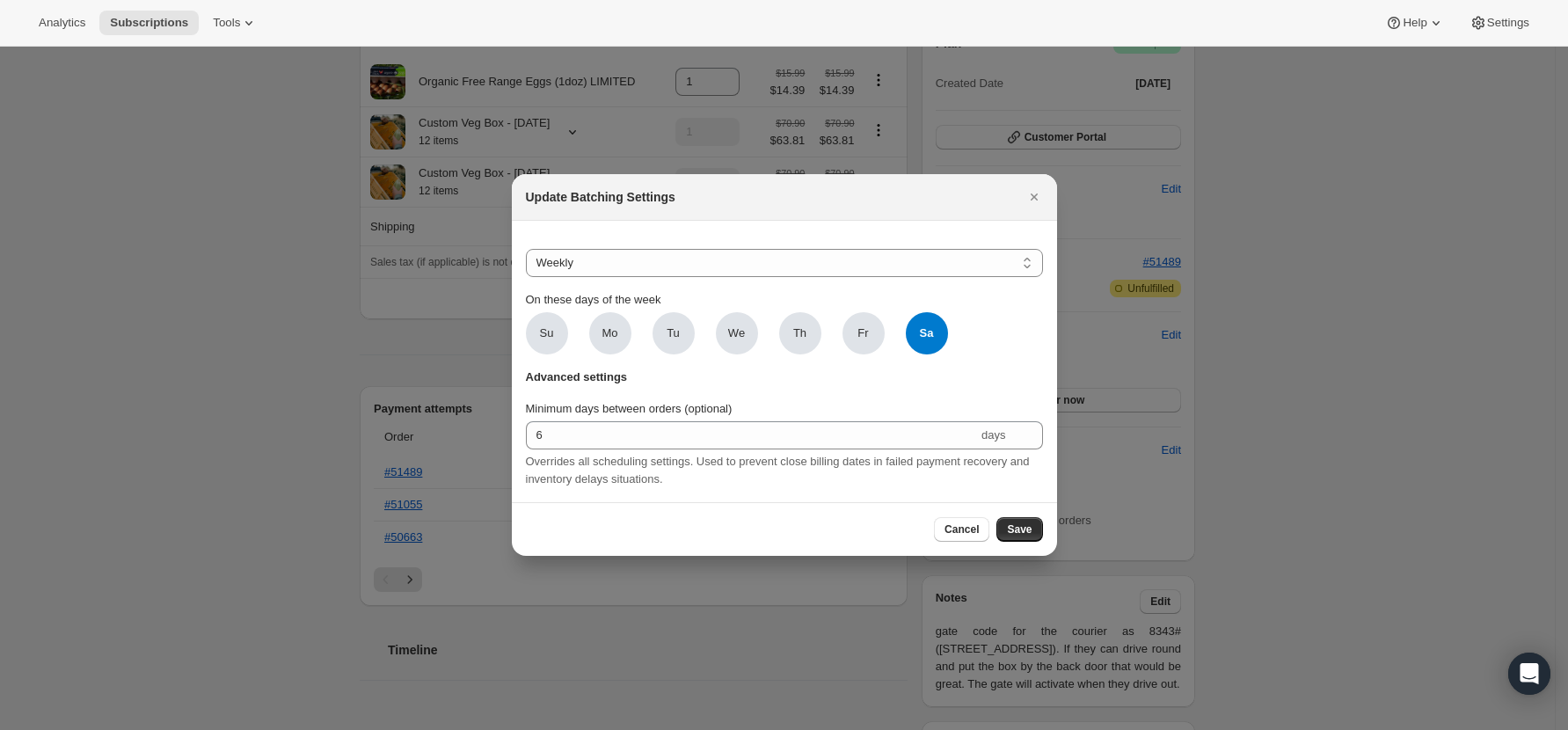
scroll to position [0, 0]
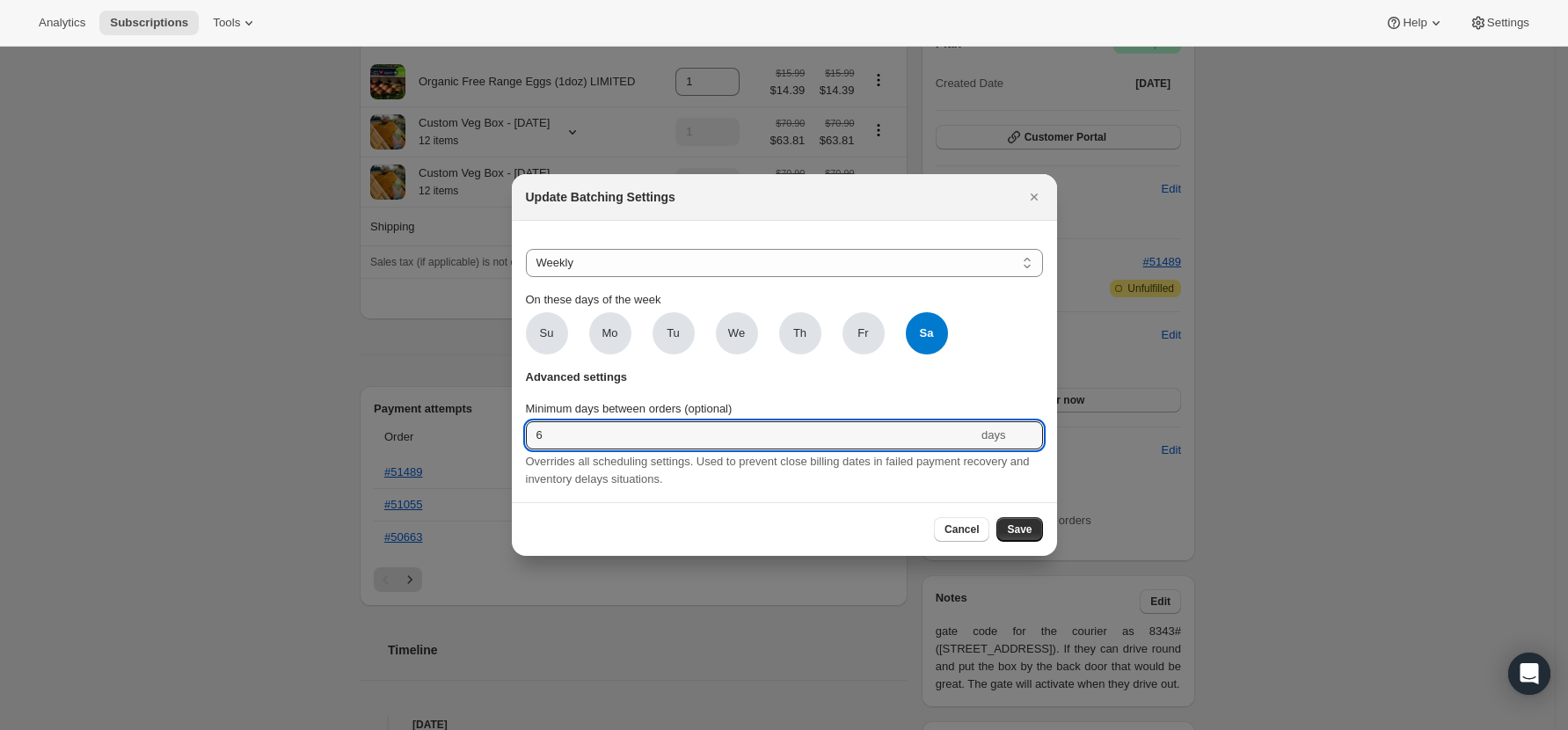
drag, startPoint x: 568, startPoint y: 427, endPoint x: 450, endPoint y: 419, distance: 118.3
type input "4"
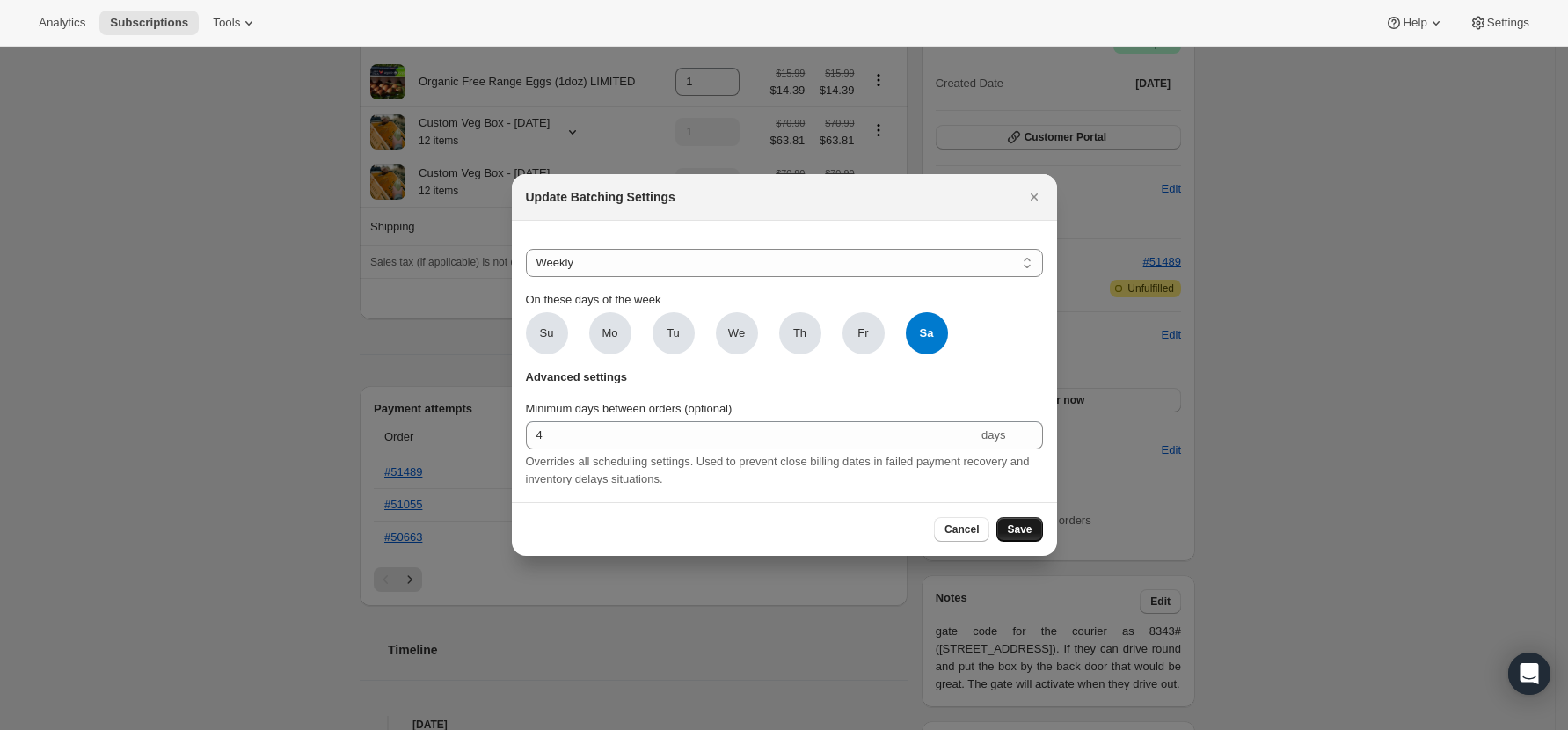
click at [1027, 537] on span "Save" at bounding box center [1019, 529] width 25 height 14
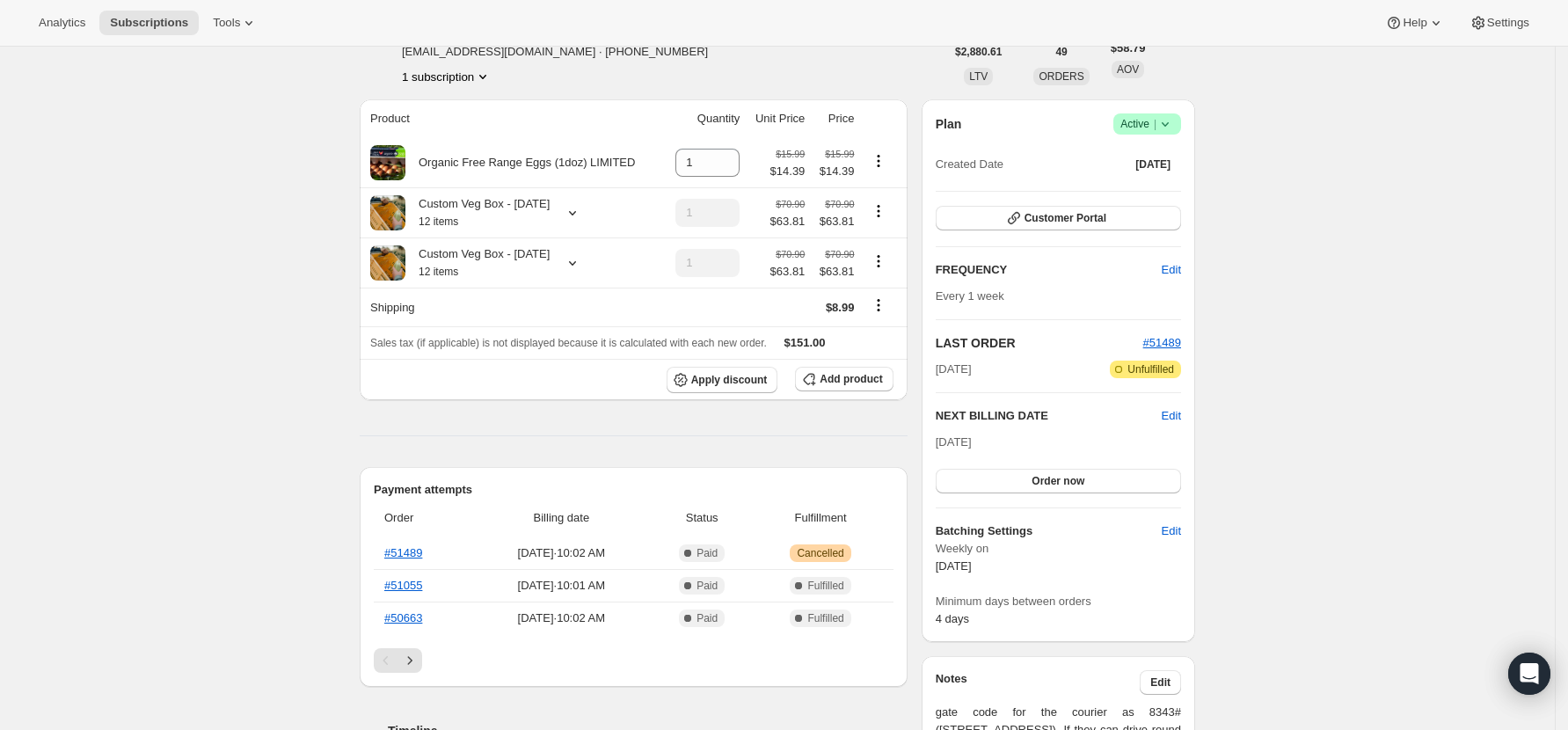
scroll to position [117, 0]
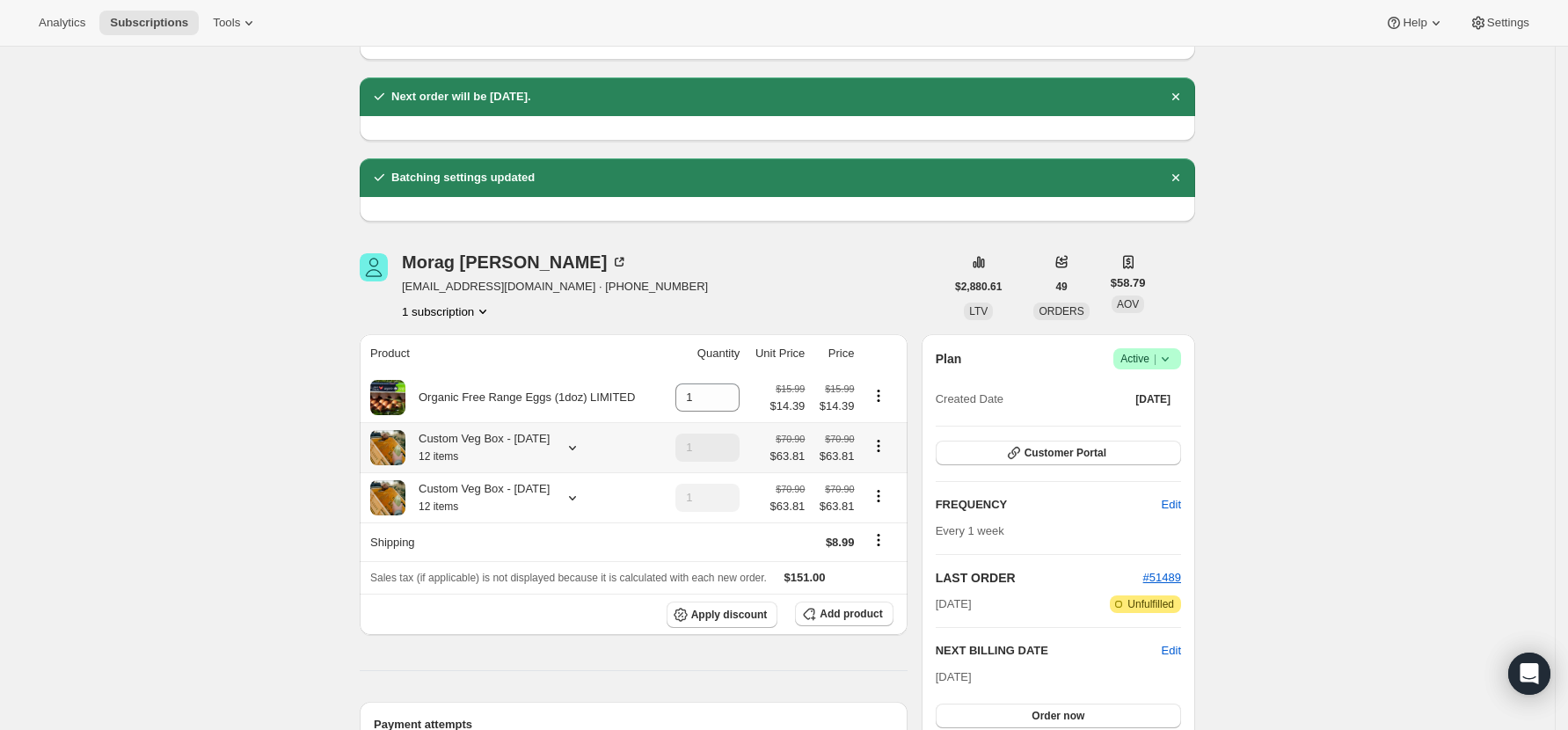
click at [882, 445] on icon "Product actions" at bounding box center [879, 446] width 17 height 17
click at [887, 509] on span "Remove" at bounding box center [884, 511] width 42 height 13
type input "0"
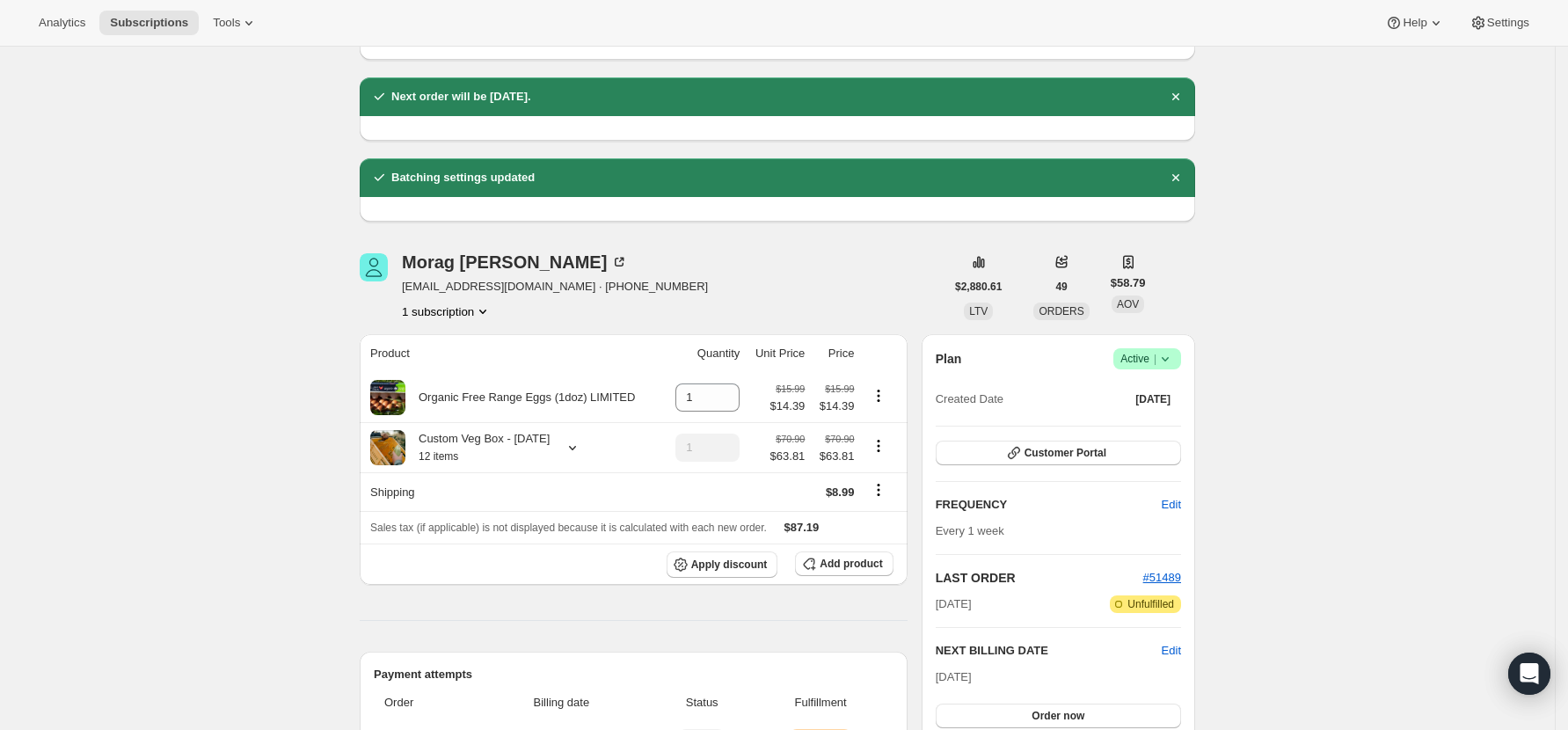
scroll to position [0, 0]
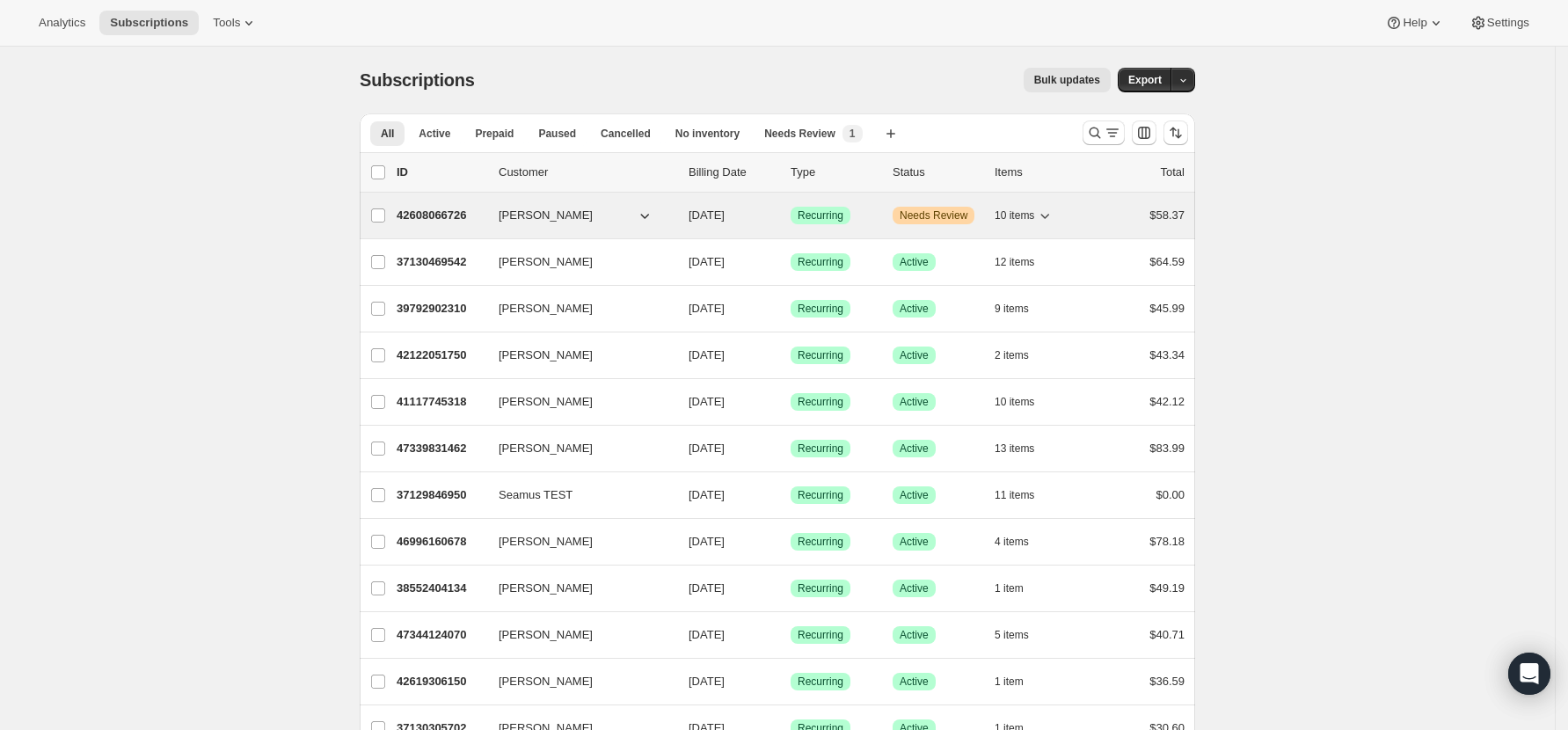
click at [454, 214] on p "42608066726" at bounding box center [441, 215] width 88 height 17
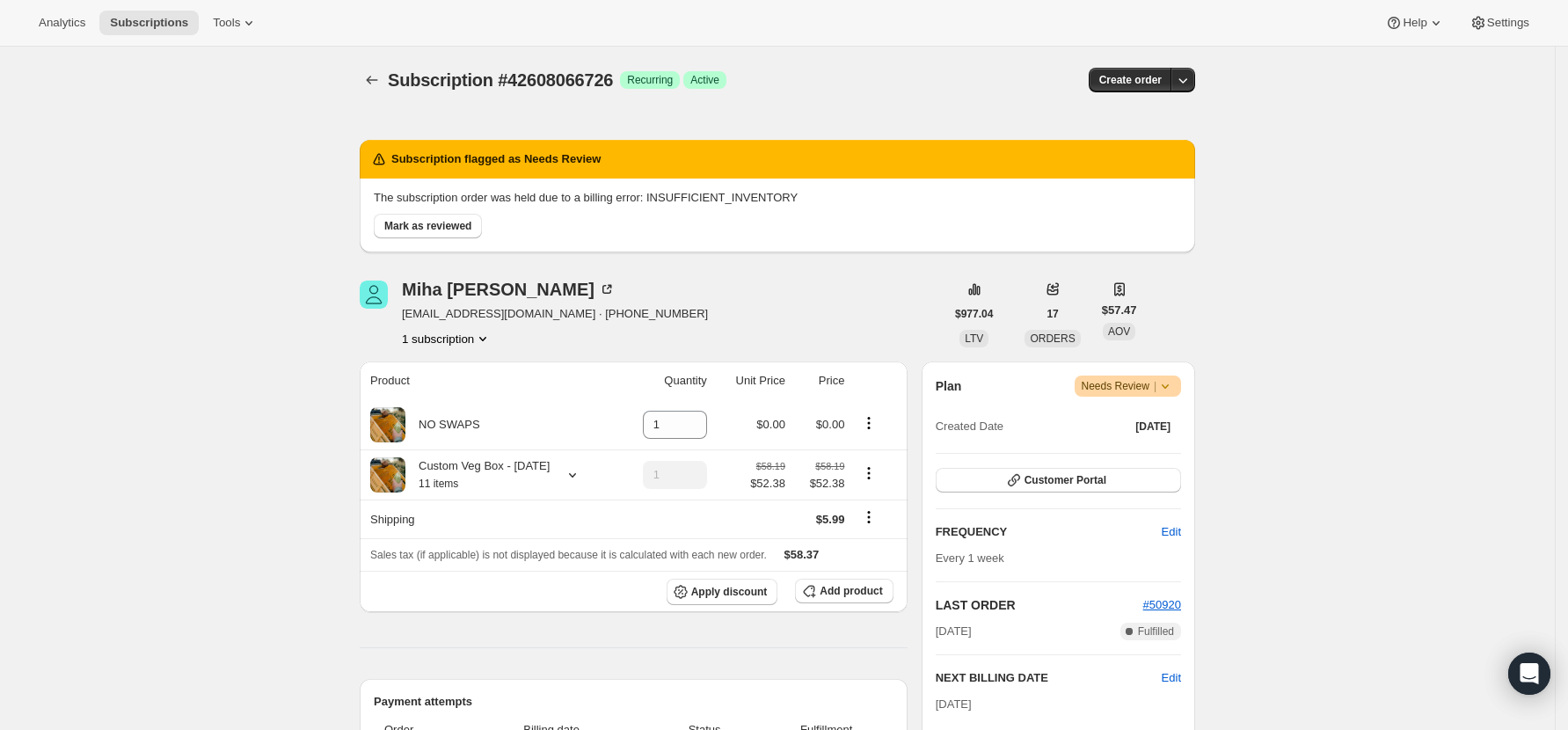
scroll to position [117, 0]
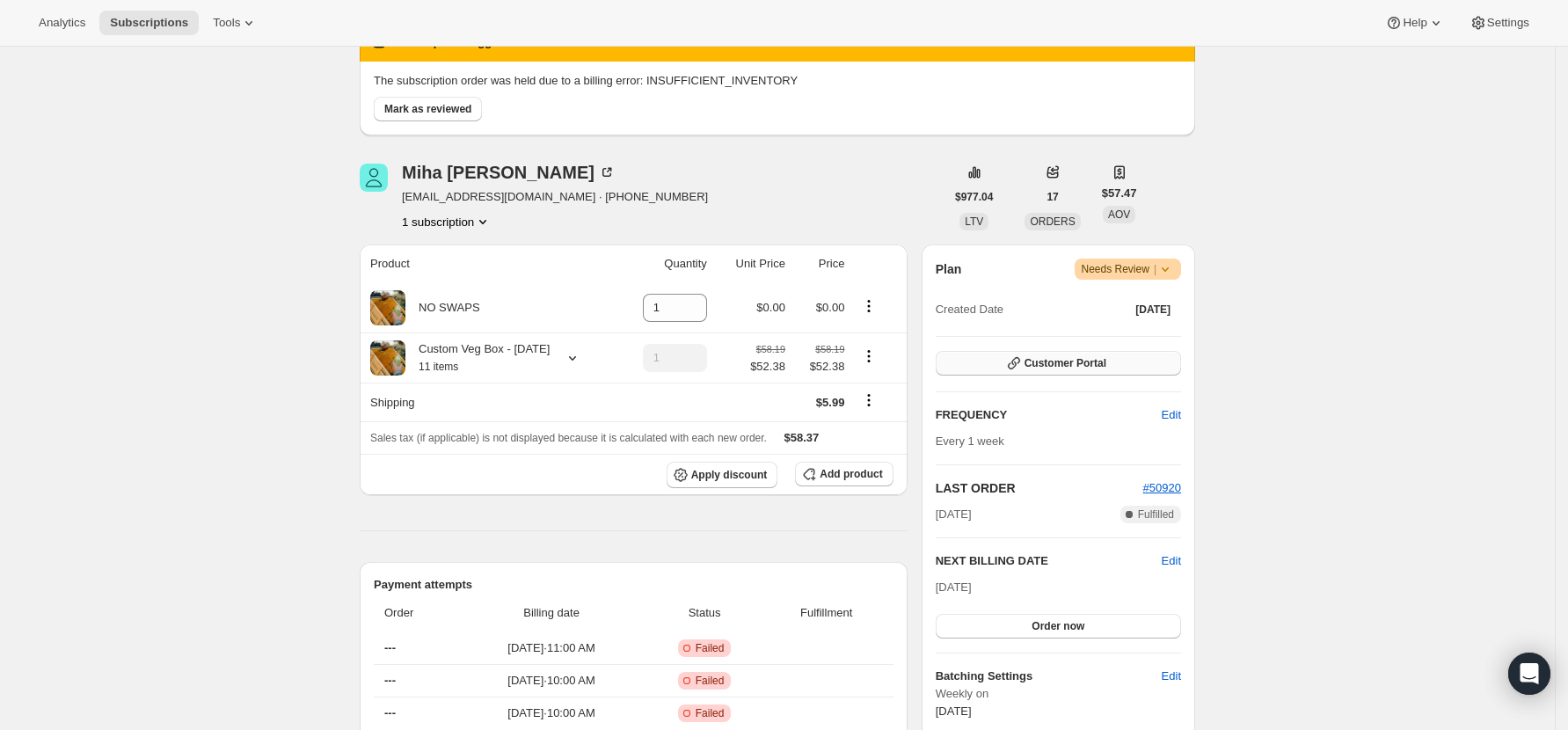
click at [1089, 359] on span "Customer Portal" at bounding box center [1065, 363] width 82 height 14
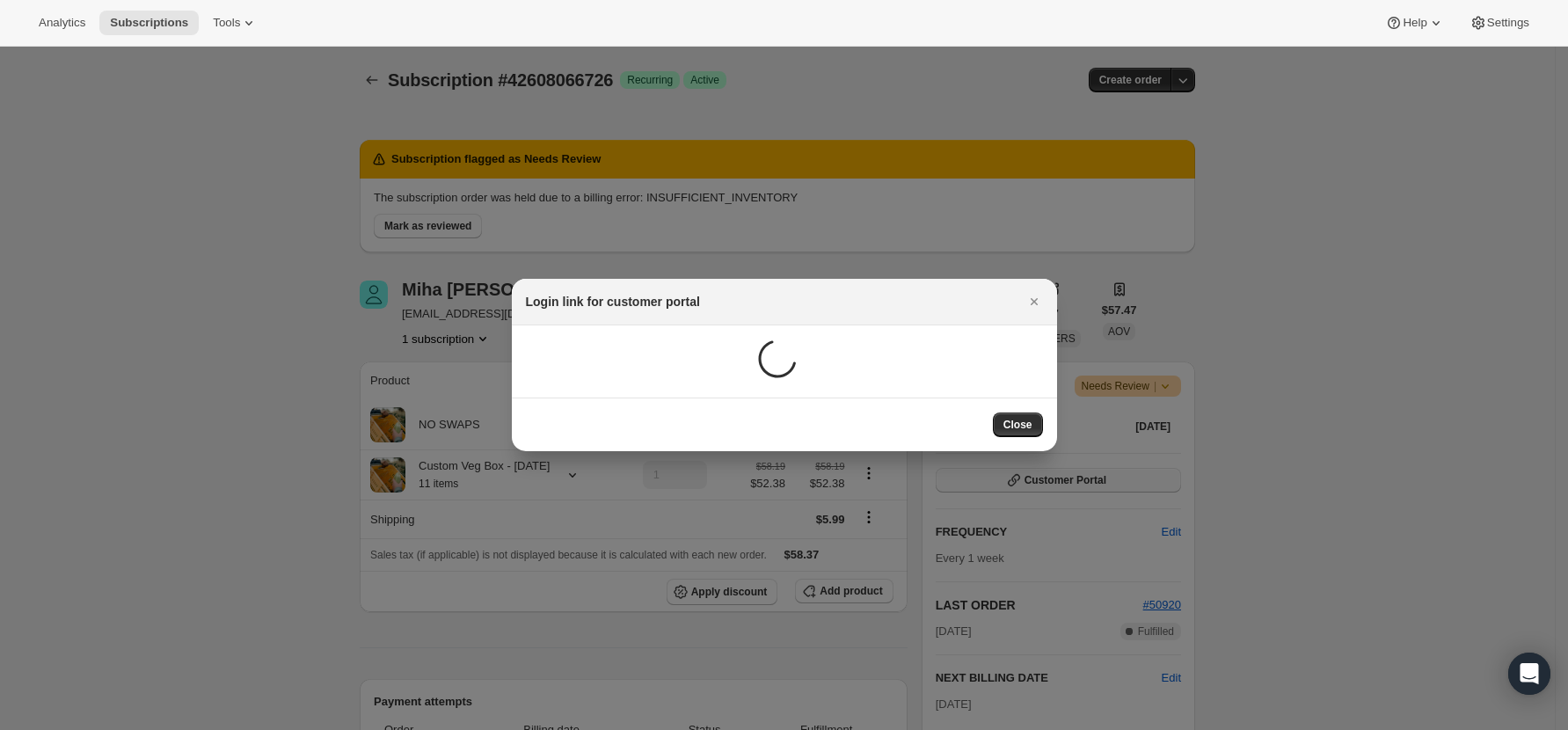
scroll to position [0, 0]
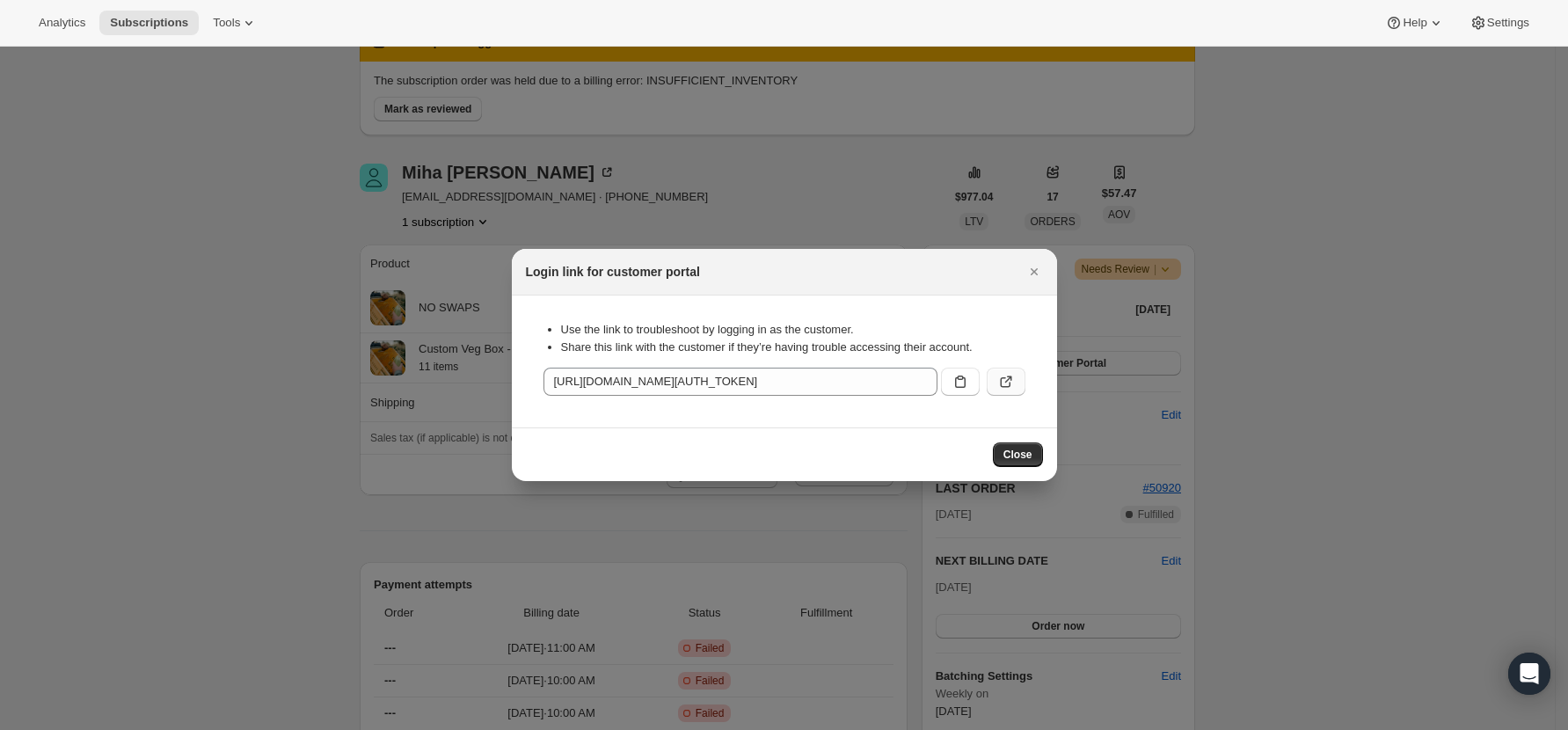
click at [1002, 377] on icon ":rbt:" at bounding box center [1006, 382] width 17 height 17
click at [1022, 441] on div "Close" at bounding box center [784, 454] width 545 height 54
click at [1025, 453] on span "Close" at bounding box center [1017, 454] width 29 height 14
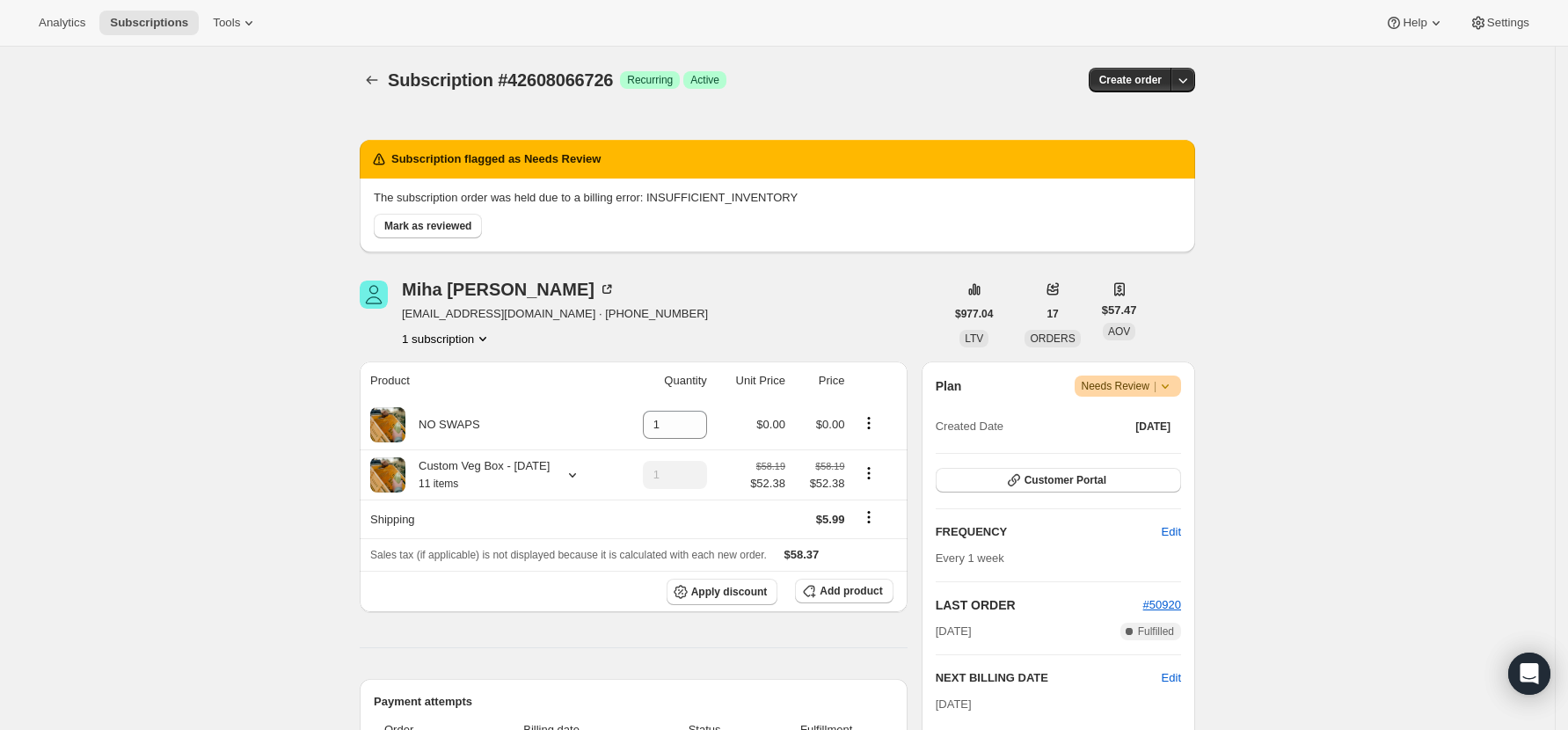
scroll to position [117, 0]
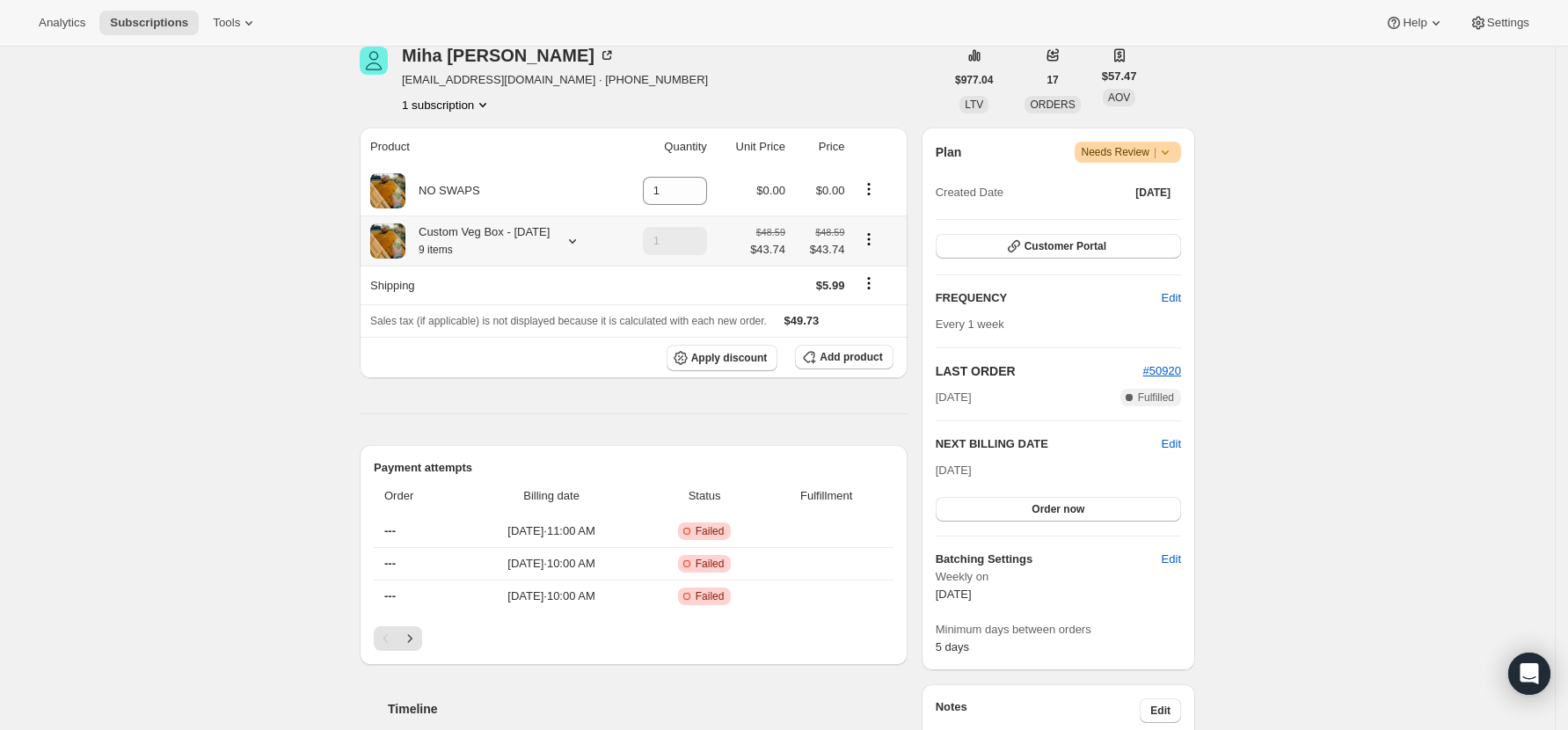
click at [878, 248] on icon "Product actions" at bounding box center [868, 239] width 17 height 17
click at [876, 284] on span "Edit box" at bounding box center [877, 282] width 41 height 13
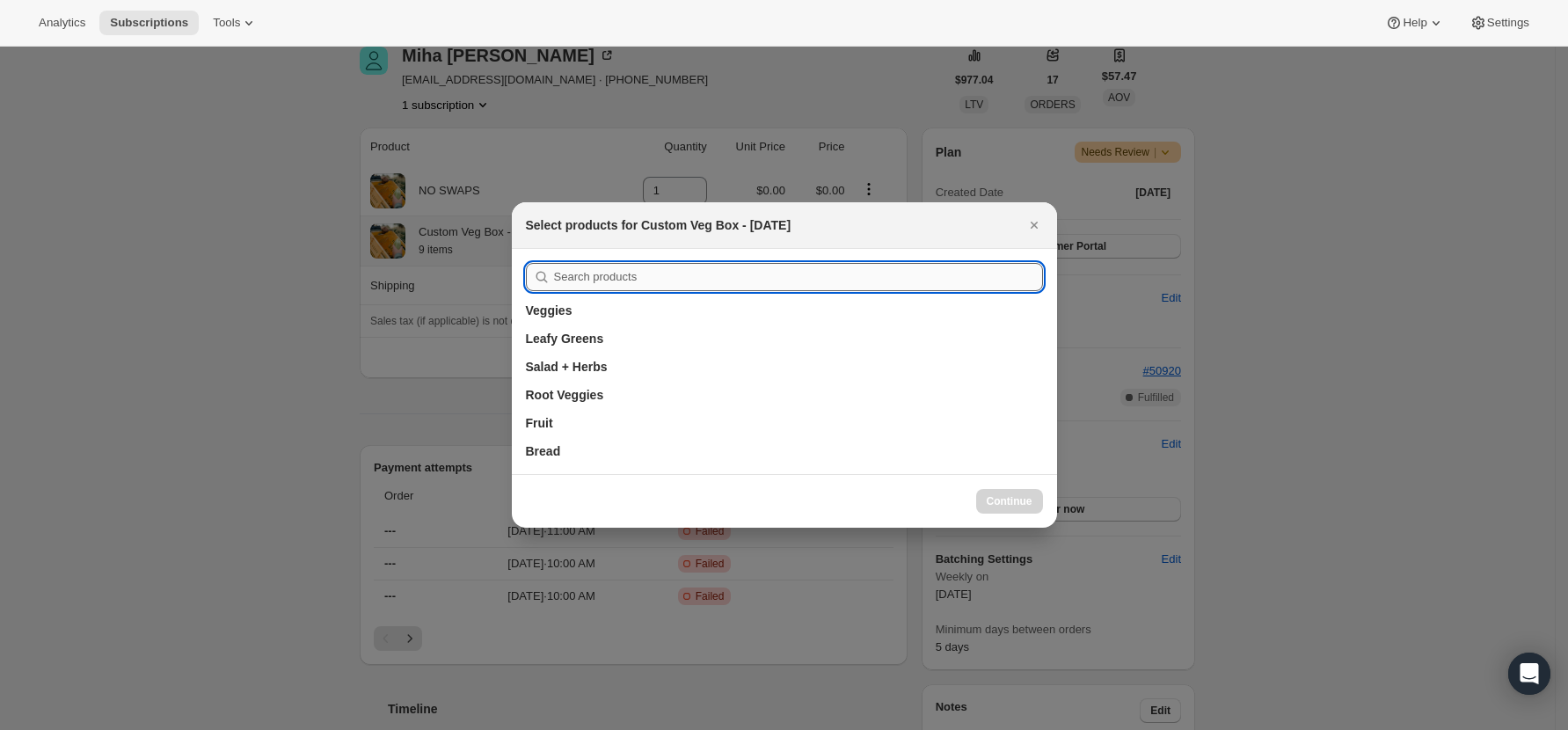
click at [591, 279] on input ":r3v:" at bounding box center [797, 277] width 489 height 28
type input "spinach"
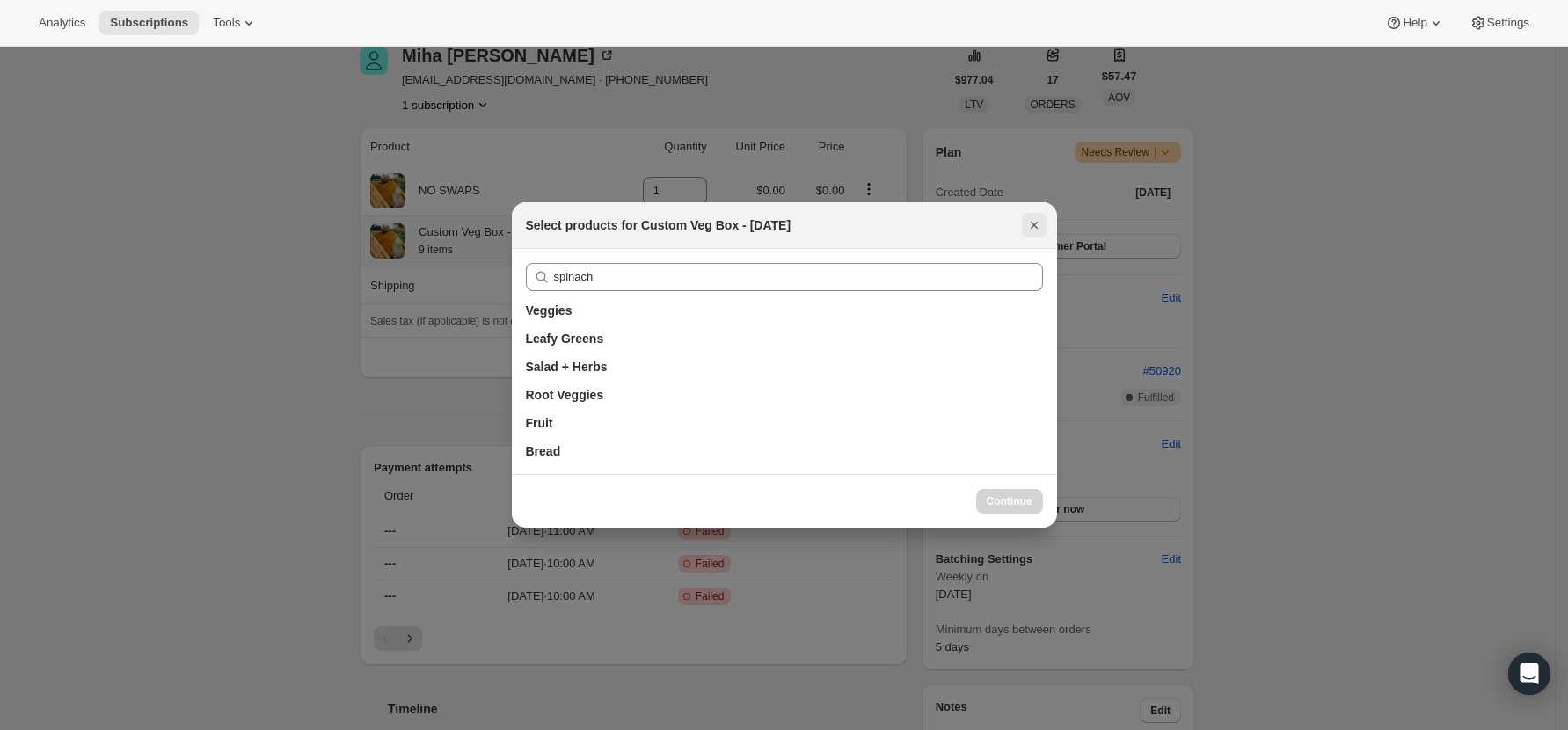
click at [1032, 221] on icon "Close" at bounding box center [1034, 225] width 17 height 17
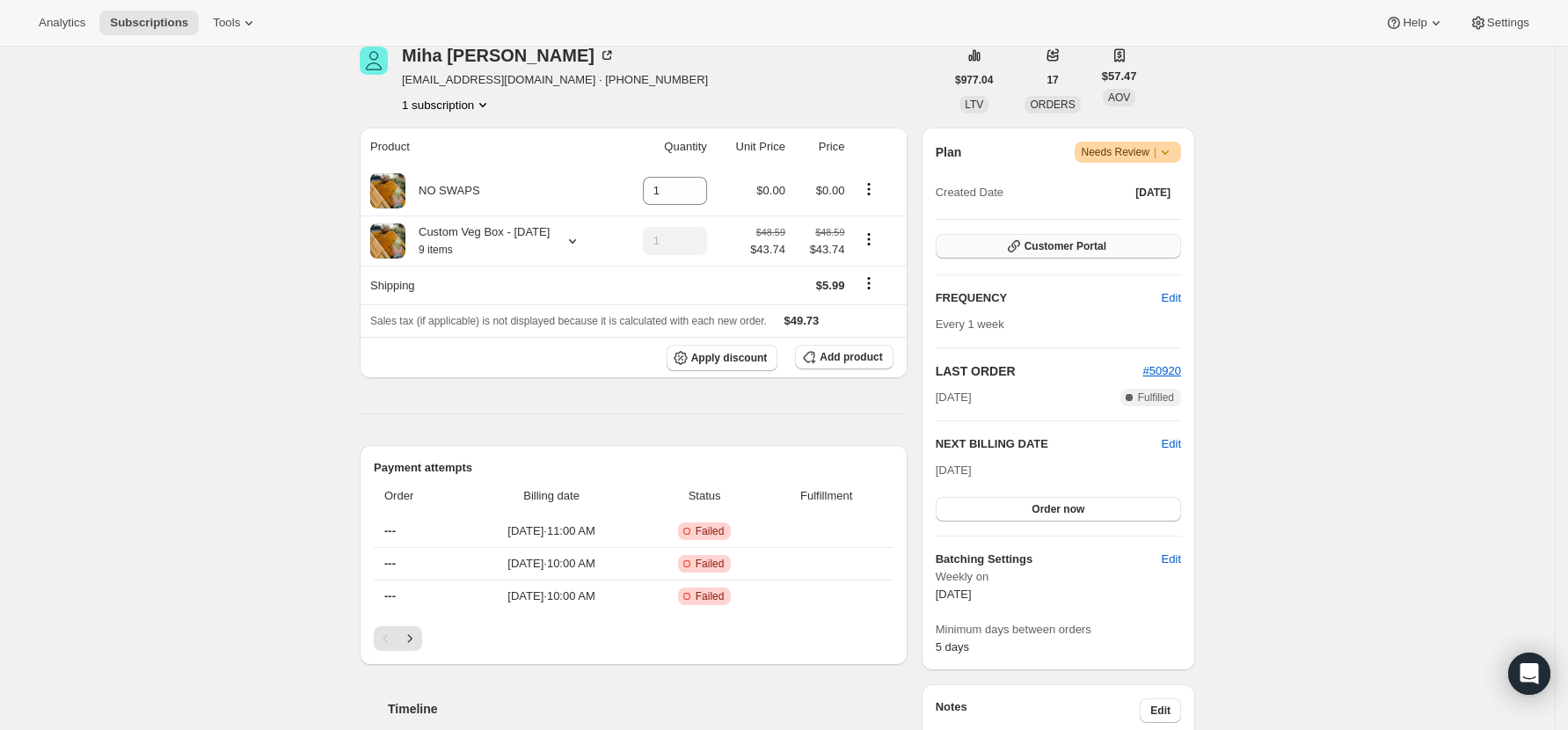
click at [1089, 247] on span "Customer Portal" at bounding box center [1065, 246] width 82 height 14
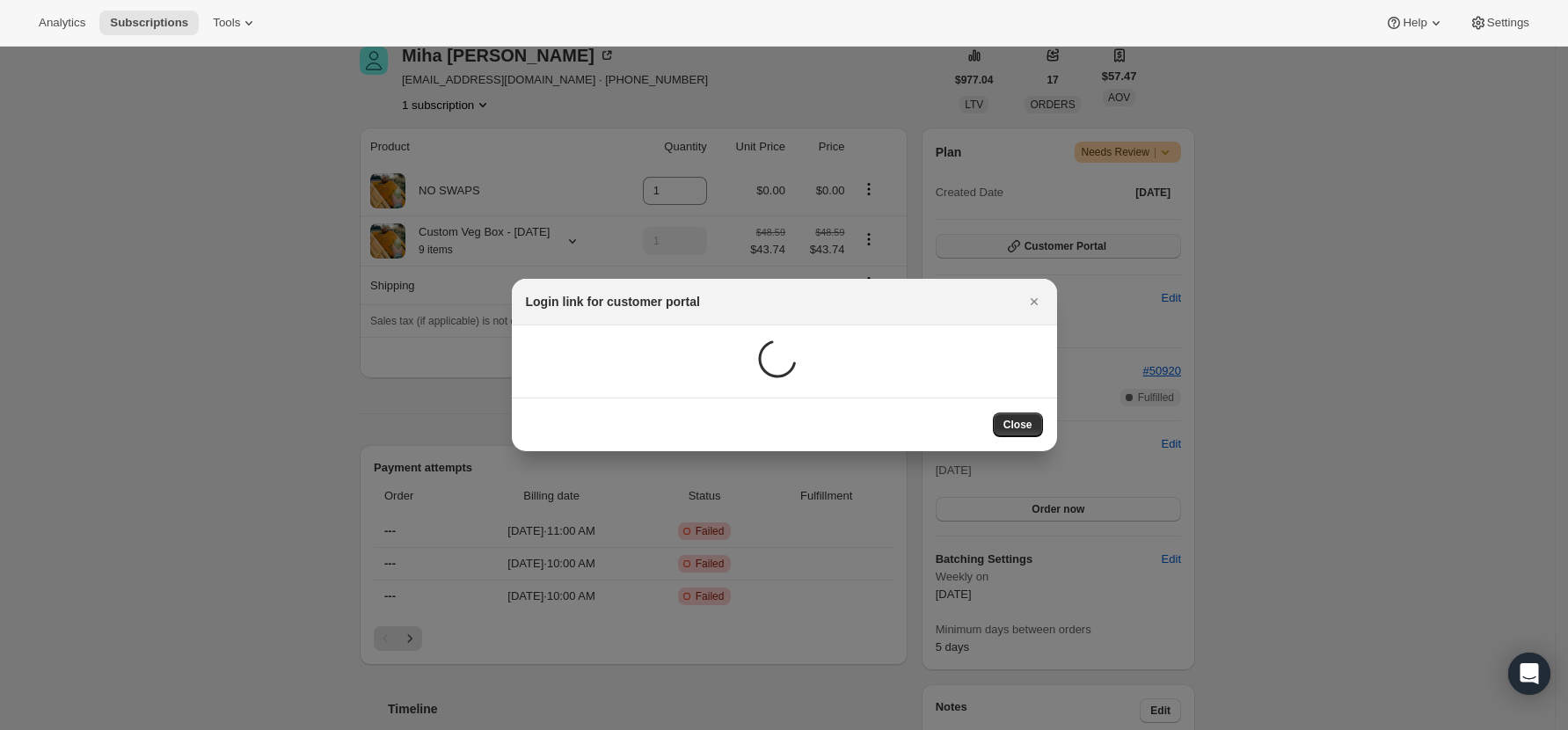
scroll to position [0, 0]
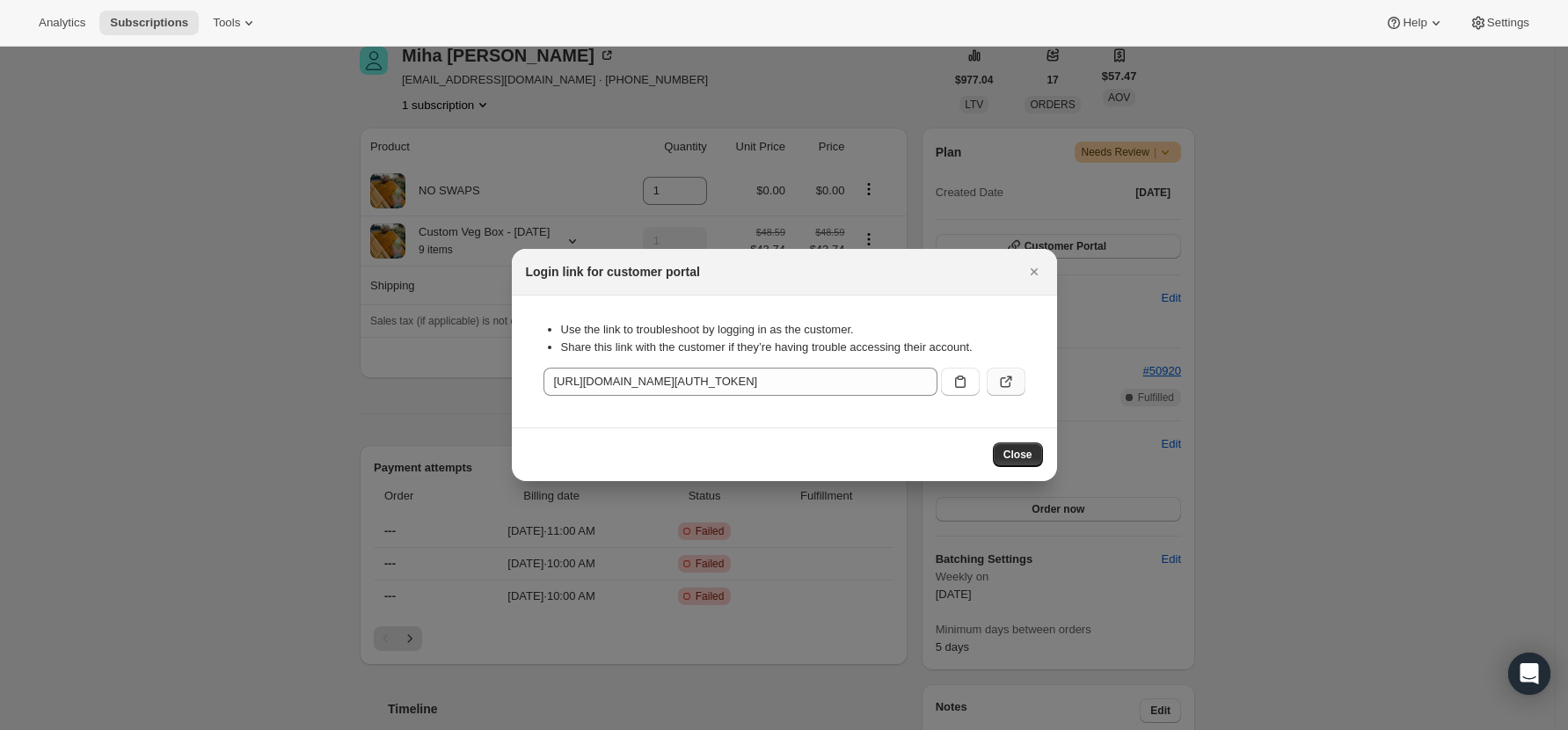
click at [1013, 376] on icon ":r1k:" at bounding box center [1006, 382] width 17 height 17
click at [1023, 448] on span "Close" at bounding box center [1017, 454] width 29 height 14
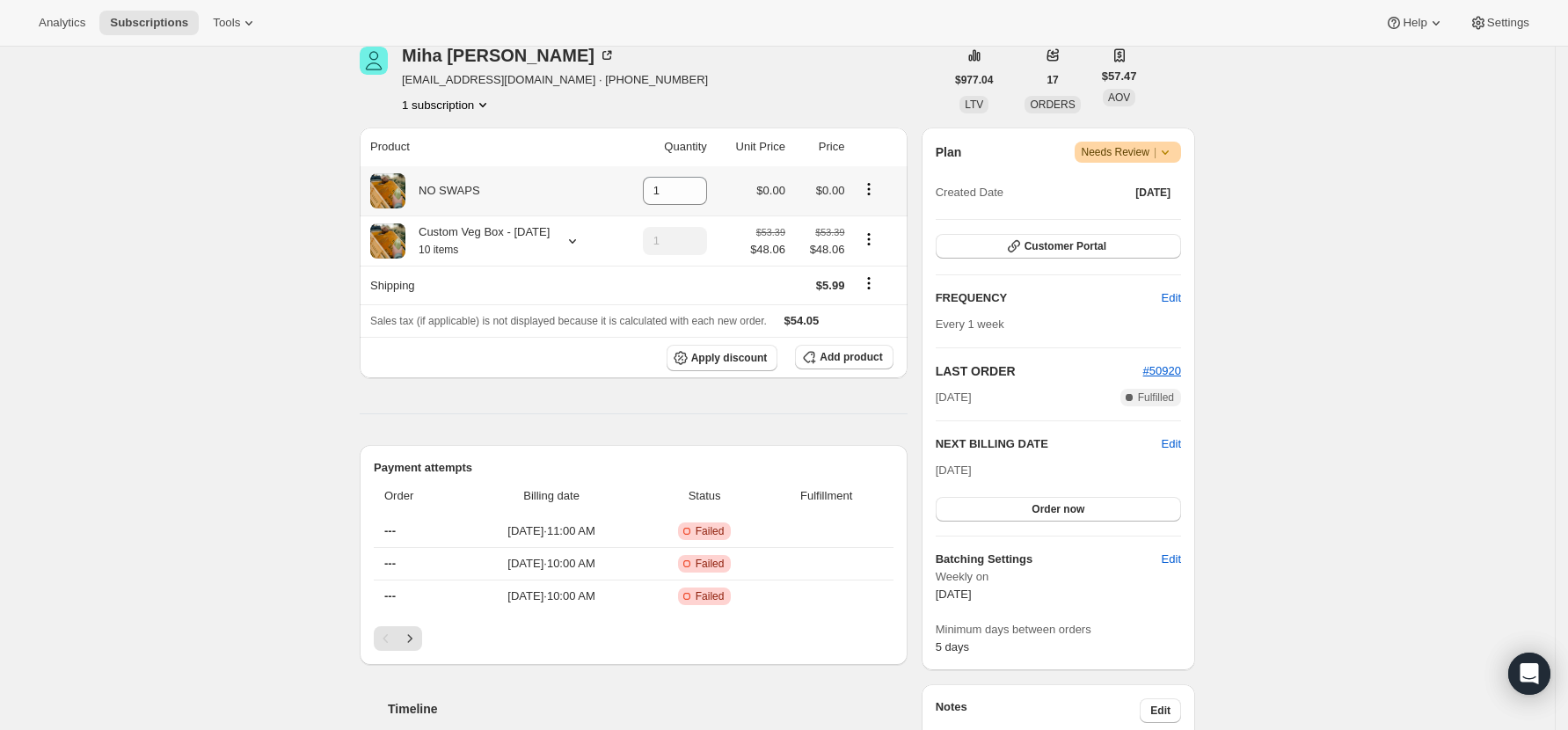
scroll to position [117, 0]
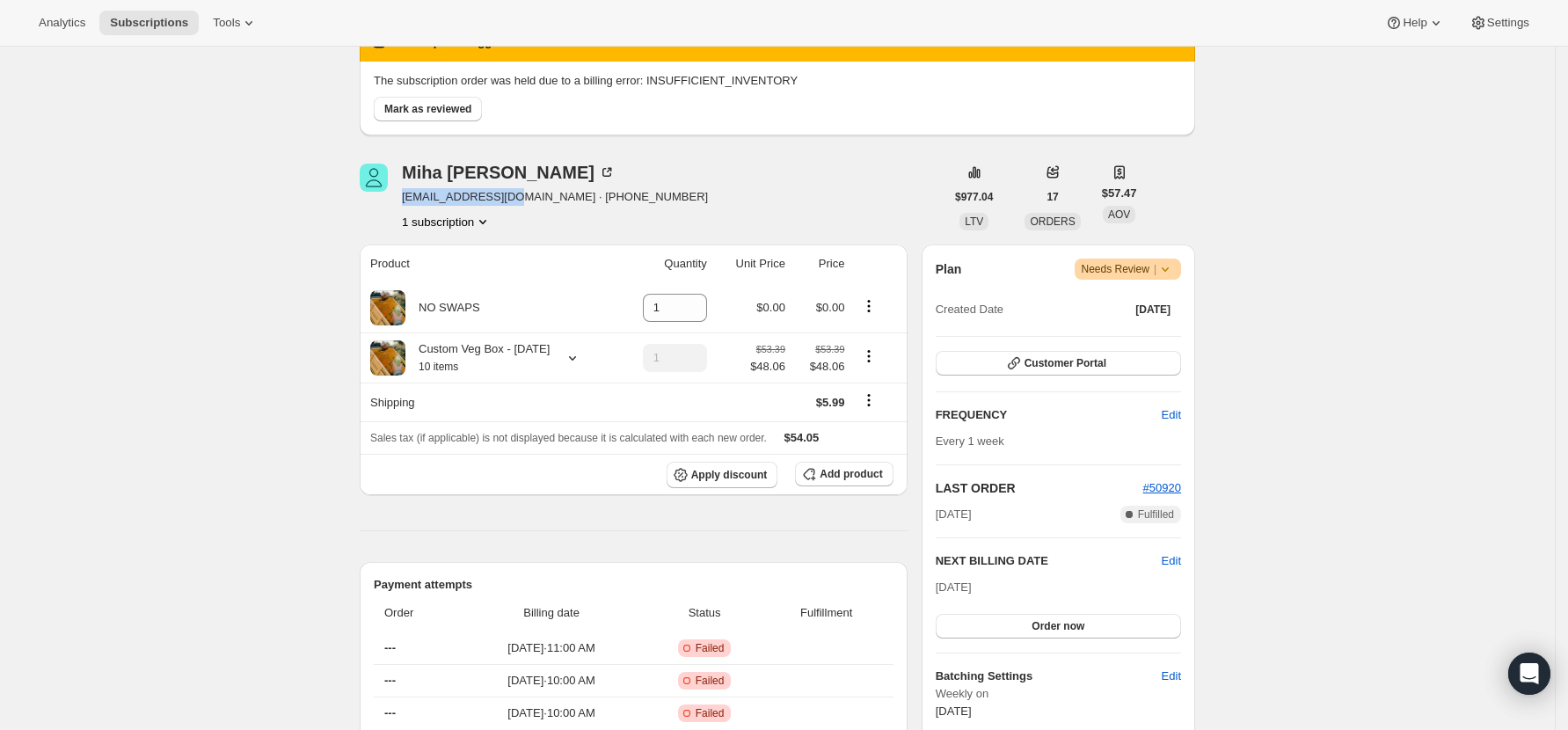
drag, startPoint x: 516, startPoint y: 197, endPoint x: 410, endPoint y: 192, distance: 106.1
click at [410, 192] on span "[EMAIL_ADDRESS][DOMAIN_NAME] · [PHONE_NUMBER]" at bounding box center [555, 197] width 306 height 17
copy span "[EMAIL_ADDRESS][DOMAIN_NAME]"
